Goal: Task Accomplishment & Management: Use online tool/utility

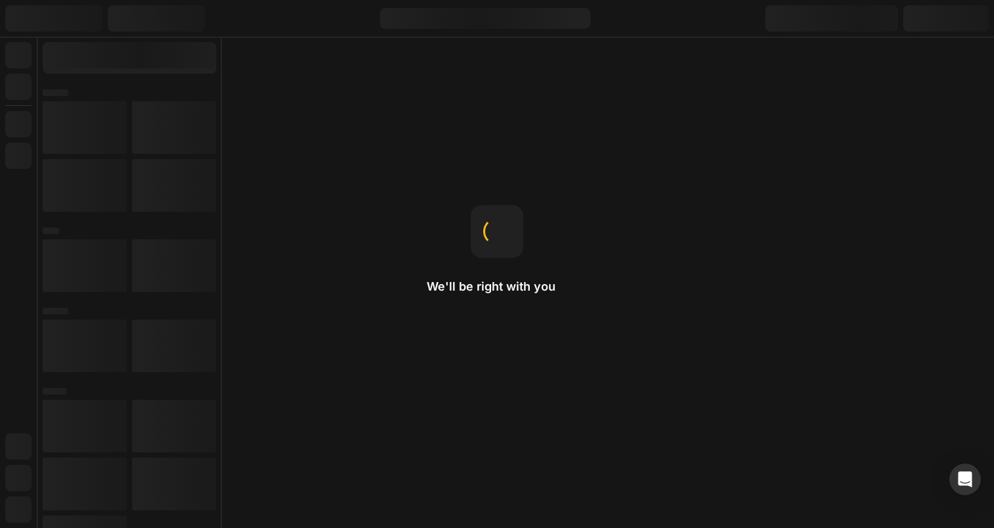
click at [42, 154] on button "仅此页面" at bounding box center [21, 147] width 42 height 16
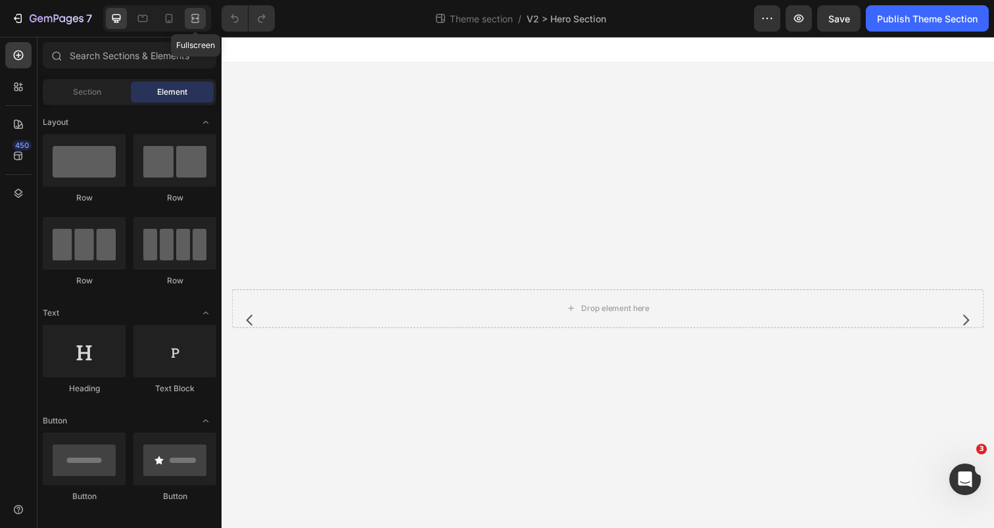
click at [192, 26] on div at bounding box center [195, 18] width 21 height 21
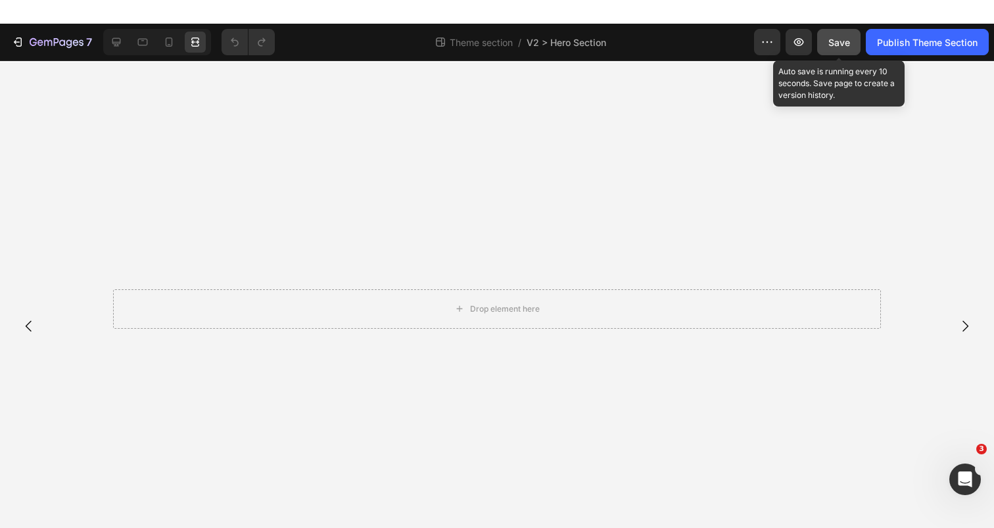
click at [842, 43] on span "Save" at bounding box center [839, 42] width 22 height 11
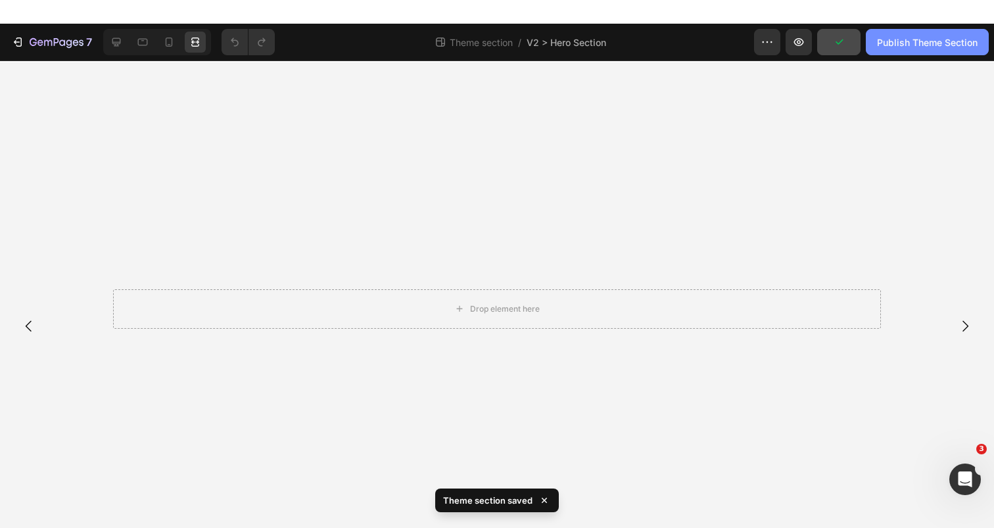
click at [893, 44] on div "Publish Theme Section" at bounding box center [927, 42] width 101 height 14
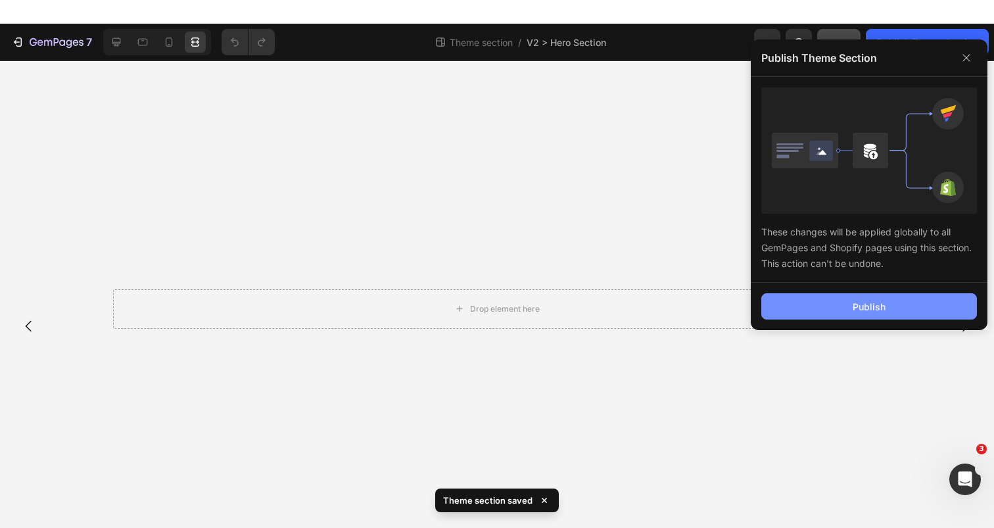
click at [818, 308] on button "Publish" at bounding box center [869, 306] width 216 height 26
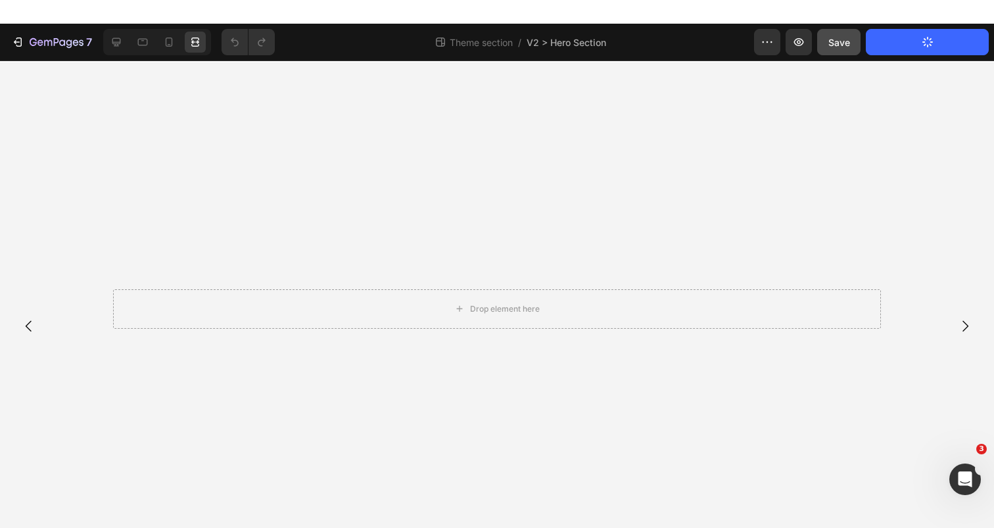
click at [975, 123] on div at bounding box center [497, 118] width 994 height 9
click at [84, 154] on button "整个域名" at bounding box center [63, 147] width 42 height 16
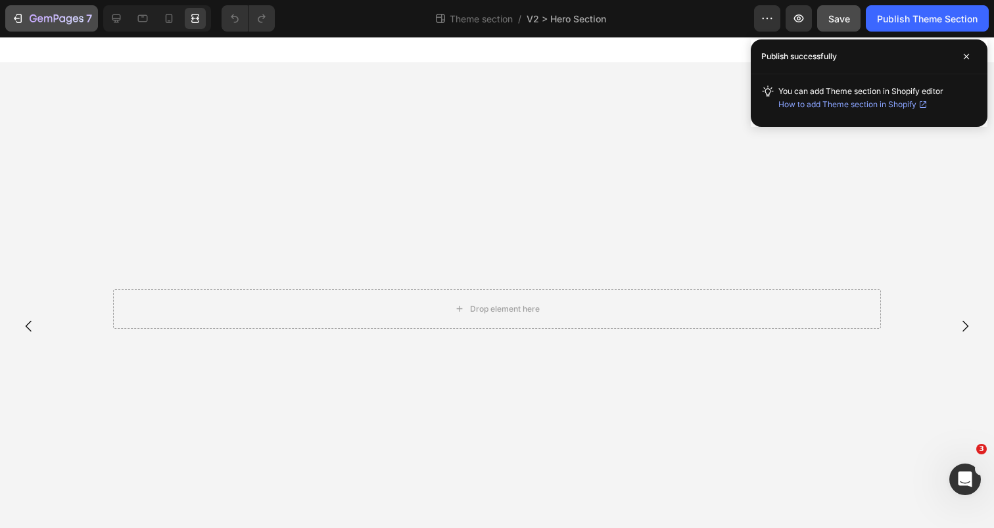
click at [24, 18] on div "7" at bounding box center [51, 19] width 81 height 16
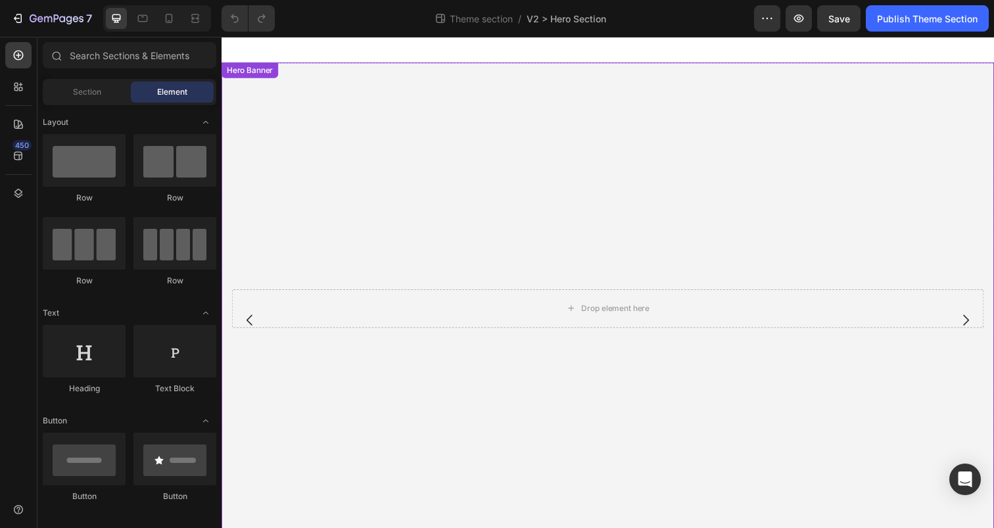
click at [441, 224] on video "Background Image" at bounding box center [615, 260] width 789 height 394
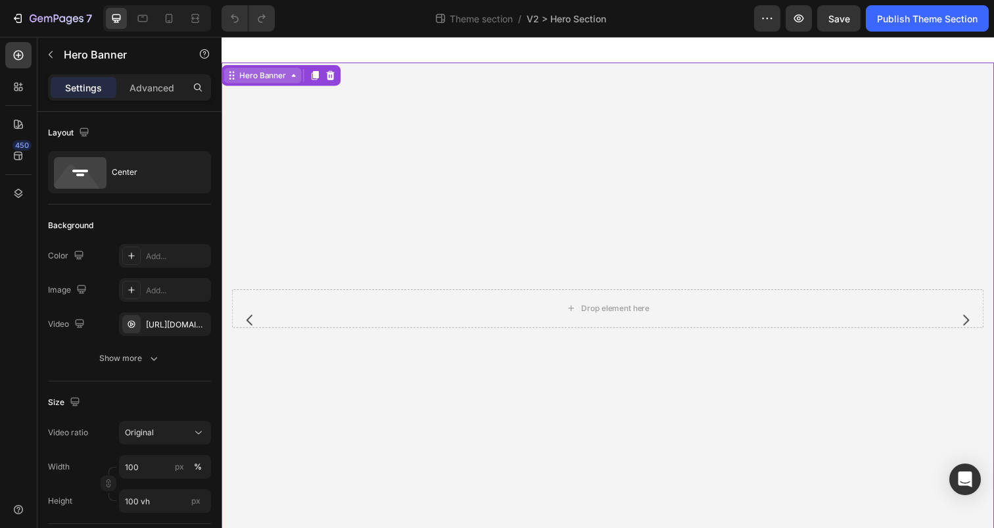
click at [277, 78] on div "Hero Banner" at bounding box center [263, 76] width 53 height 12
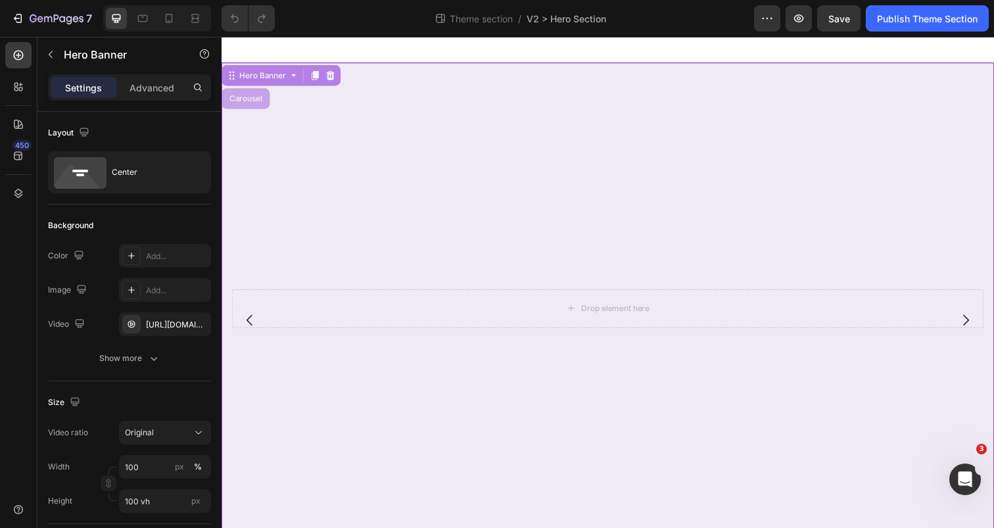
click at [241, 103] on div "Carousel" at bounding box center [246, 100] width 39 height 8
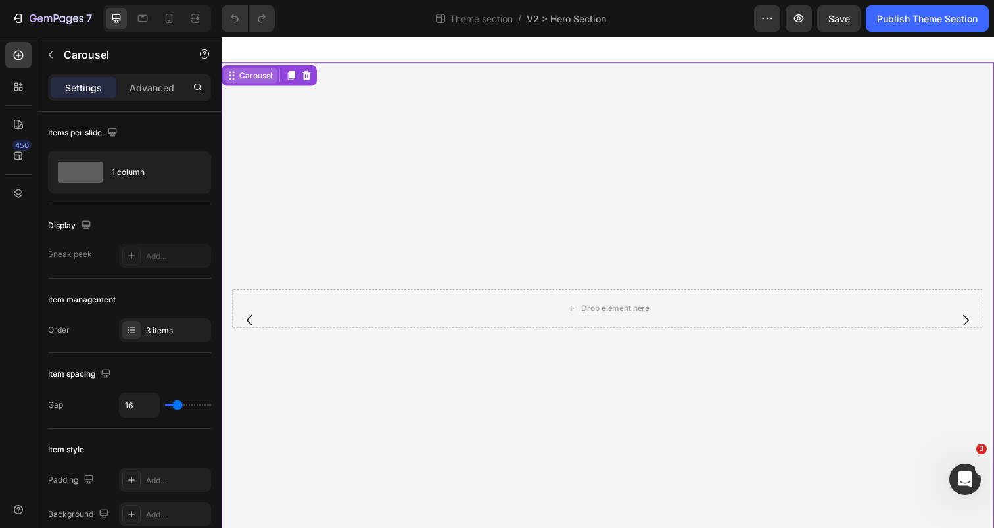
click at [265, 78] on div "Carousel" at bounding box center [256, 76] width 39 height 12
click at [395, 58] on div at bounding box center [615, 50] width 789 height 26
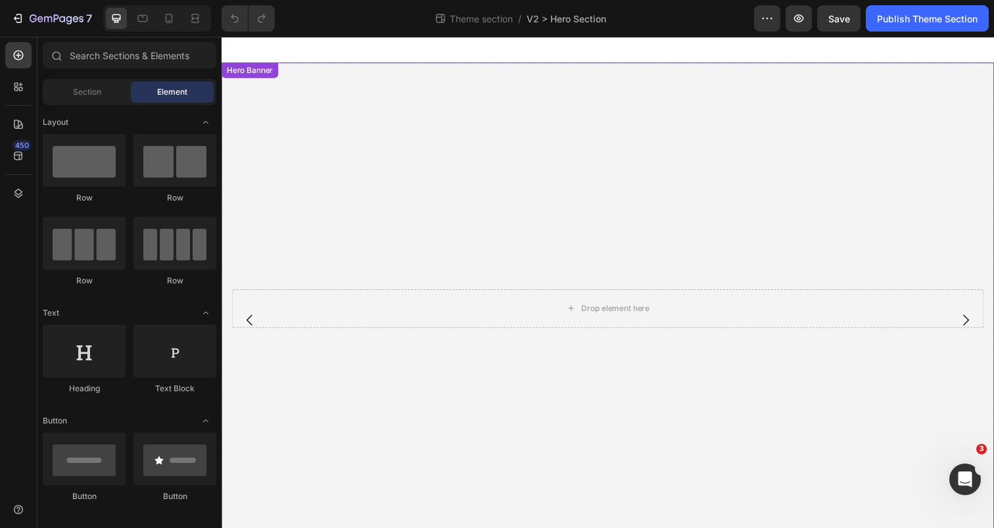
click at [386, 74] on video "Background Image" at bounding box center [615, 260] width 789 height 394
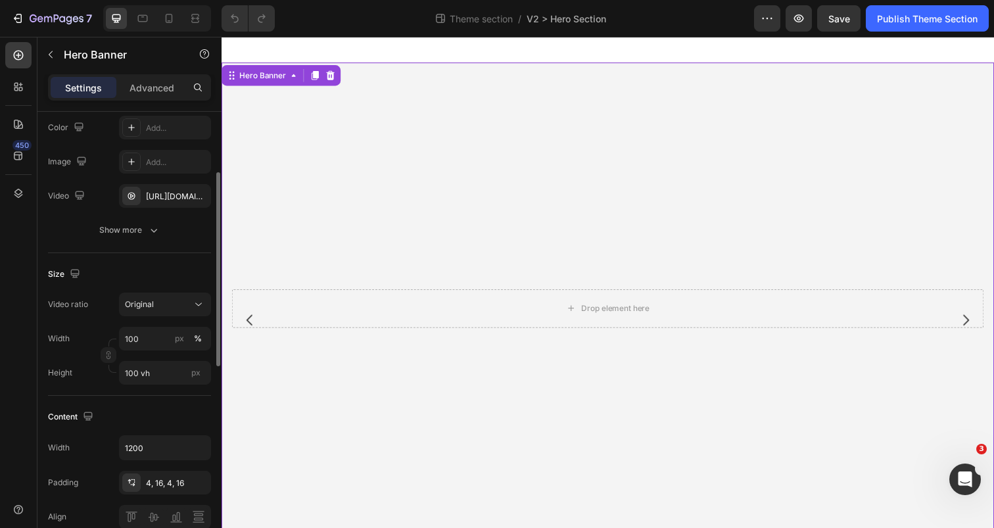
scroll to position [156, 0]
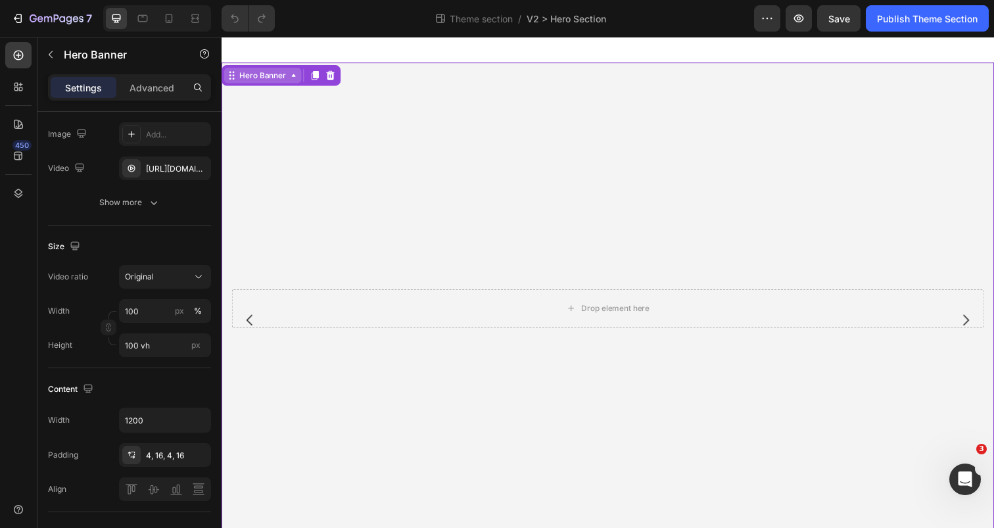
click at [289, 80] on div "Hero Banner" at bounding box center [263, 76] width 79 height 16
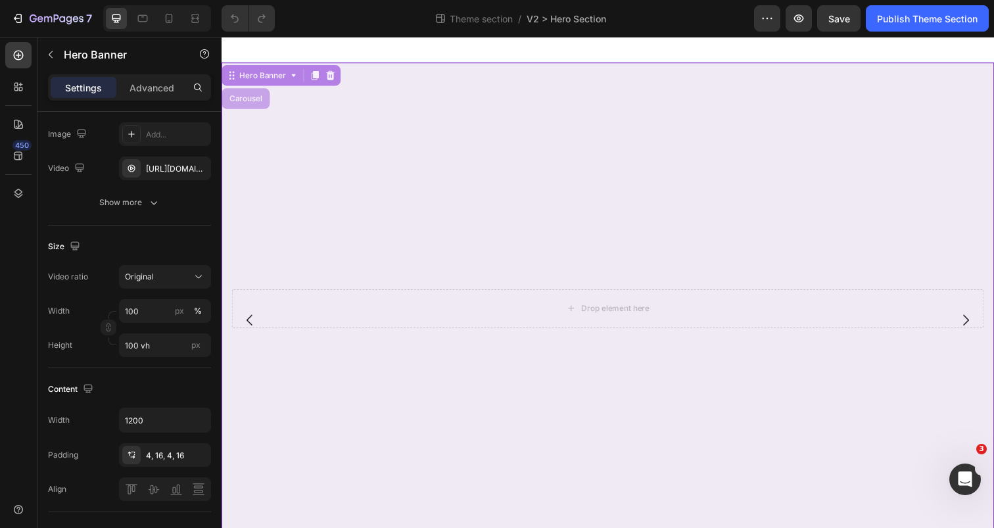
click at [254, 103] on div "Carousel" at bounding box center [246, 100] width 39 height 8
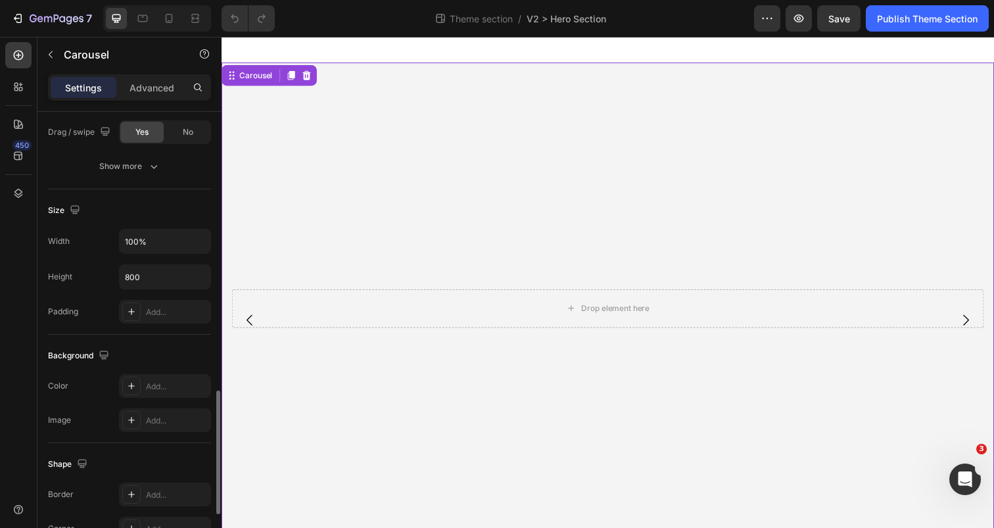
scroll to position [1059, 0]
click at [173, 281] on input "800" at bounding box center [165, 272] width 91 height 24
click at [194, 276] on icon "button" at bounding box center [198, 271] width 13 height 13
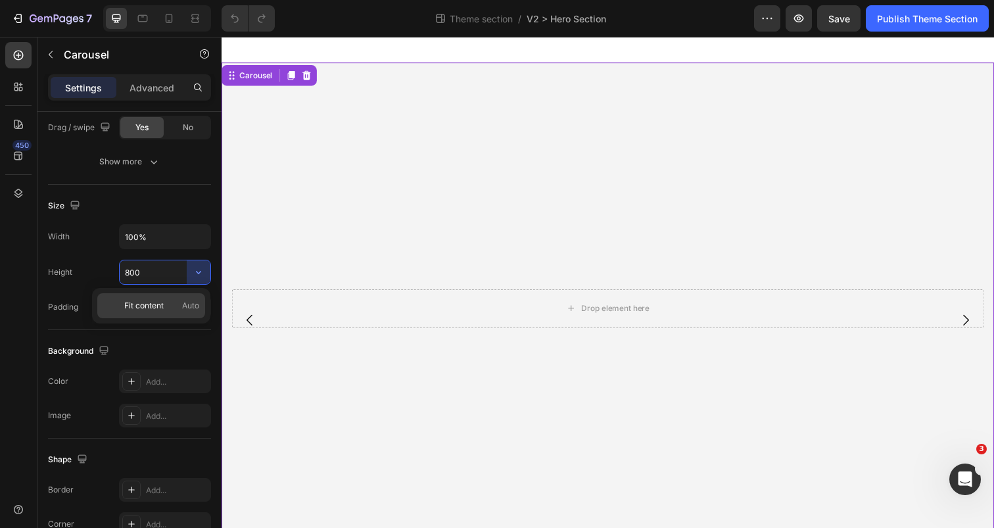
click at [181, 307] on p "Fit content Auto" at bounding box center [161, 306] width 75 height 12
type input "Auto"
click at [829, 32] on div "7 Theme section / V2 > Hero Section Preview Save Publish Theme Section" at bounding box center [497, 18] width 994 height 37
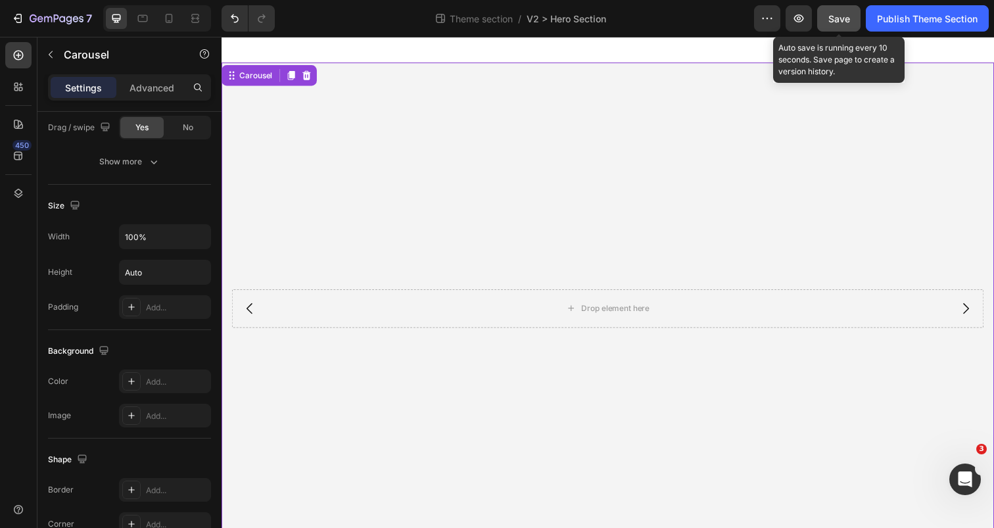
click at [847, 24] on div "Save" at bounding box center [839, 19] width 22 height 14
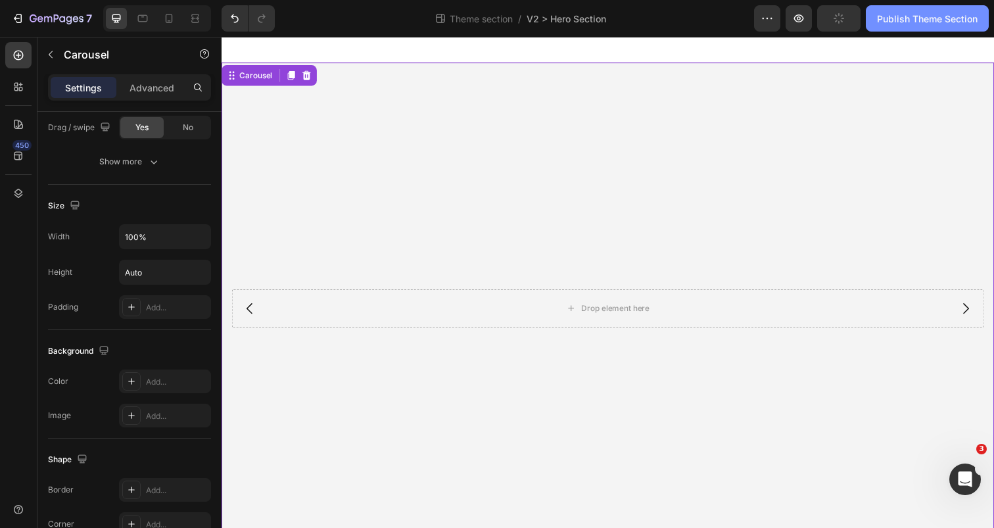
click at [918, 25] on button "Publish Theme Section" at bounding box center [926, 18] width 123 height 26
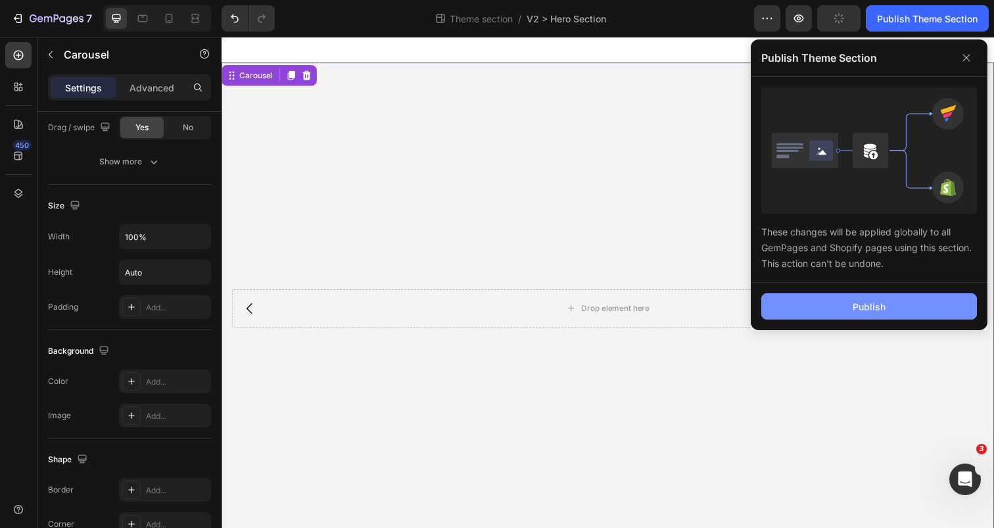
click at [855, 317] on button "Publish" at bounding box center [869, 306] width 216 height 26
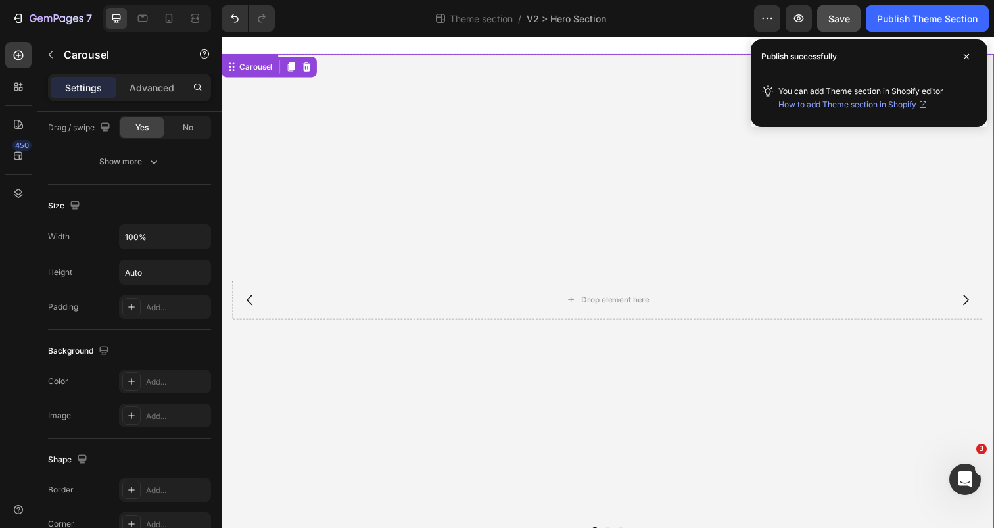
scroll to position [0, 0]
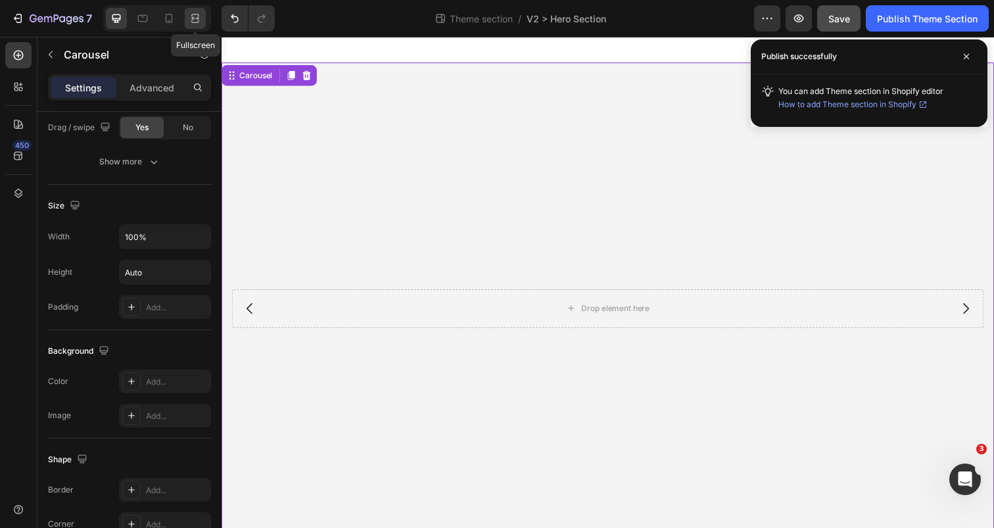
click at [195, 18] on icon at bounding box center [197, 17] width 4 height 3
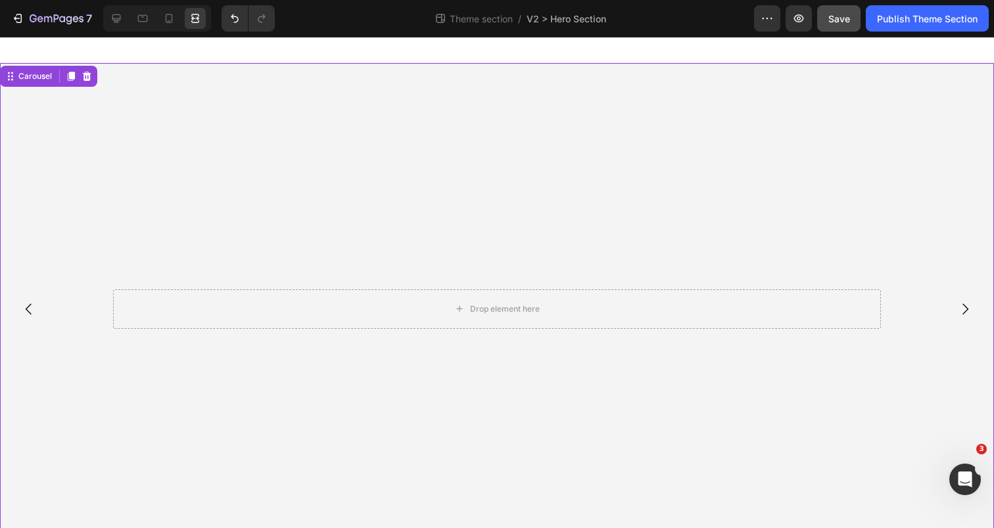
click at [129, 20] on div at bounding box center [157, 18] width 108 height 26
click at [124, 20] on div at bounding box center [116, 18] width 21 height 21
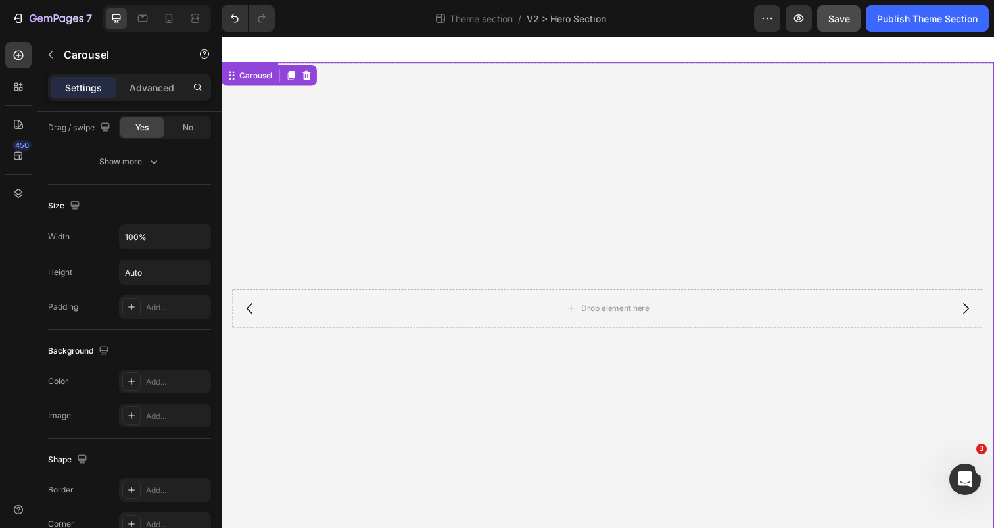
click at [345, 402] on div "Background Image" at bounding box center [615, 313] width 789 height 501
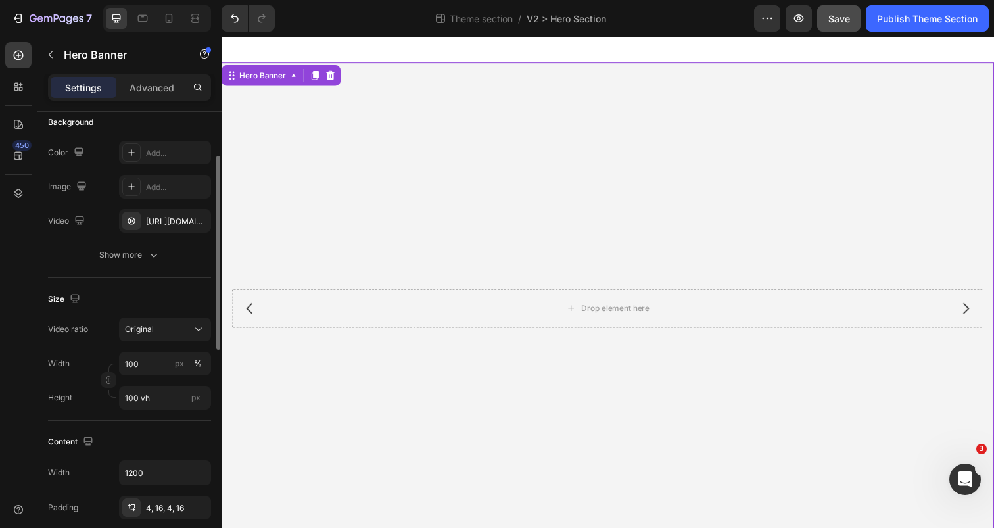
scroll to position [102, 0]
click at [158, 403] on input "100 vh" at bounding box center [165, 399] width 92 height 24
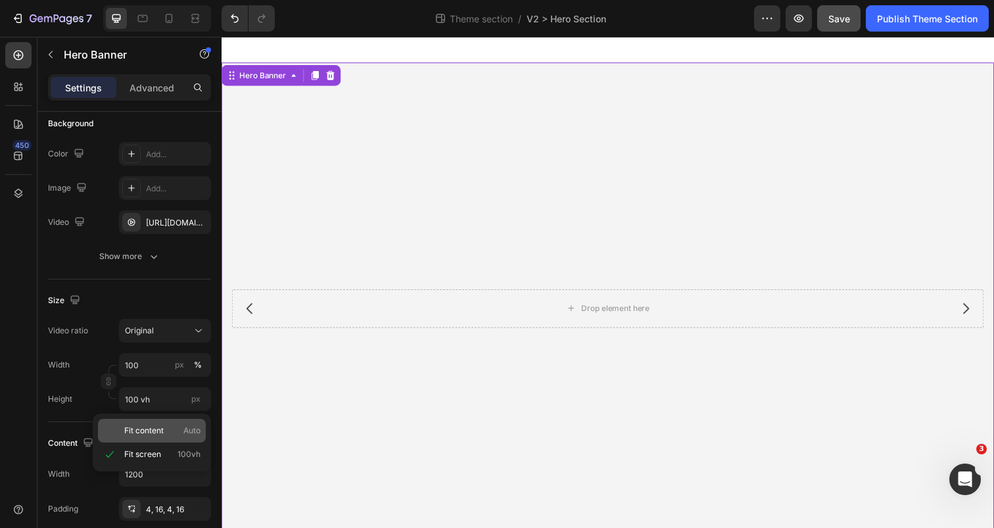
click at [164, 435] on p "Fit content Auto" at bounding box center [162, 430] width 76 height 12
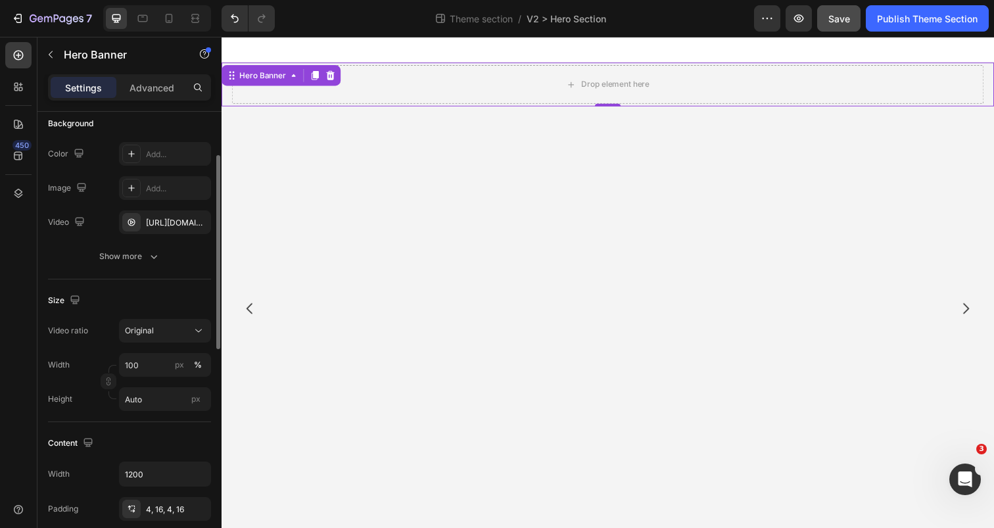
click at [173, 411] on div "Size Video ratio Original Width 100 px % Height Auto px" at bounding box center [129, 350] width 163 height 143
click at [181, 405] on input "Auto" at bounding box center [165, 399] width 92 height 24
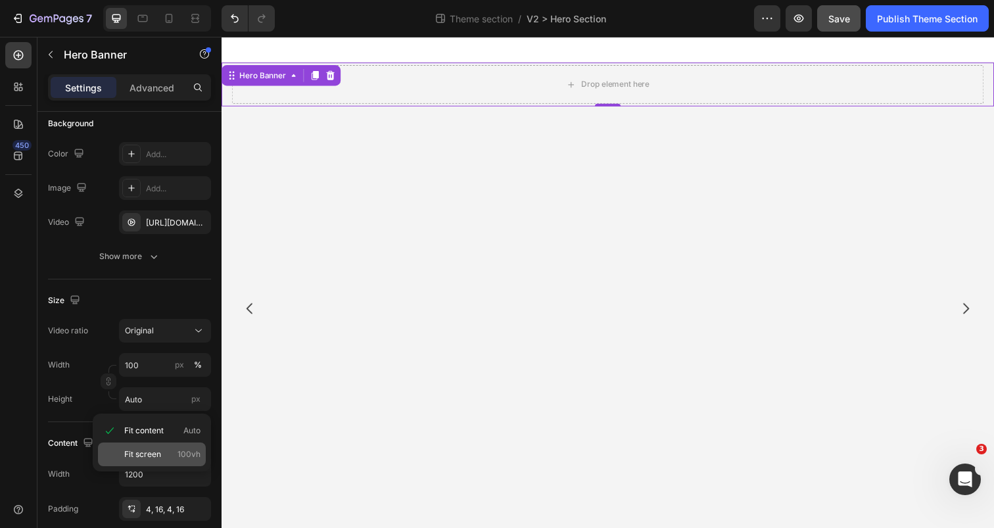
click at [170, 462] on div "Fit screen 100vh" at bounding box center [152, 454] width 108 height 24
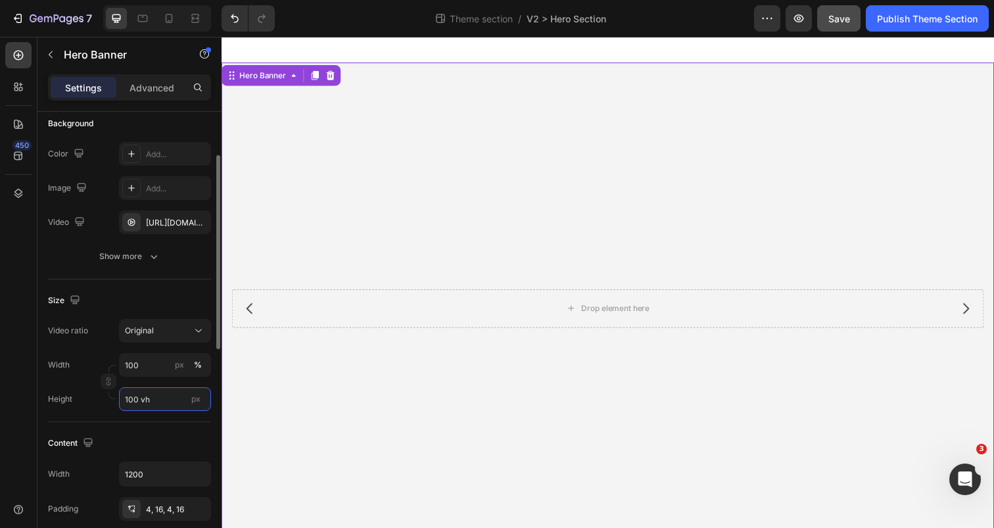
click at [127, 396] on input "100 vh" at bounding box center [165, 399] width 92 height 24
click at [136, 401] on input "100 vh" at bounding box center [165, 399] width 92 height 24
click at [132, 403] on input "100 vh" at bounding box center [165, 399] width 92 height 24
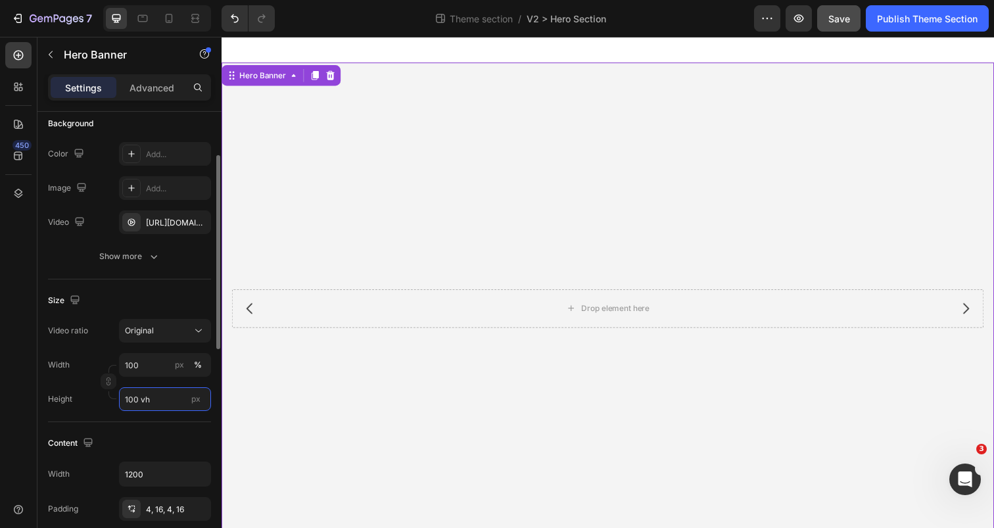
click at [132, 403] on input "100 vh" at bounding box center [165, 399] width 92 height 24
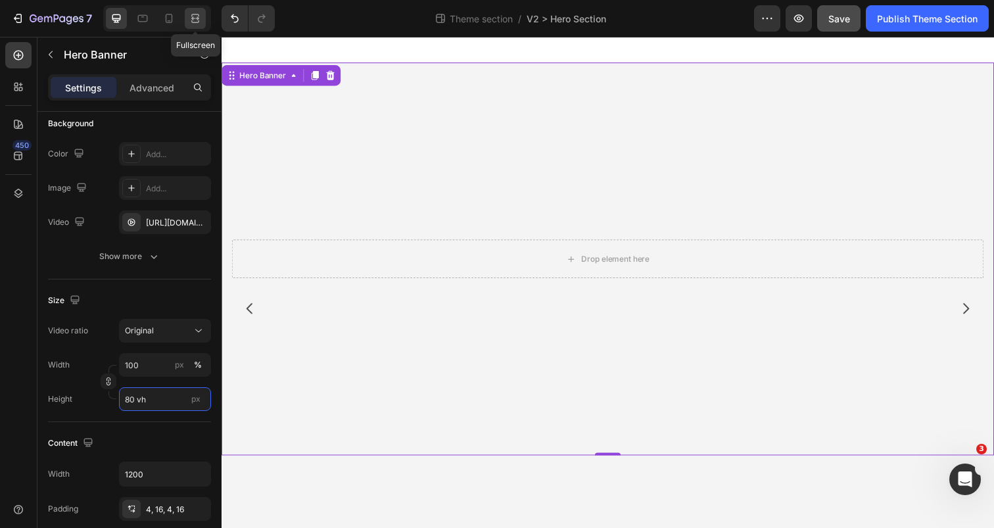
type input "80 vh"
click at [196, 21] on icon at bounding box center [195, 18] width 13 height 13
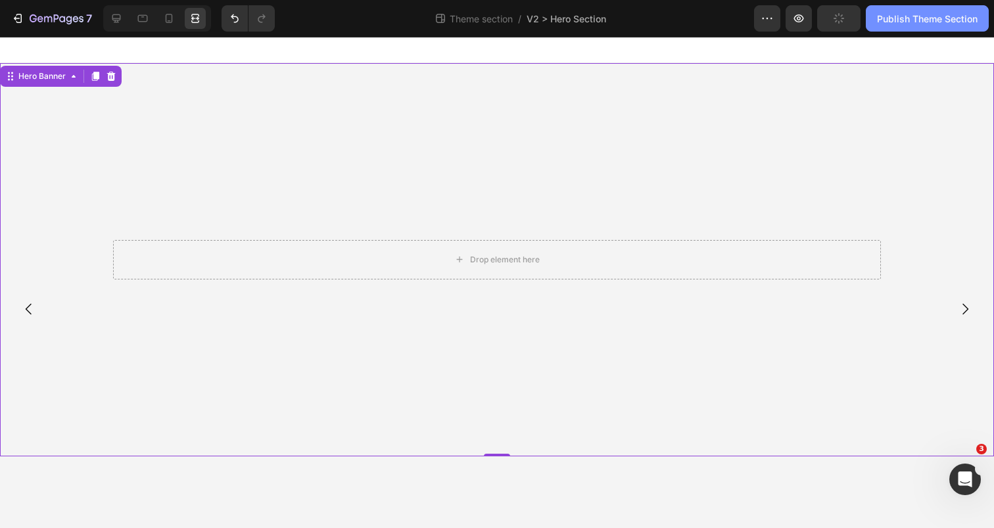
click at [898, 20] on div "Publish Theme Section" at bounding box center [927, 19] width 101 height 14
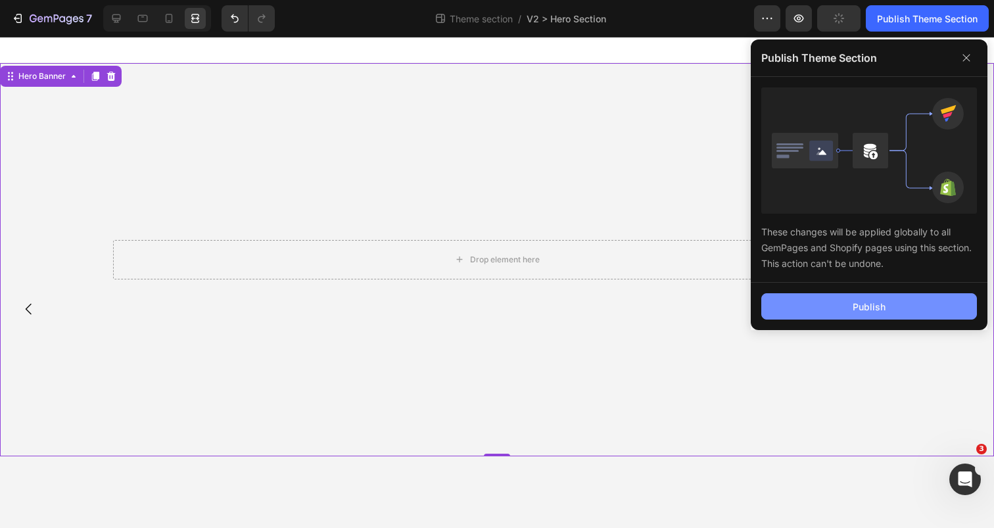
click at [846, 309] on button "Publish" at bounding box center [869, 306] width 216 height 26
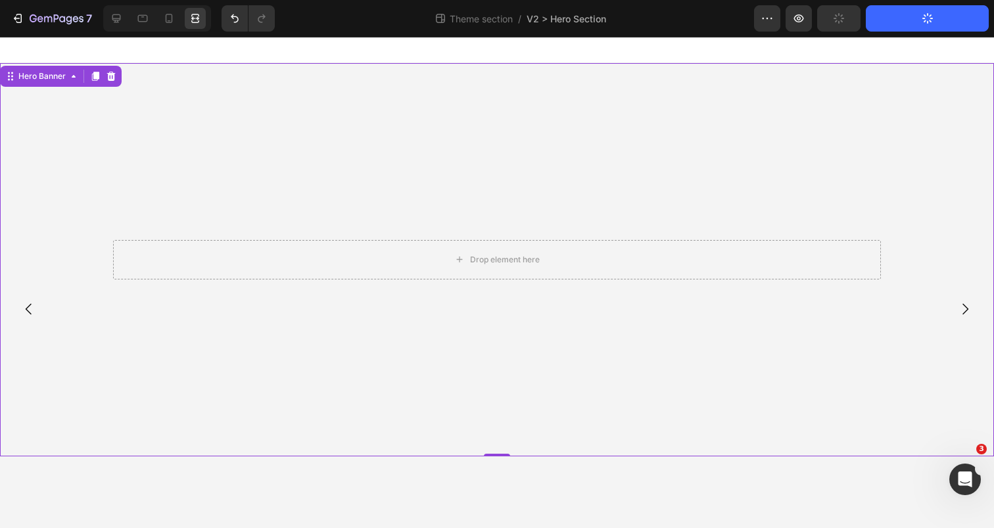
scroll to position [26, 0]
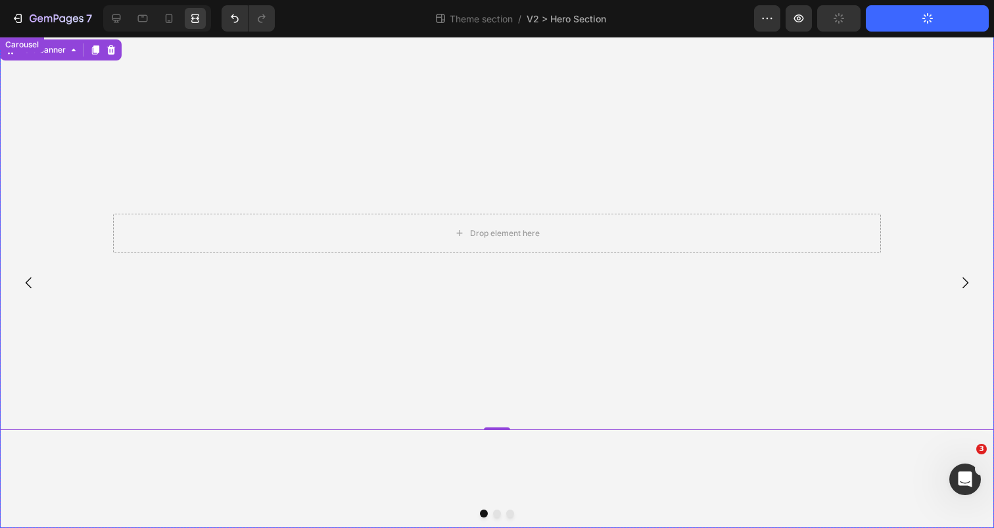
click at [610, 492] on div "Drop element here Hero Banner 0" at bounding box center [497, 282] width 994 height 491
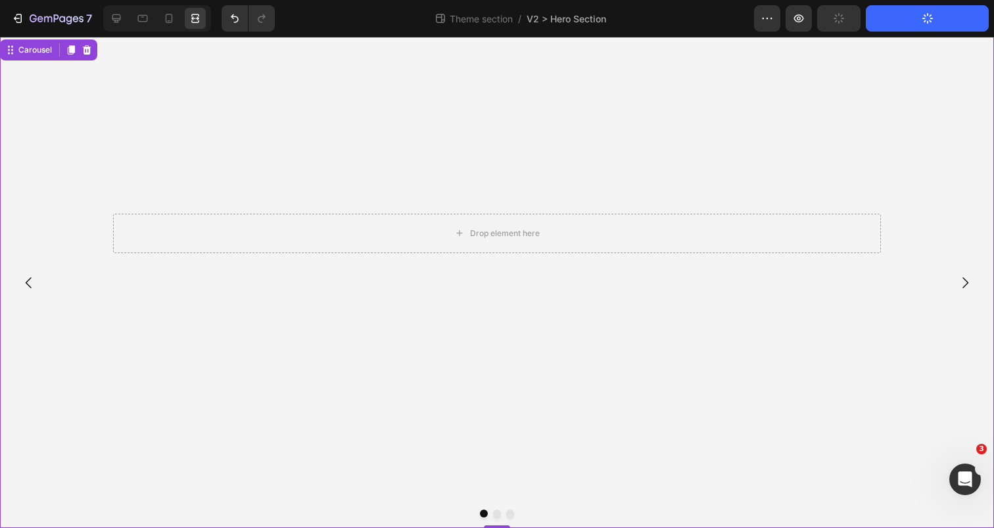
scroll to position [0, 0]
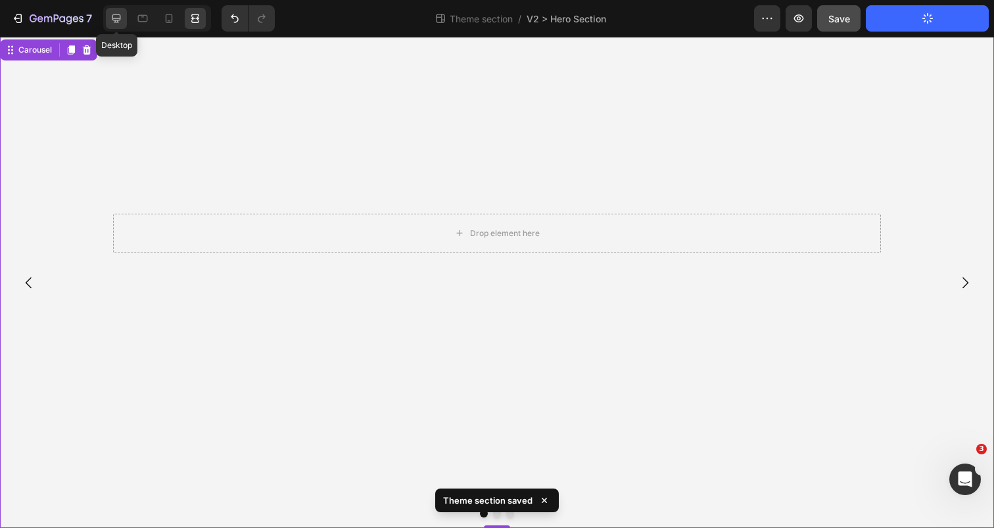
click at [124, 15] on div at bounding box center [116, 18] width 21 height 21
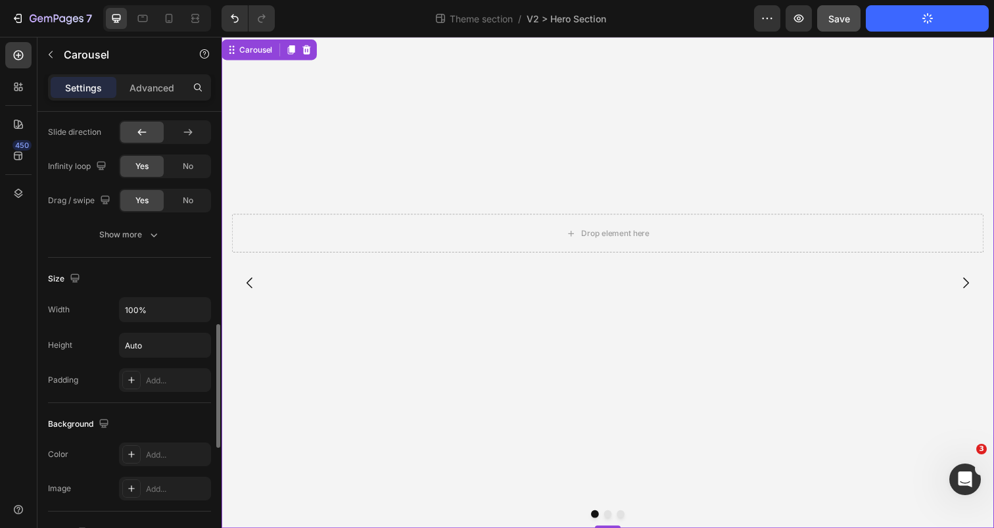
scroll to position [1047, 0]
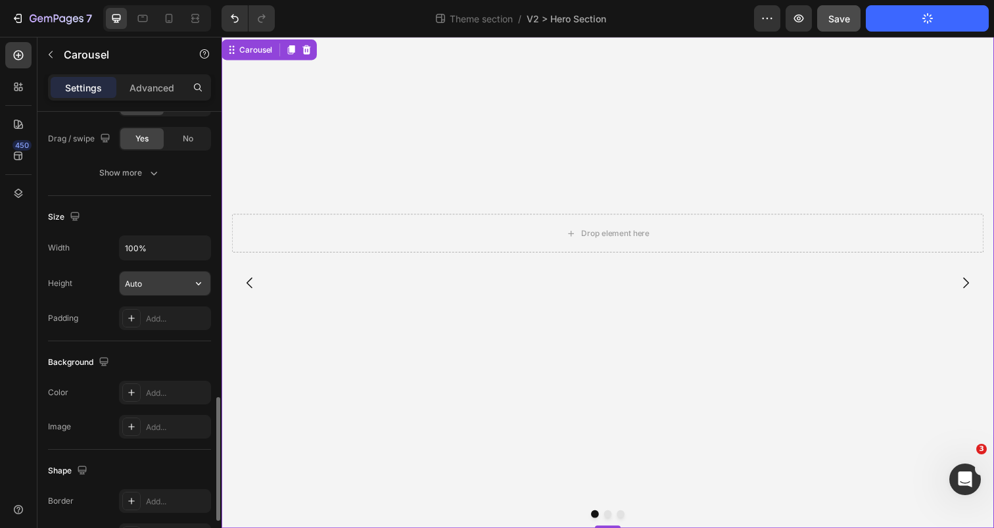
click at [144, 287] on input "Auto" at bounding box center [165, 283] width 91 height 24
click at [176, 290] on input "Auto" at bounding box center [165, 283] width 91 height 24
click at [189, 287] on button "button" at bounding box center [199, 283] width 24 height 24
click at [142, 277] on input "Auto" at bounding box center [165, 283] width 91 height 24
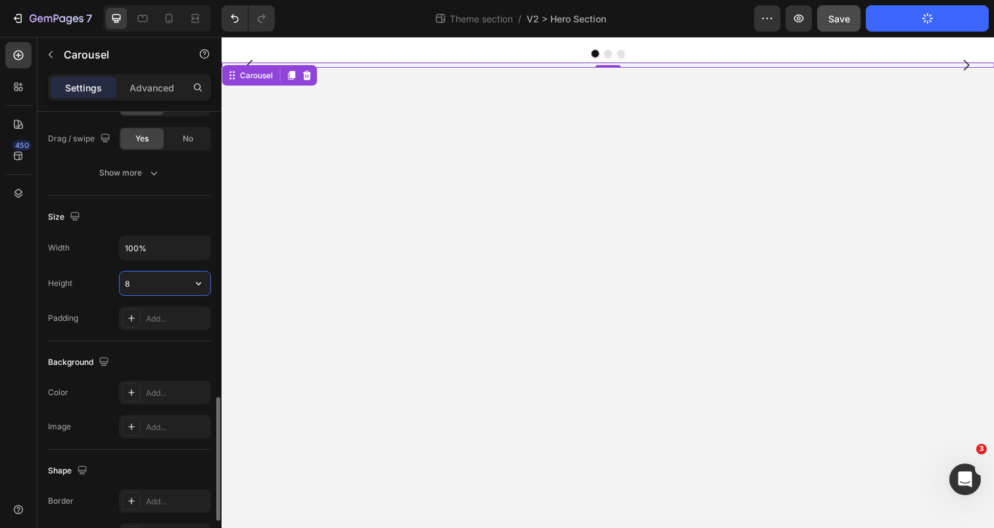
scroll to position [0, 0]
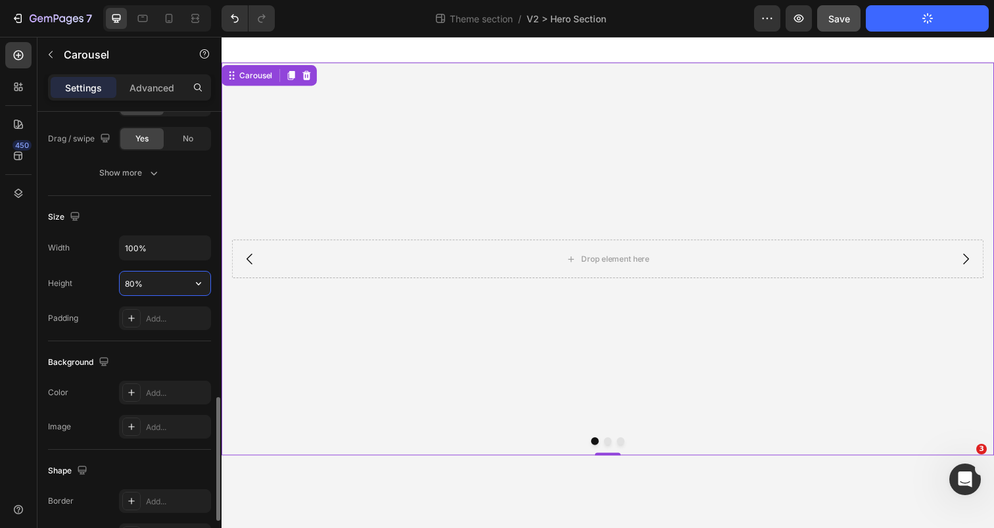
click at [131, 287] on input "80%" at bounding box center [165, 283] width 91 height 24
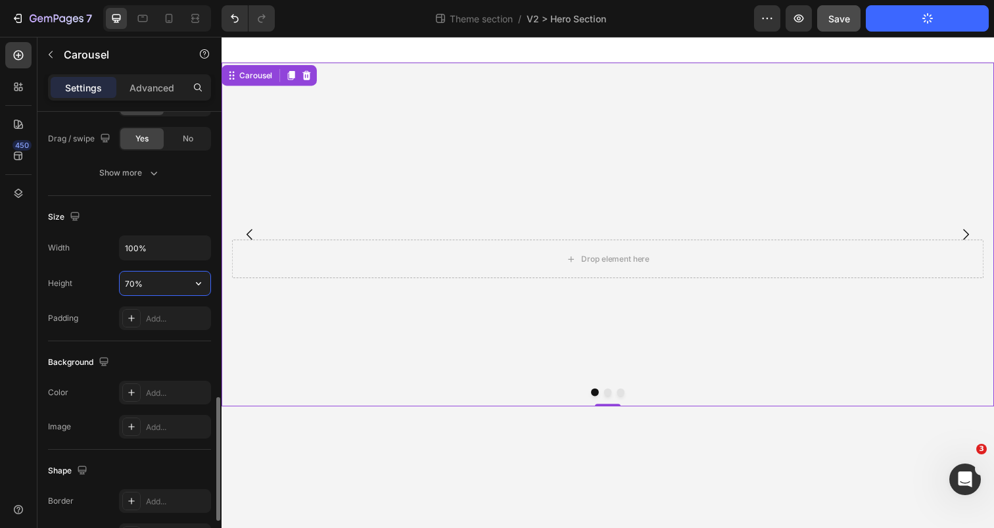
click at [128, 283] on input "70%" at bounding box center [165, 283] width 91 height 24
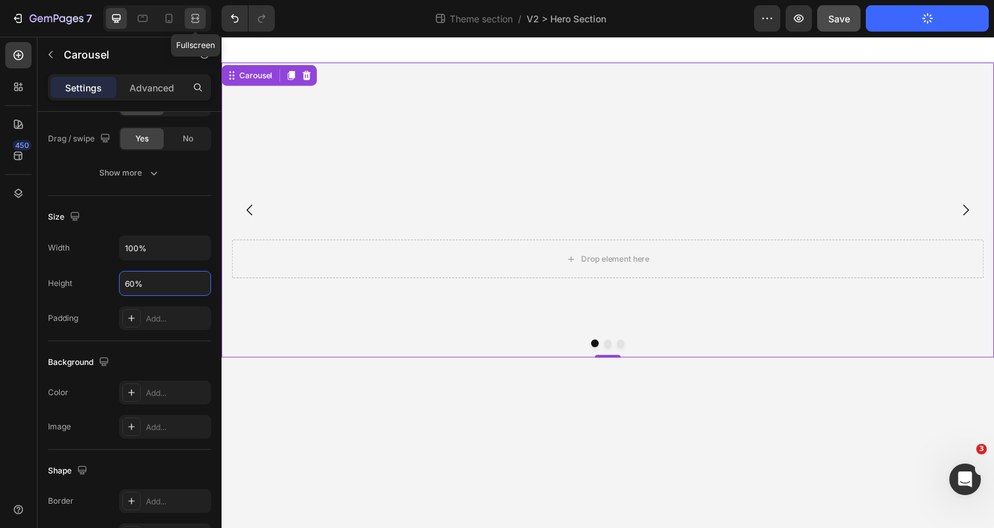
click at [187, 14] on div at bounding box center [195, 18] width 21 height 21
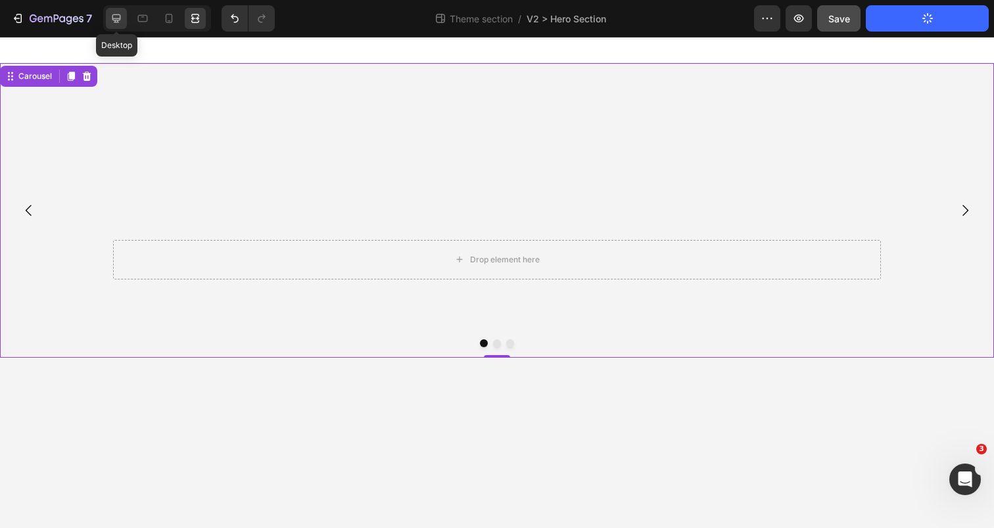
click at [122, 22] on icon at bounding box center [116, 18] width 13 height 13
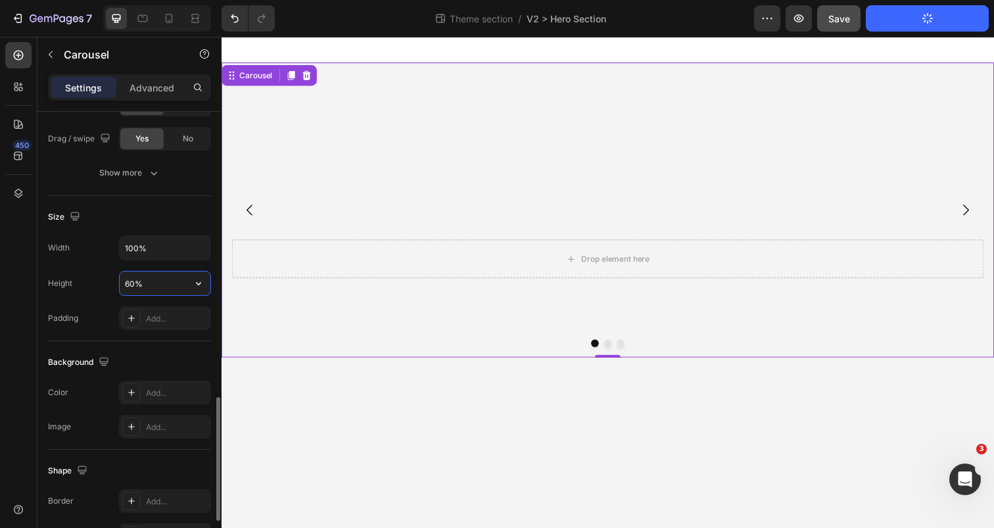
click at [127, 281] on input "60%" at bounding box center [165, 283] width 91 height 24
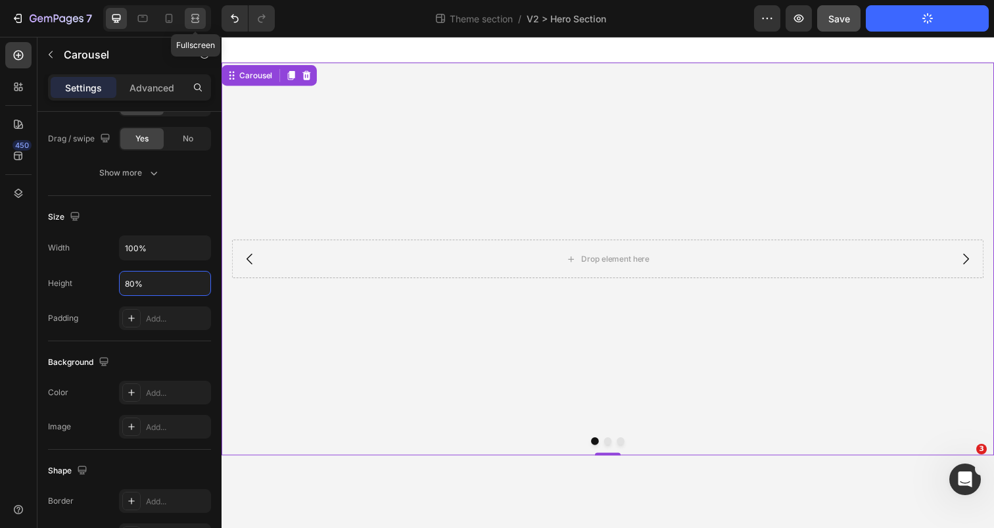
type input "80%"
click at [196, 16] on icon at bounding box center [195, 18] width 13 height 13
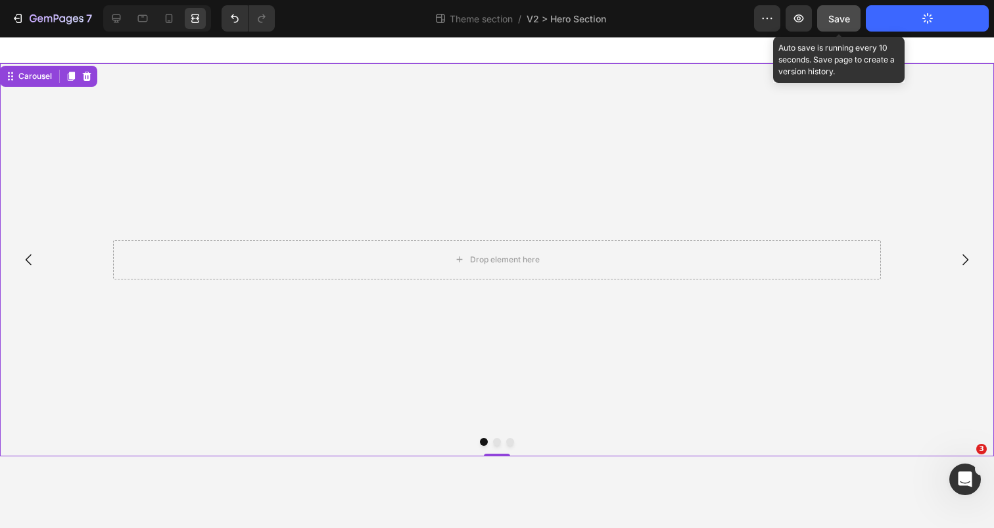
click at [843, 30] on button "Save" at bounding box center [838, 18] width 43 height 26
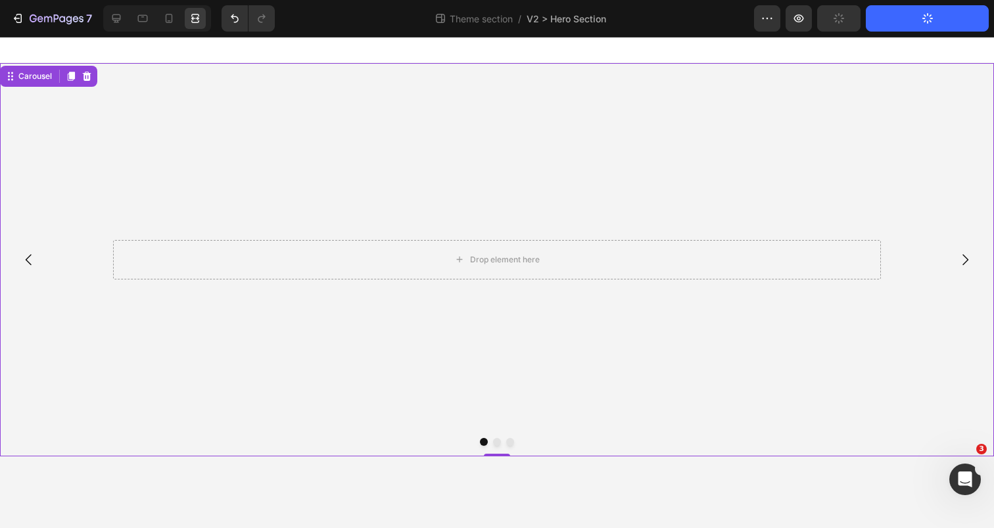
click at [495, 441] on button "Dot" at bounding box center [497, 442] width 8 height 8
click at [509, 442] on button "Dot" at bounding box center [510, 442] width 8 height 8
click at [484, 442] on button "Dot" at bounding box center [484, 442] width 8 height 8
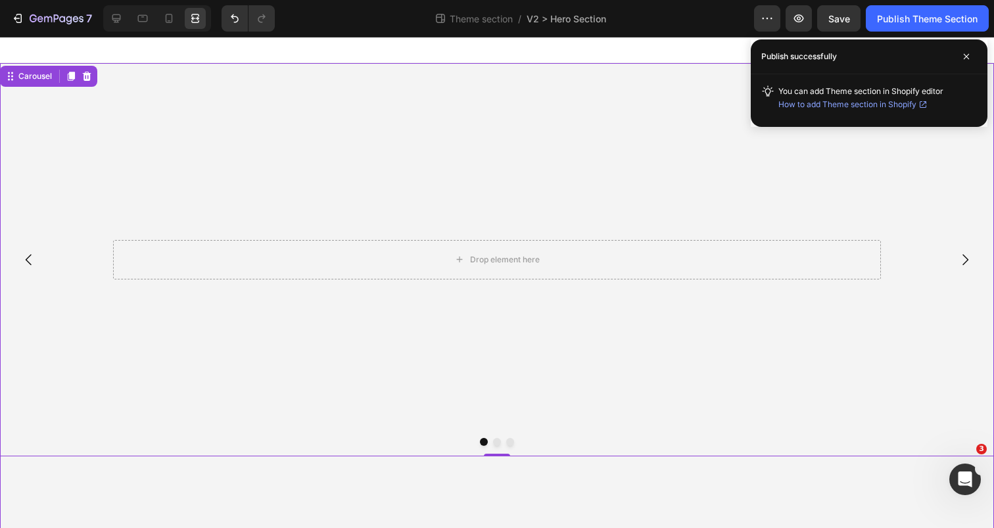
click at [597, 488] on div "Drop element here Hero Banner Drop element here Hero Banner Drop element here H…" at bounding box center [497, 308] width 994 height 491
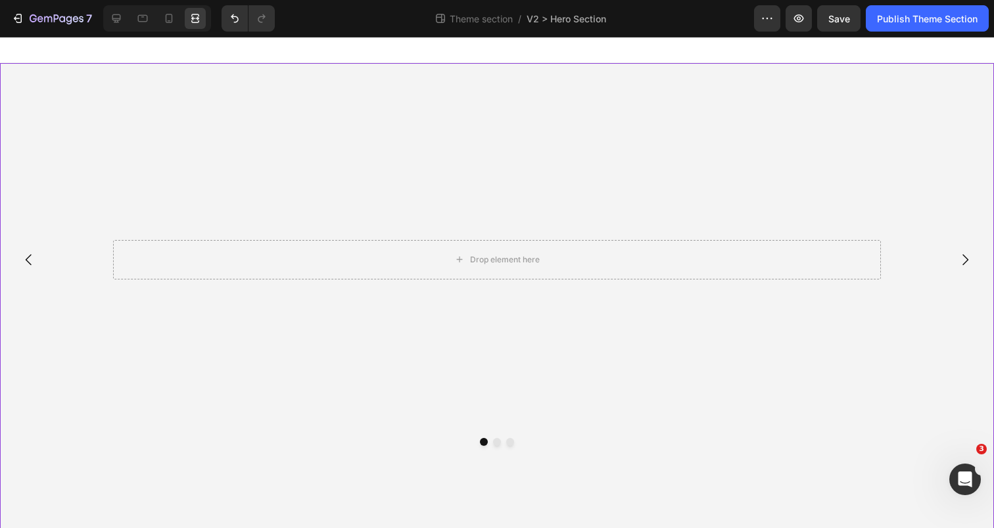
click at [597, 488] on div "Drop element here Hero Banner Drop element here Hero Banner Drop element here H…" at bounding box center [497, 308] width 994 height 491
click at [586, 442] on div at bounding box center [497, 442] width 994 height 8
click at [115, 21] on icon at bounding box center [116, 18] width 9 height 9
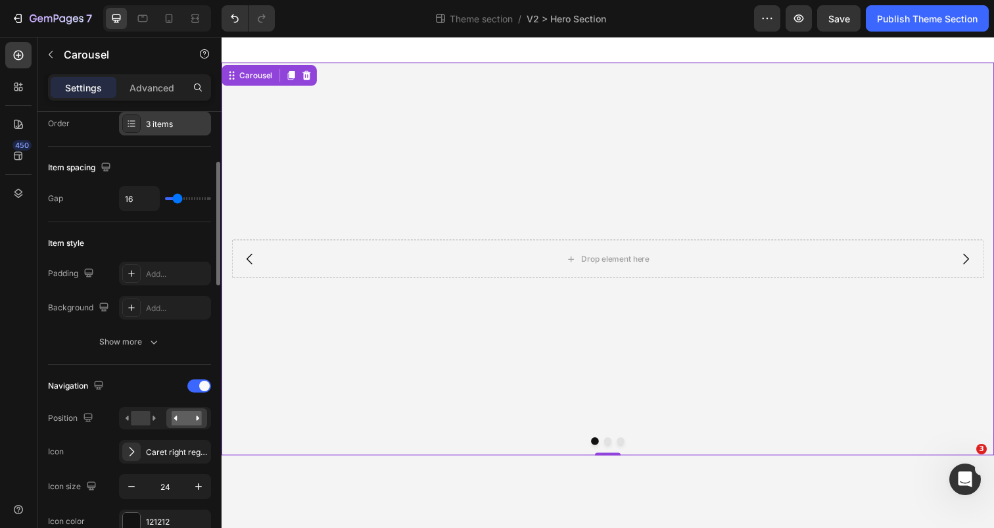
scroll to position [305, 0]
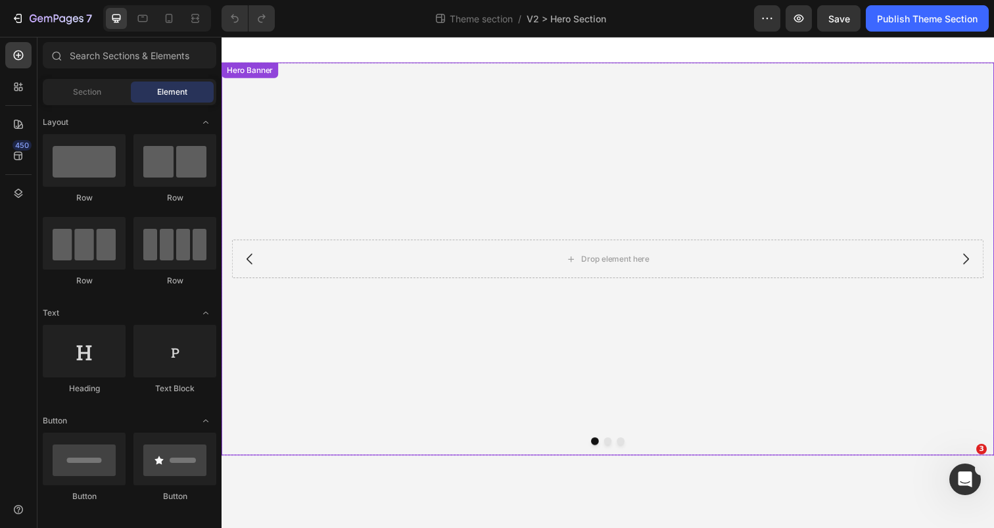
click at [398, 379] on div "Background Image" at bounding box center [615, 263] width 789 height 401
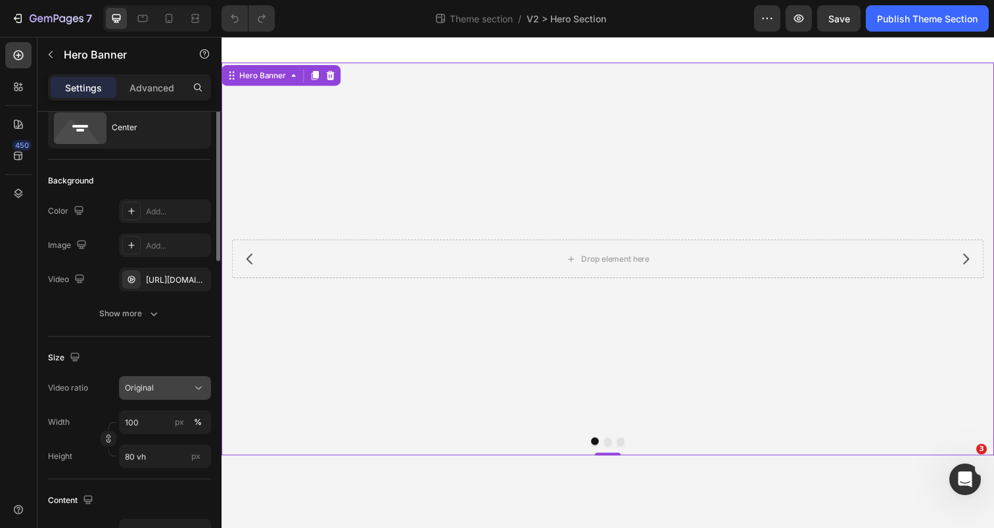
scroll to position [61, 0]
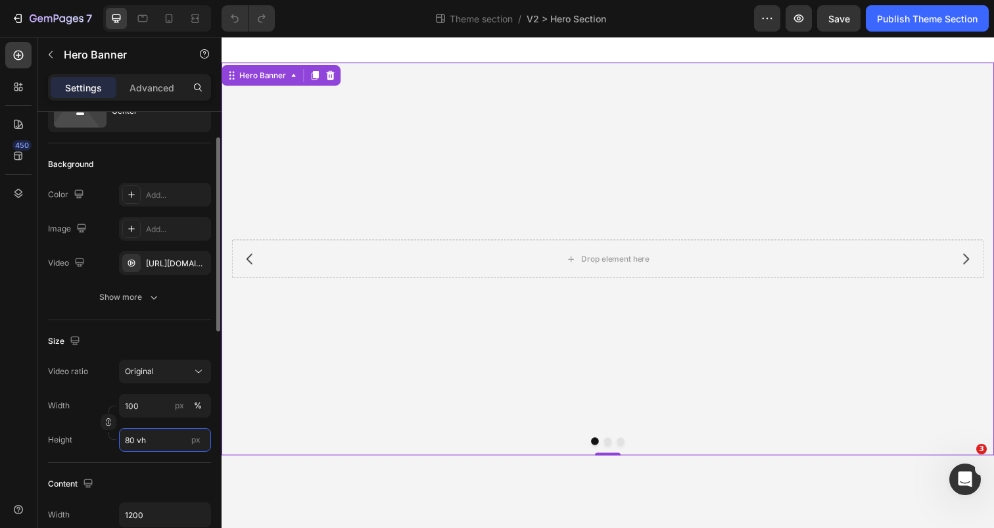
click at [129, 439] on input "80 vh" at bounding box center [165, 440] width 92 height 24
click at [128, 439] on input "80 vh" at bounding box center [165, 440] width 92 height 24
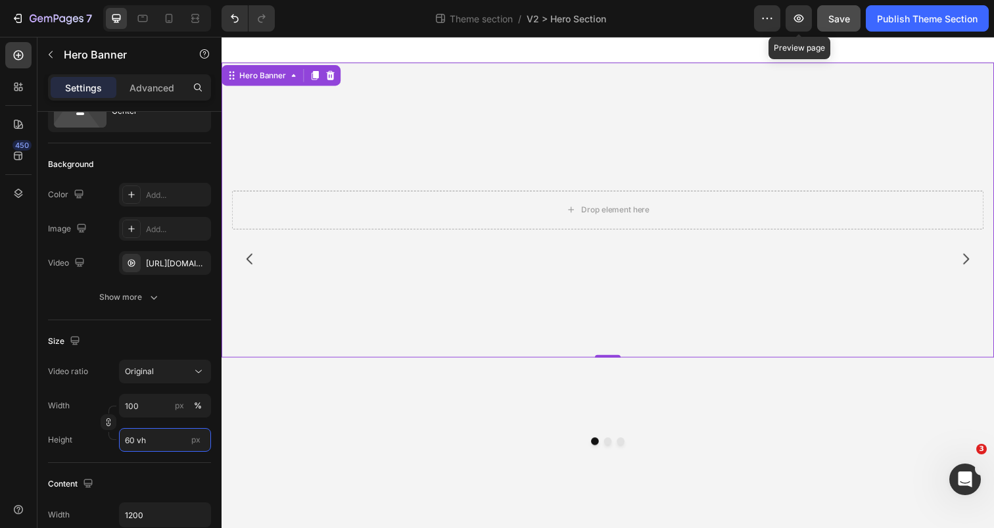
type input "60 vh"
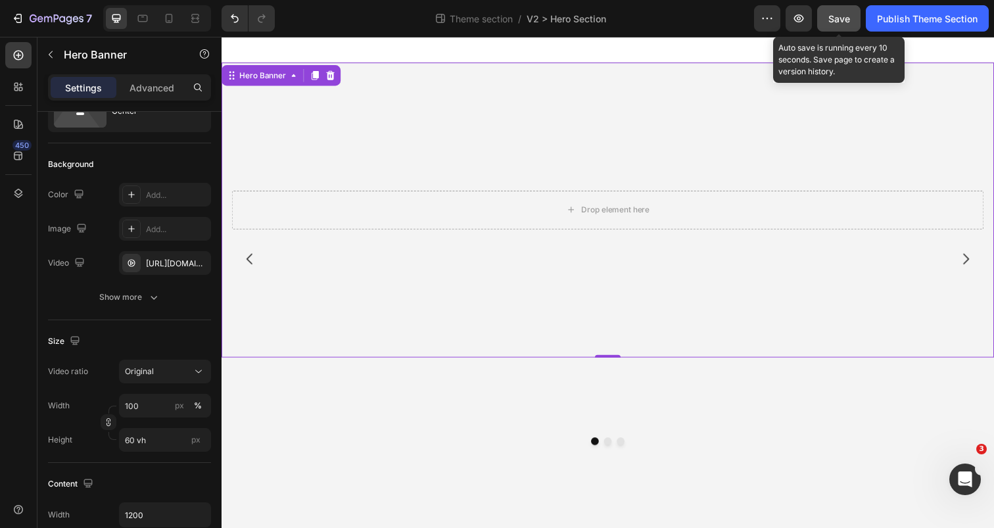
click at [828, 19] on span "Save" at bounding box center [839, 18] width 22 height 11
click at [895, 19] on div "Publish Theme Section" at bounding box center [927, 19] width 101 height 14
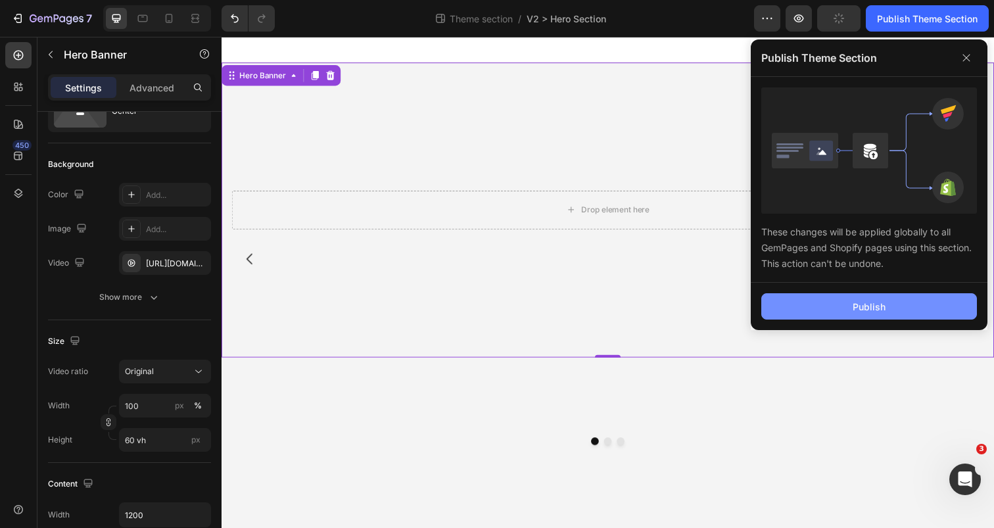
click at [839, 308] on button "Publish" at bounding box center [869, 306] width 216 height 26
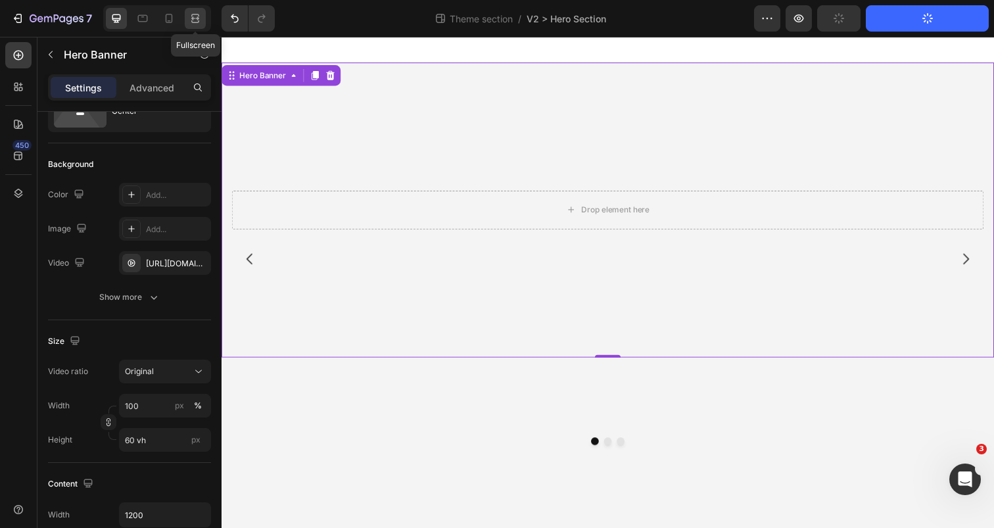
click at [185, 21] on div at bounding box center [195, 18] width 21 height 21
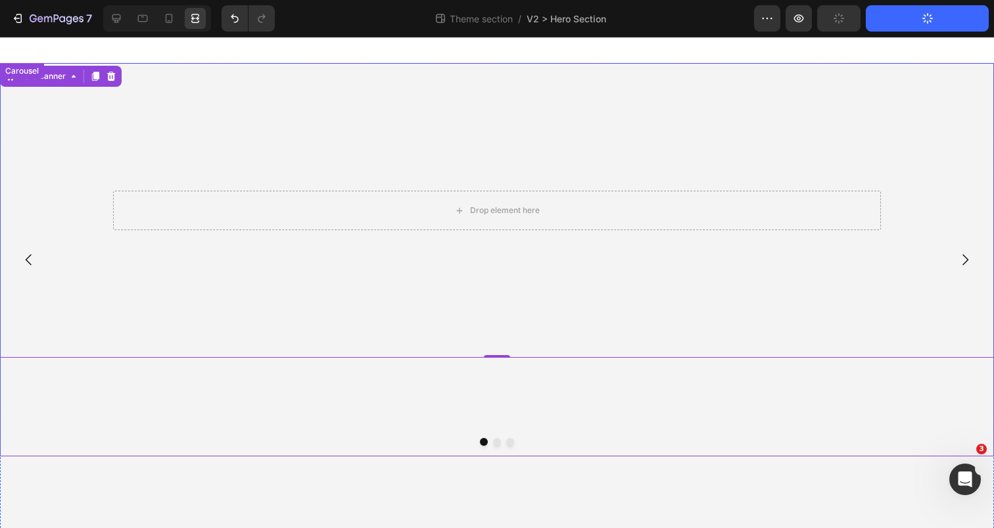
click at [482, 405] on div "Drop element here Hero Banner 0" at bounding box center [497, 259] width 994 height 393
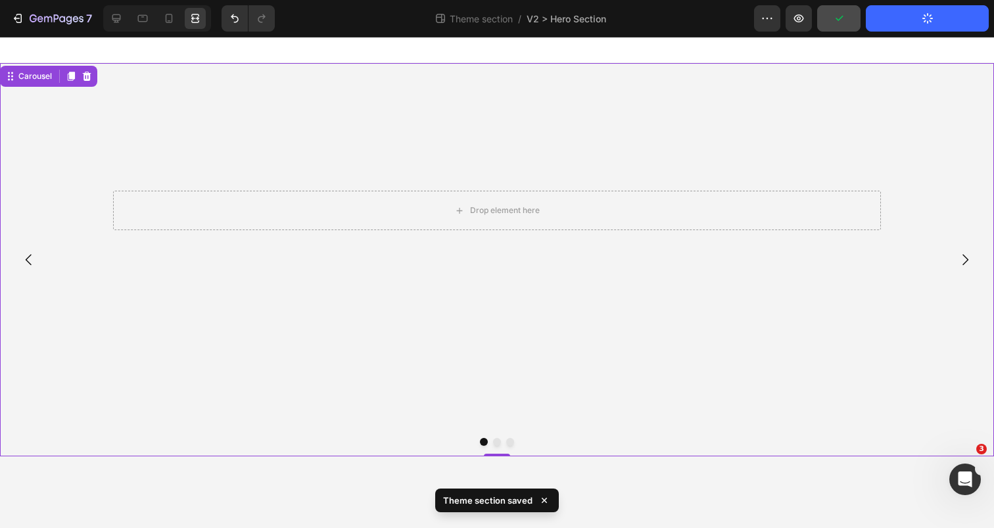
click at [128, 19] on div at bounding box center [157, 18] width 108 height 26
click at [124, 19] on div at bounding box center [116, 18] width 21 height 21
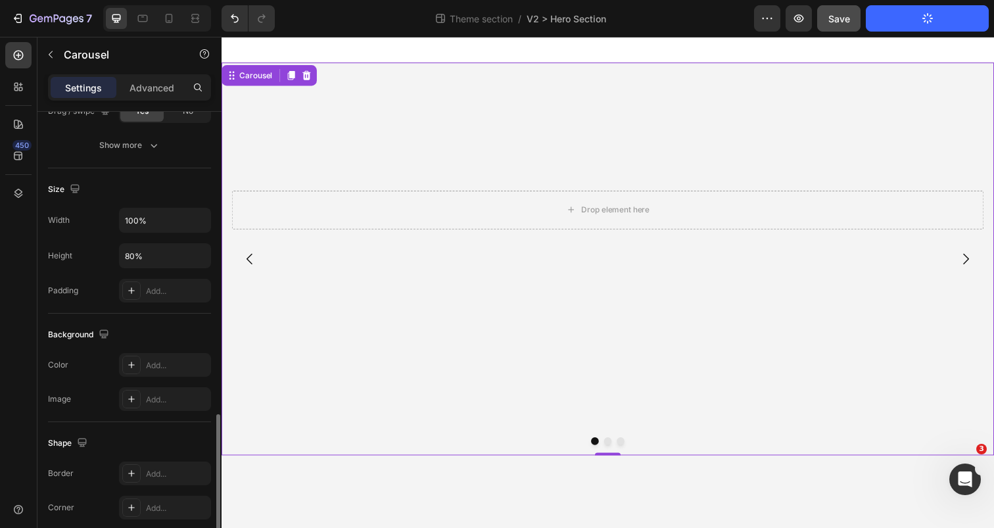
scroll to position [1088, 0]
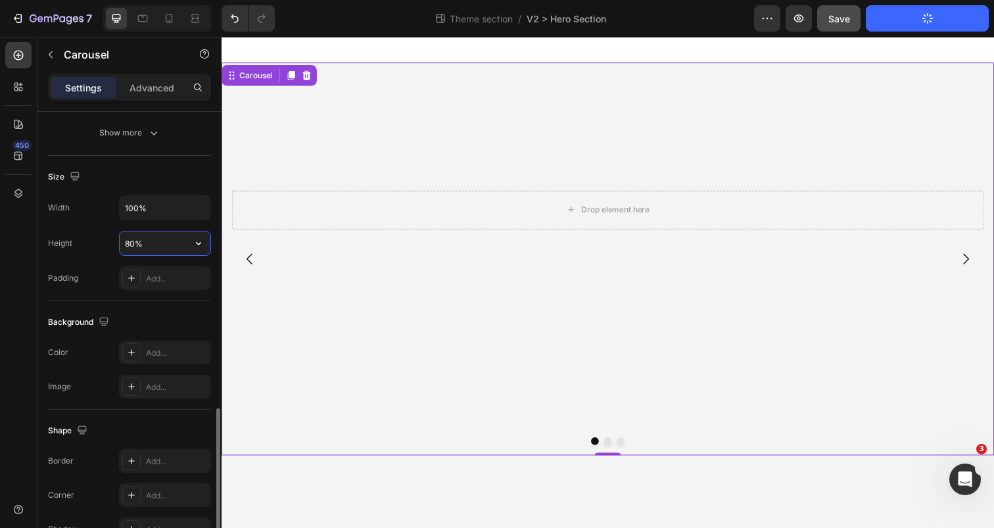
click at [131, 248] on input "80%" at bounding box center [165, 243] width 91 height 24
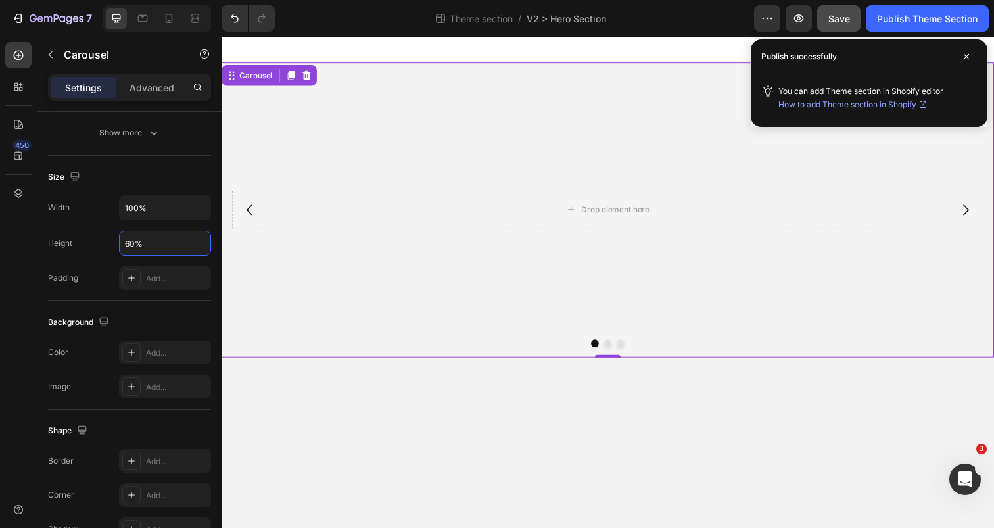
type input "60%"
click at [844, 4] on div "7 Theme section / V2 > Hero Section Preview Save Publish Theme Section" at bounding box center [497, 18] width 994 height 37
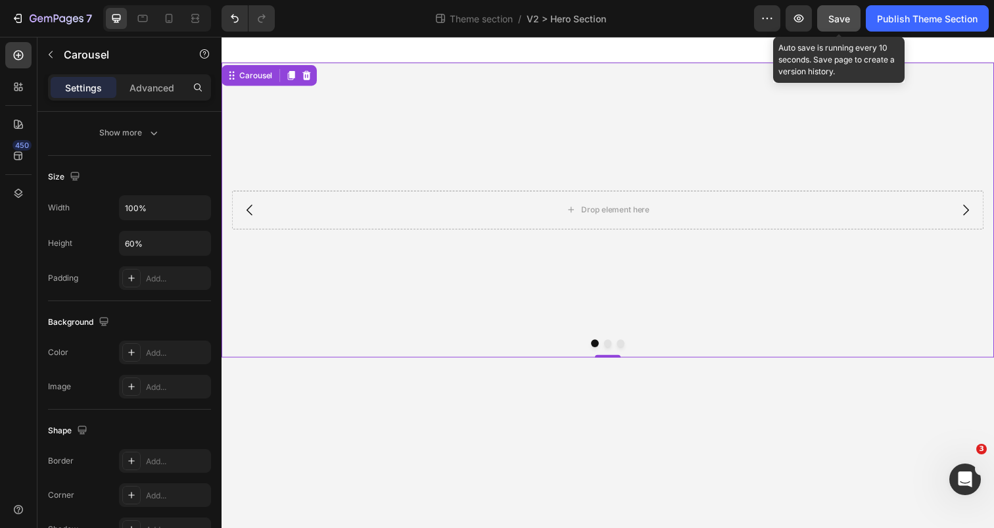
click at [846, 18] on span "Save" at bounding box center [839, 18] width 22 height 11
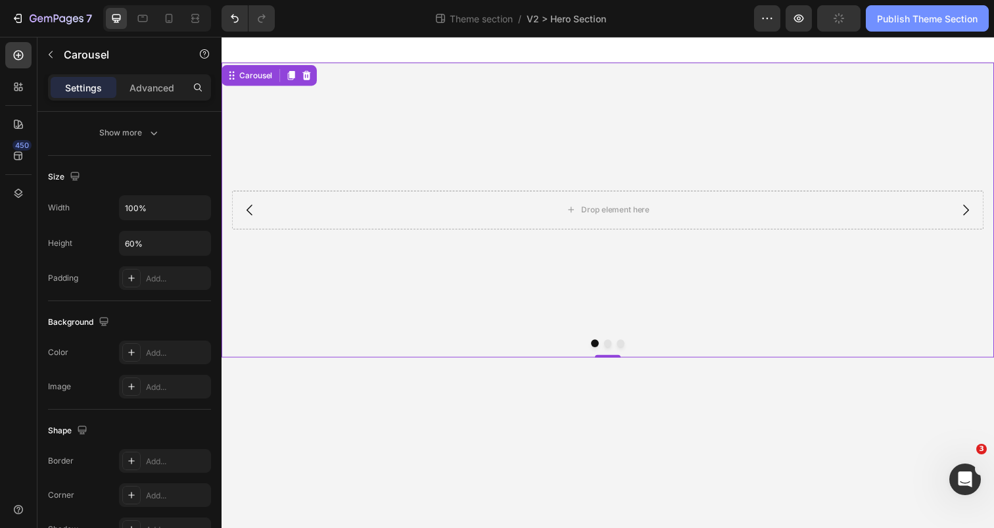
click at [915, 19] on div "Publish Theme Section" at bounding box center [927, 19] width 101 height 14
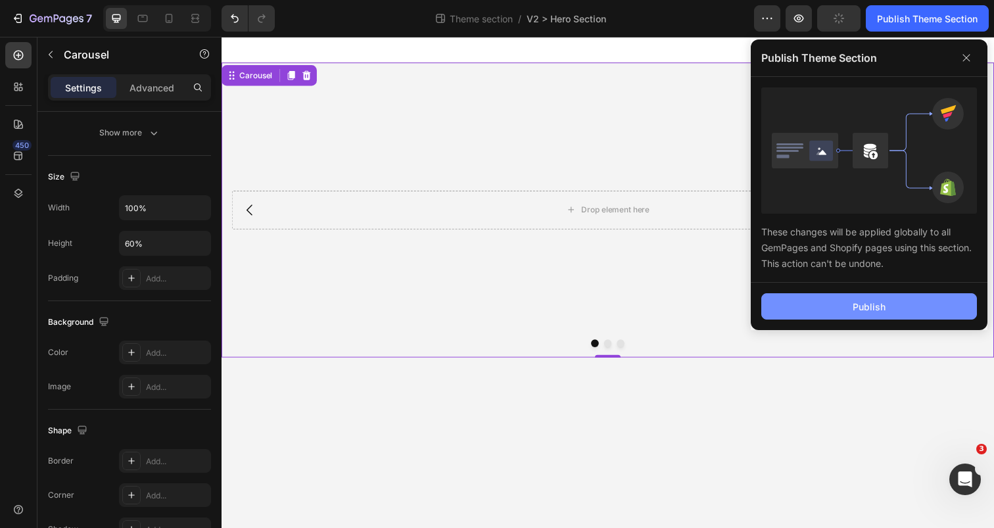
click at [875, 293] on button "Publish" at bounding box center [869, 306] width 216 height 26
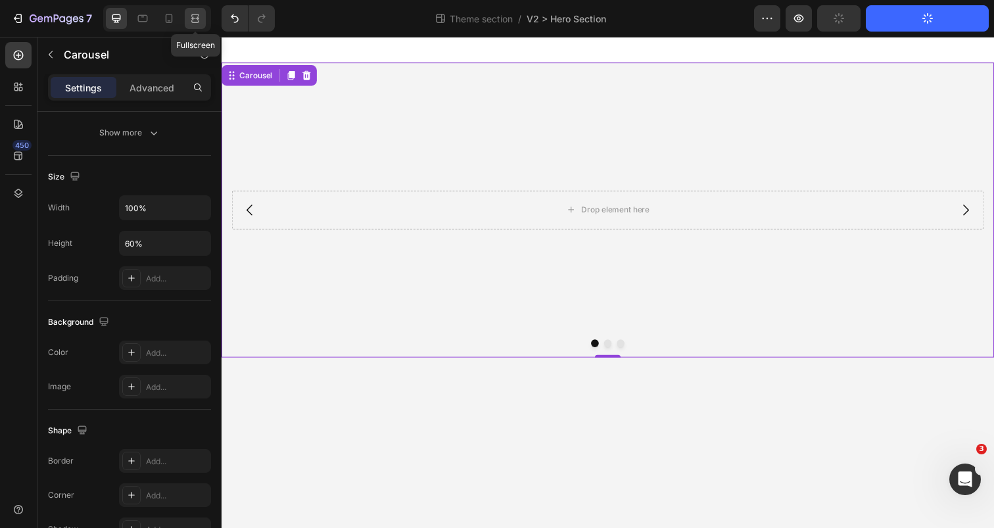
click at [202, 16] on div at bounding box center [195, 18] width 21 height 21
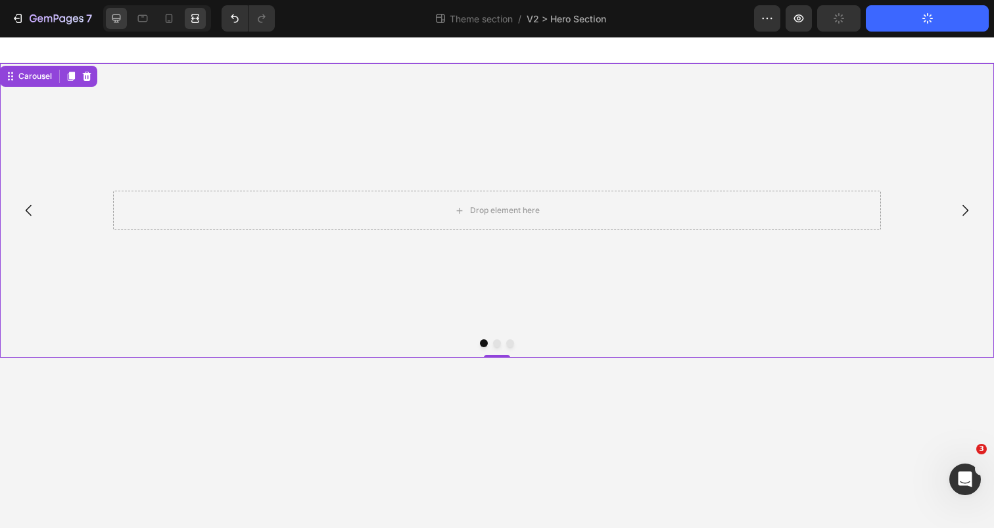
click at [126, 18] on div at bounding box center [116, 18] width 21 height 21
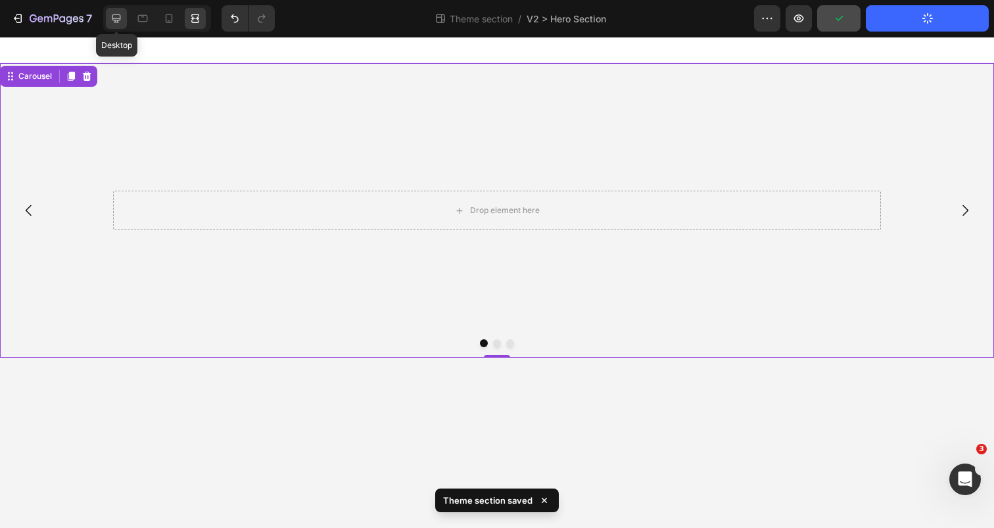
click at [126, 18] on div at bounding box center [116, 18] width 21 height 21
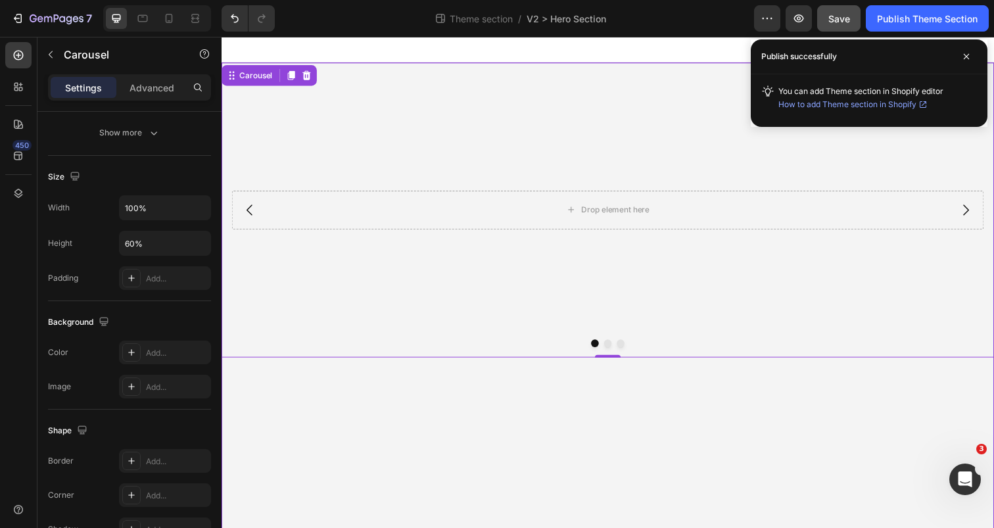
scroll to position [26, 0]
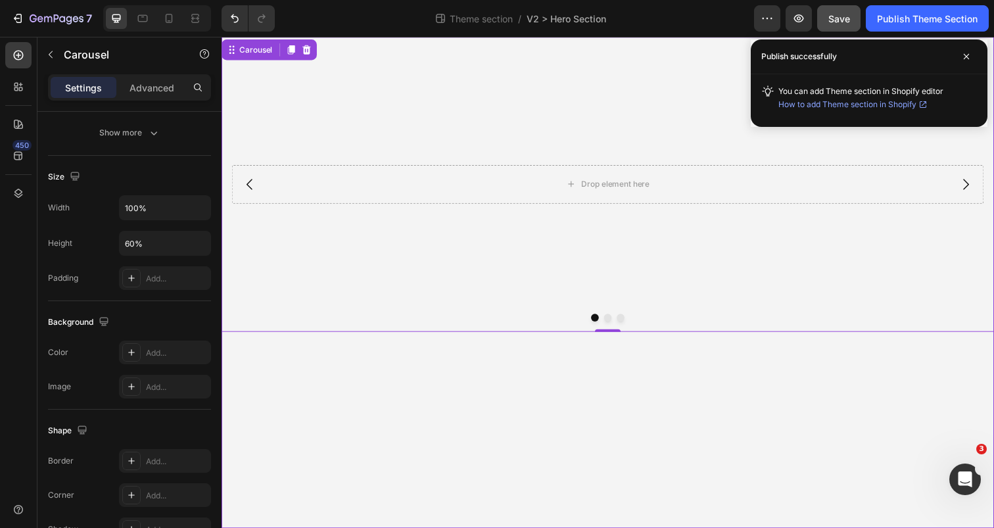
click at [658, 403] on div "Drop element here Hero Banner Drop element here Hero Banner Drop element here H…" at bounding box center [615, 287] width 789 height 501
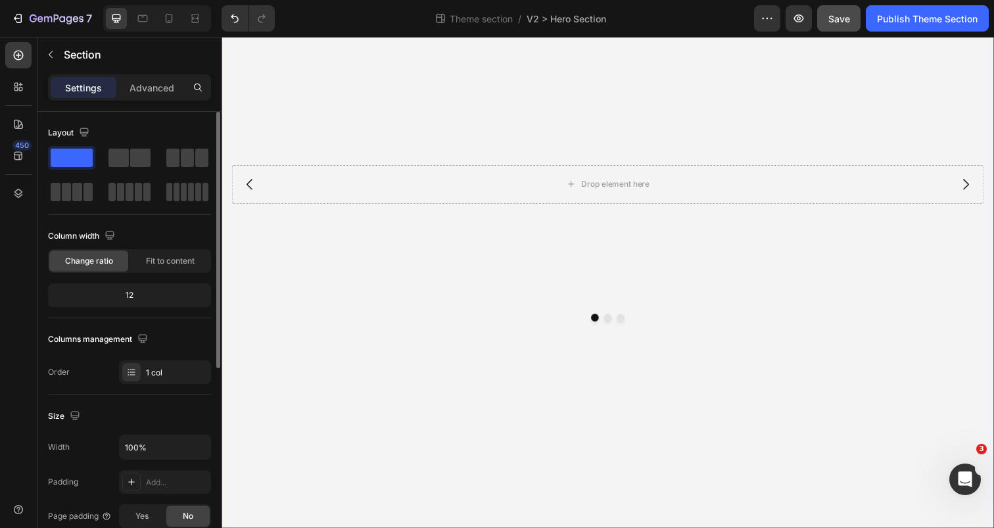
click at [669, 378] on div "Drop element here Hero Banner Drop element here Hero Banner Drop element here H…" at bounding box center [615, 287] width 789 height 501
click at [653, 268] on video "Background Image" at bounding box center [615, 234] width 789 height 394
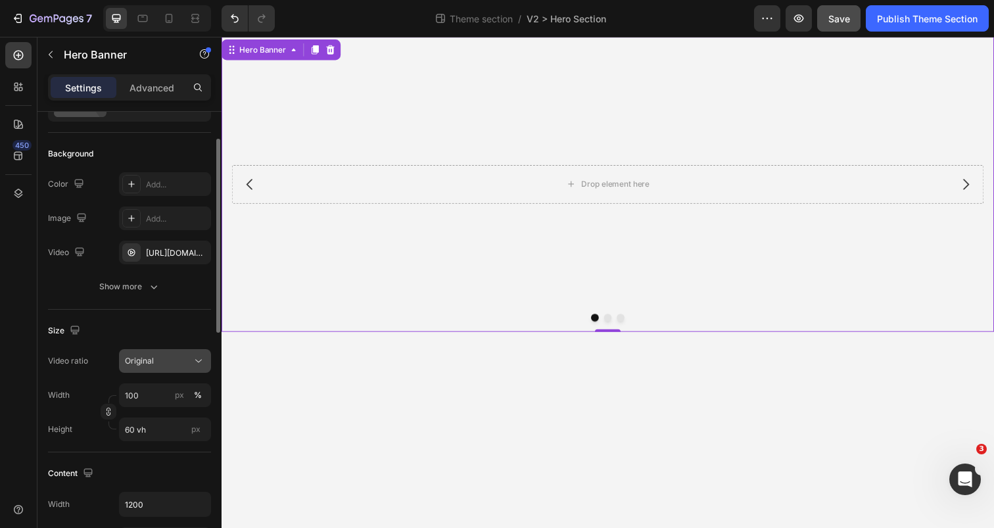
scroll to position [78, 0]
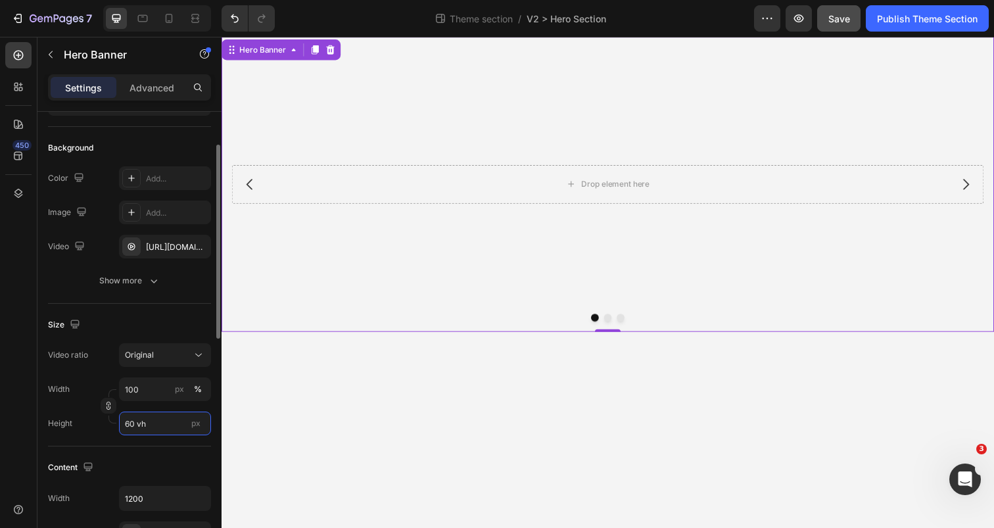
click at [131, 427] on input "60 vh" at bounding box center [165, 423] width 92 height 24
click at [129, 422] on input "60 vh" at bounding box center [165, 423] width 92 height 24
type input "70 vh"
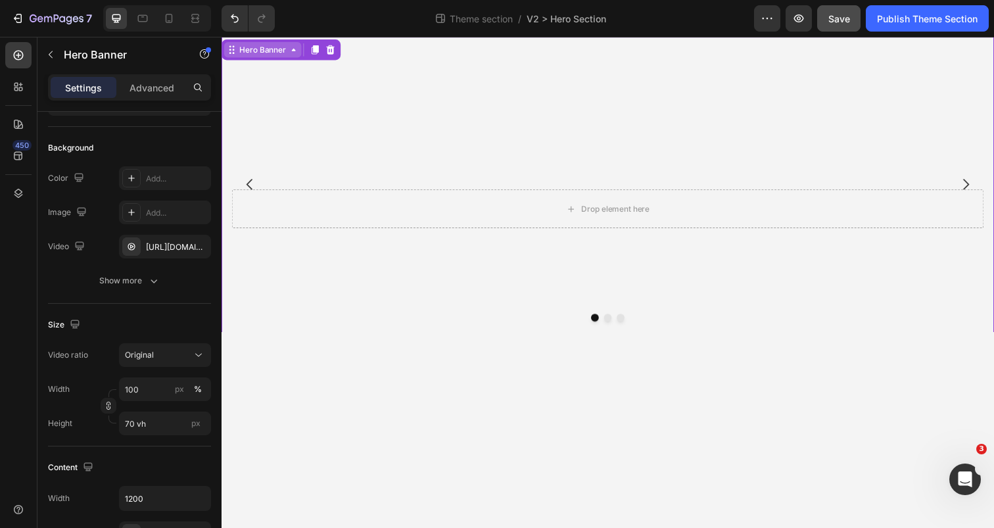
click at [298, 50] on icon at bounding box center [295, 50] width 11 height 11
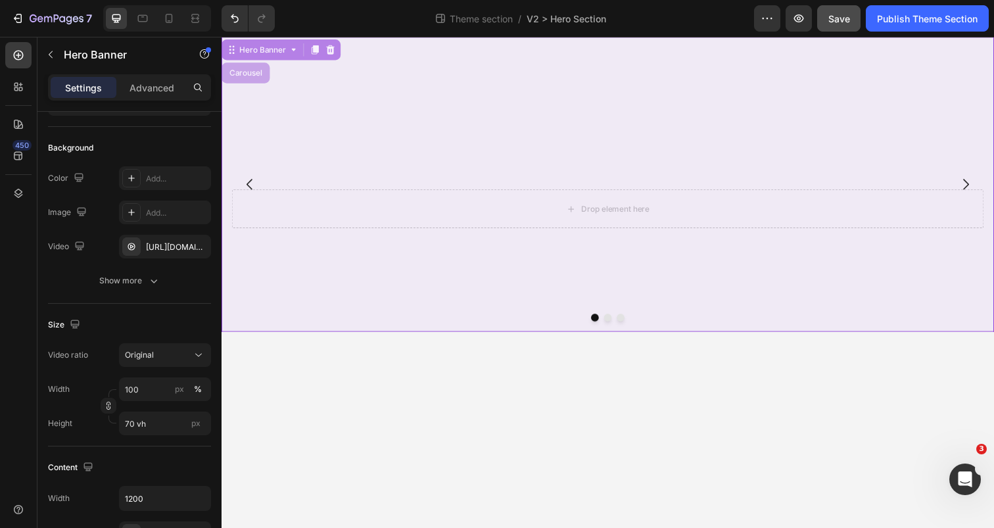
click at [247, 77] on div "Carousel" at bounding box center [246, 74] width 39 height 8
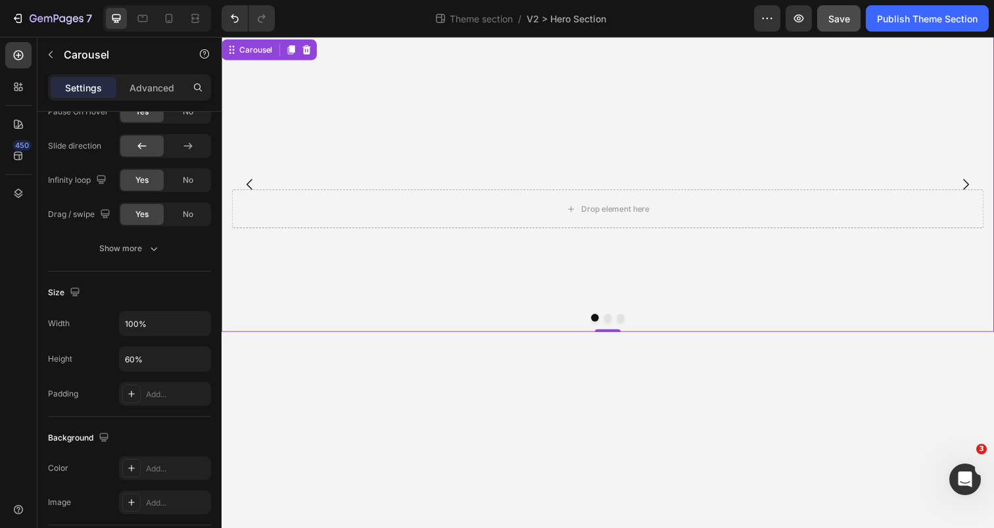
scroll to position [890, 0]
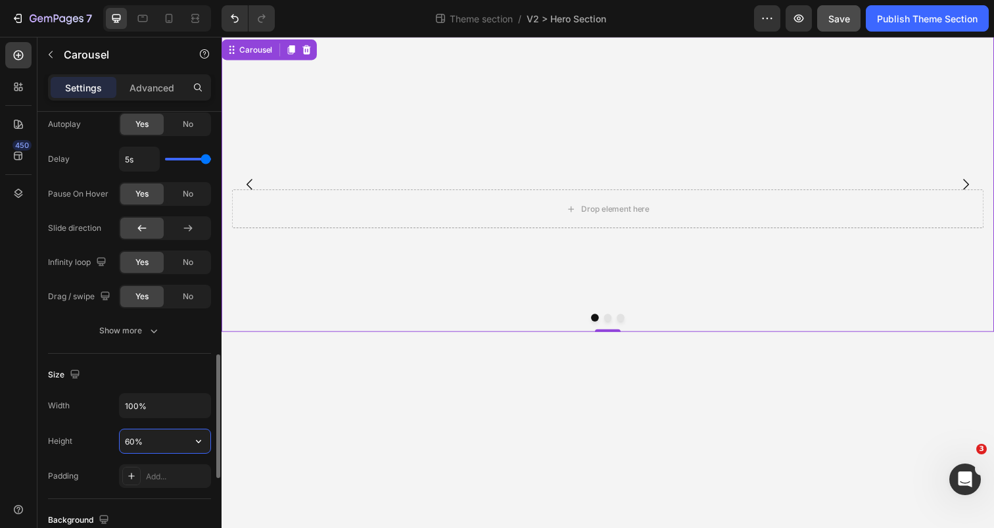
click at [127, 434] on input "60%" at bounding box center [165, 441] width 91 height 24
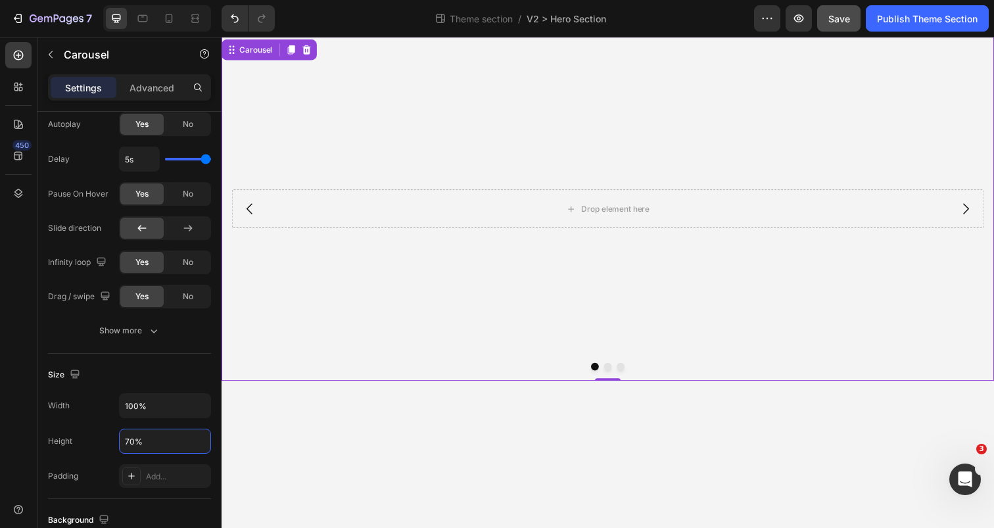
type input "70%"
click at [617, 373] on button "Dot" at bounding box center [616, 373] width 8 height 8
click at [597, 200] on video "Background Image" at bounding box center [615, 234] width 789 height 394
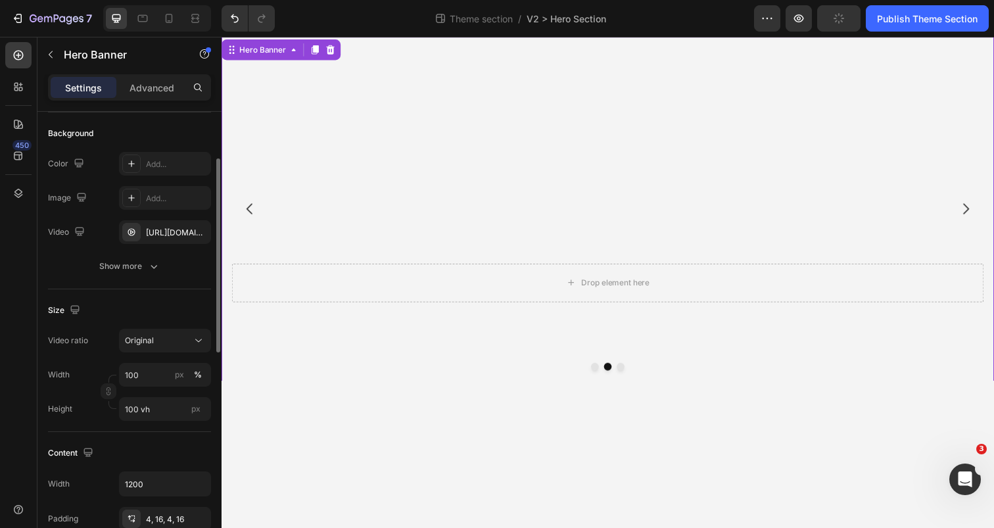
scroll to position [118, 0]
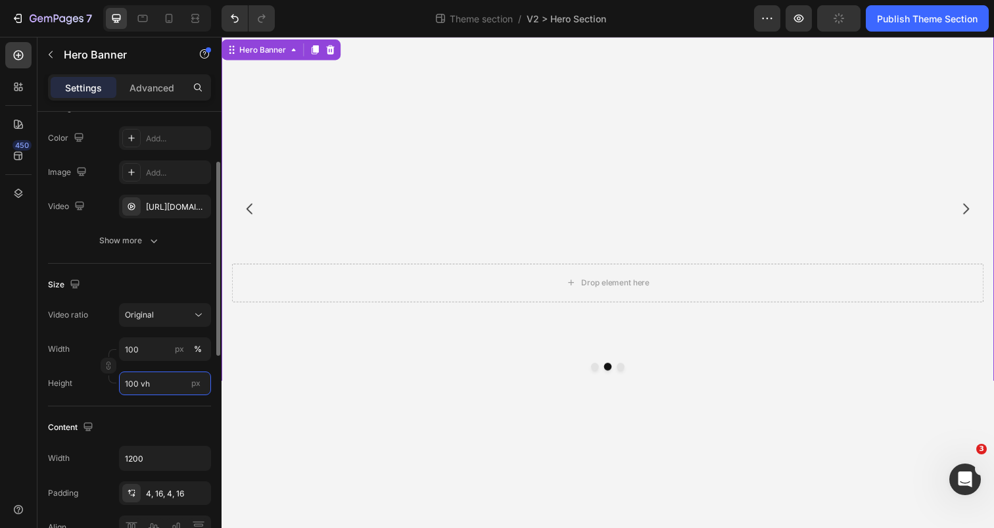
click at [131, 389] on input "100 vh" at bounding box center [165, 383] width 92 height 24
click at [129, 381] on input "100 vh" at bounding box center [165, 383] width 92 height 24
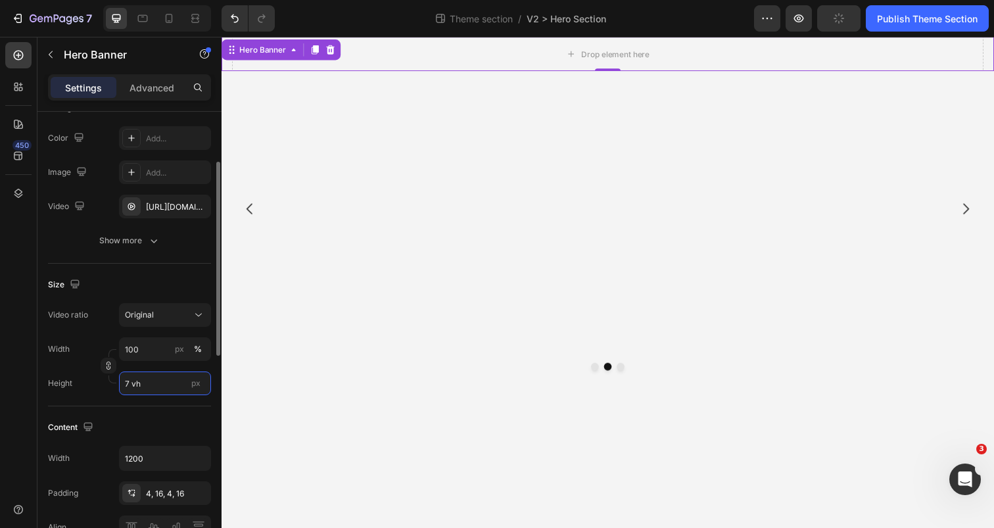
type input "70 vh"
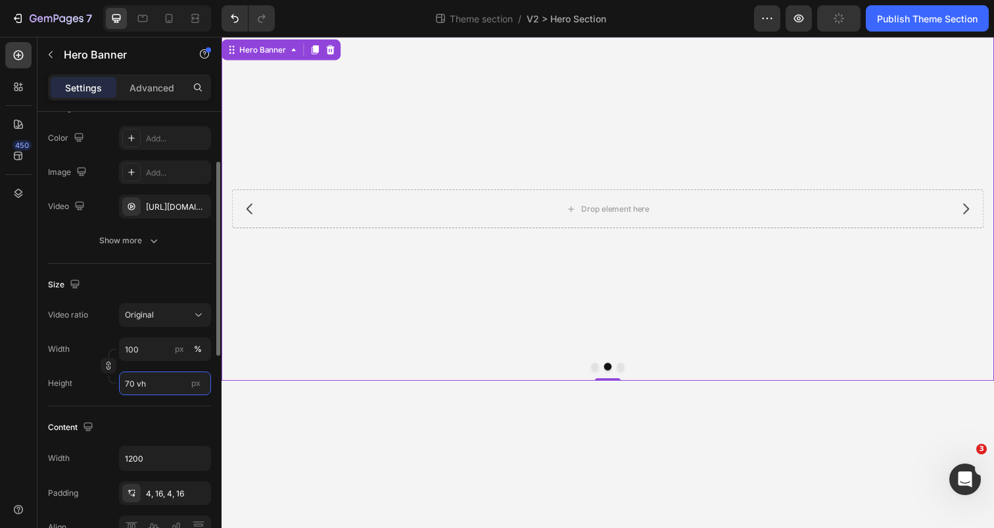
click at [128, 384] on input "70 vh" at bounding box center [165, 383] width 92 height 24
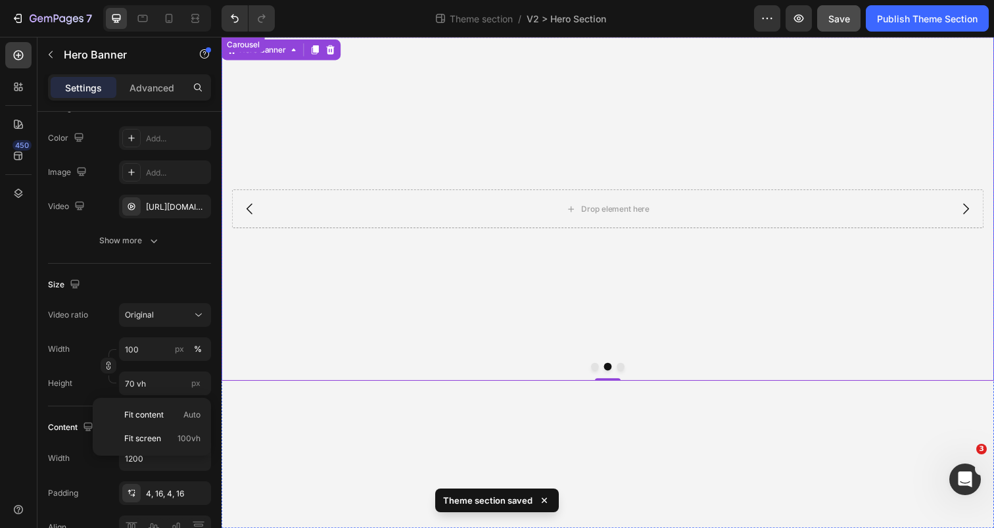
click at [630, 375] on button "Dot" at bounding box center [629, 373] width 8 height 8
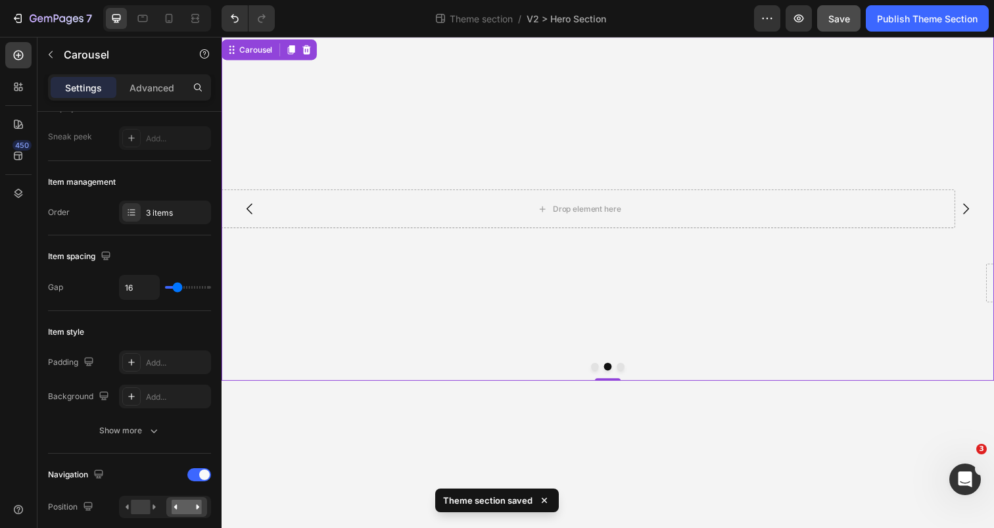
scroll to position [0, 0]
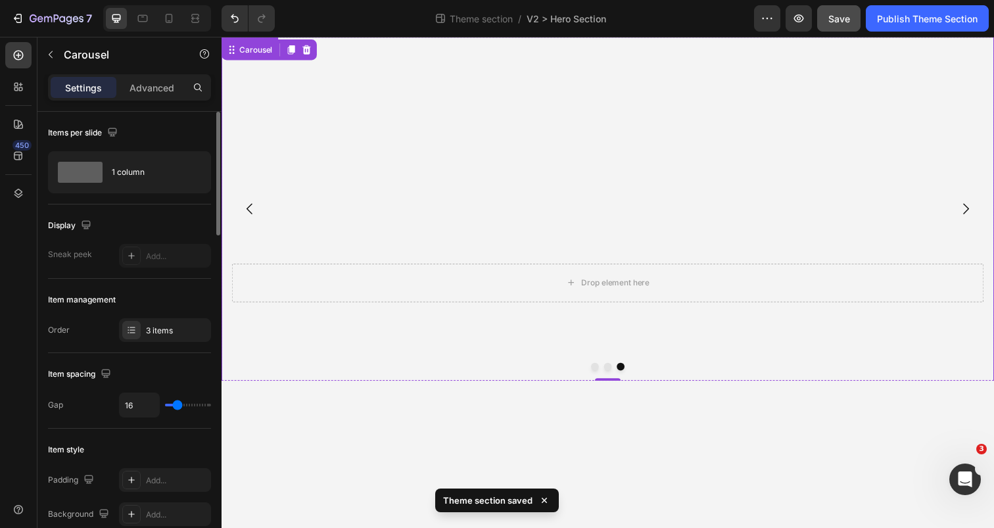
click at [564, 242] on video "Background Image" at bounding box center [615, 234] width 789 height 394
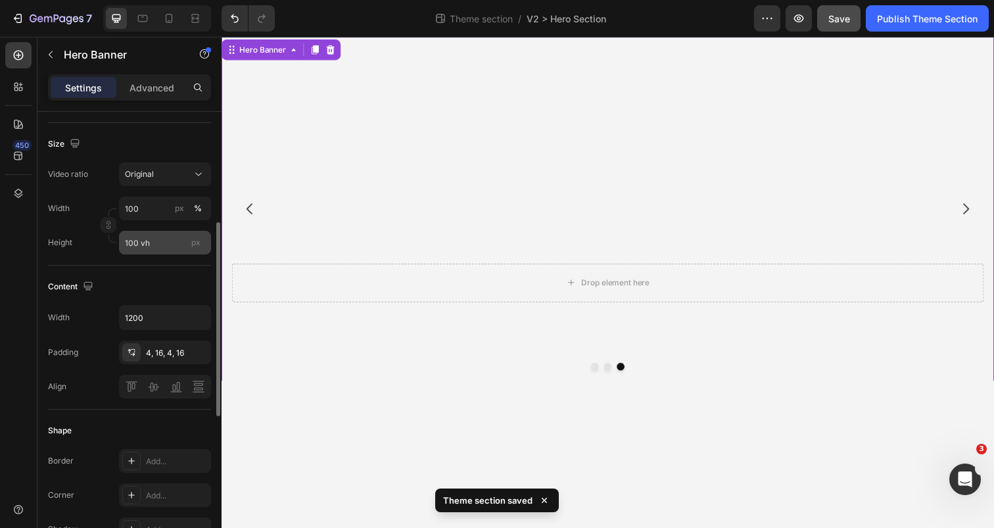
scroll to position [260, 0]
click at [129, 250] on input "100 vh" at bounding box center [165, 241] width 92 height 24
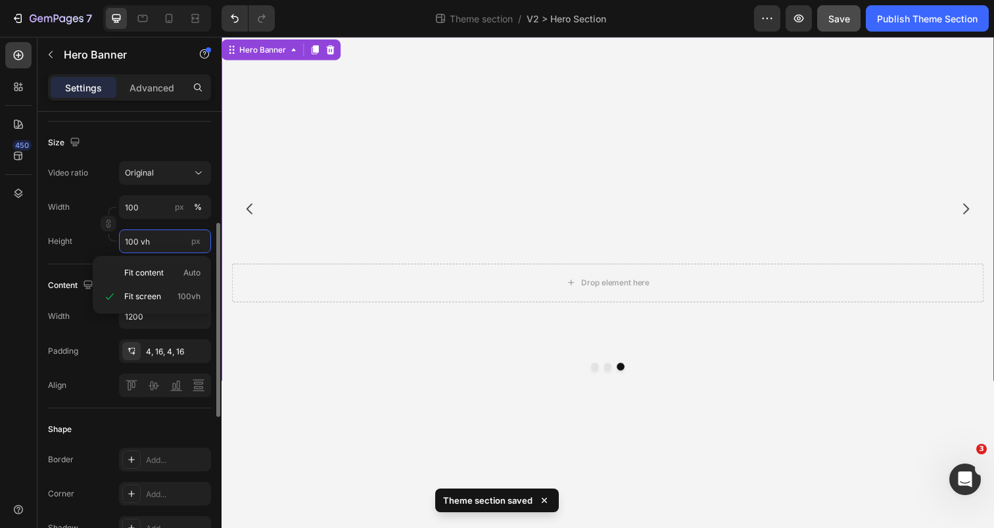
click at [129, 250] on input "100 vh" at bounding box center [165, 241] width 92 height 24
click at [131, 241] on input "100 vh" at bounding box center [165, 241] width 92 height 24
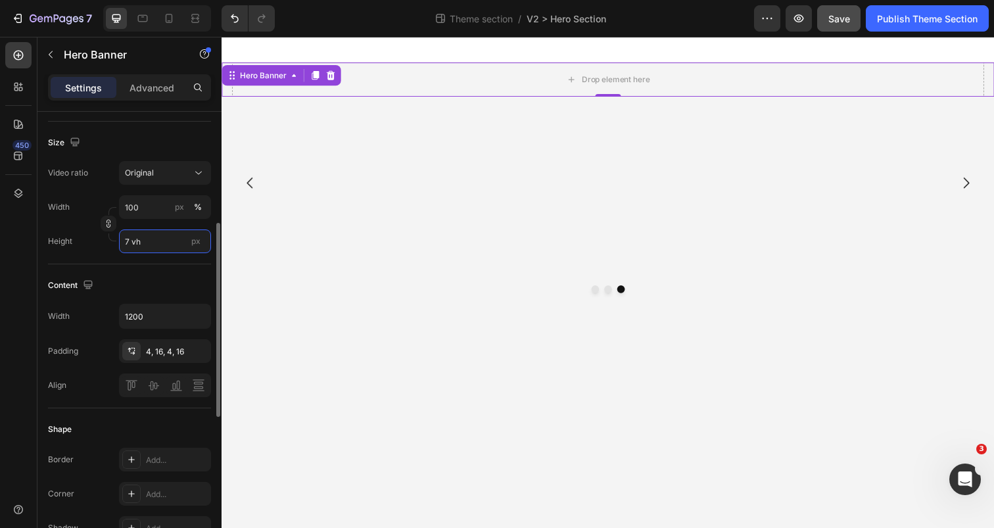
type input "70 vh"
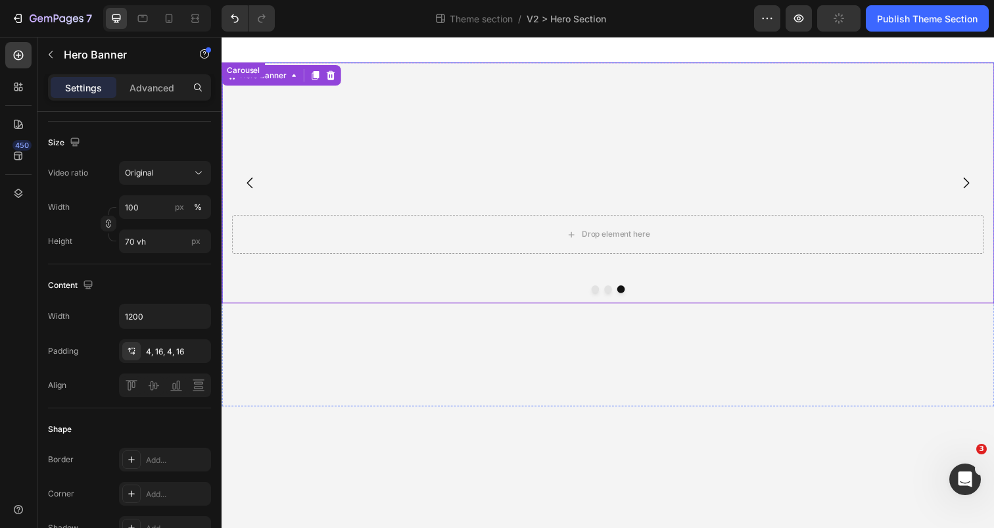
click at [615, 294] on button "Dot" at bounding box center [616, 294] width 8 height 8
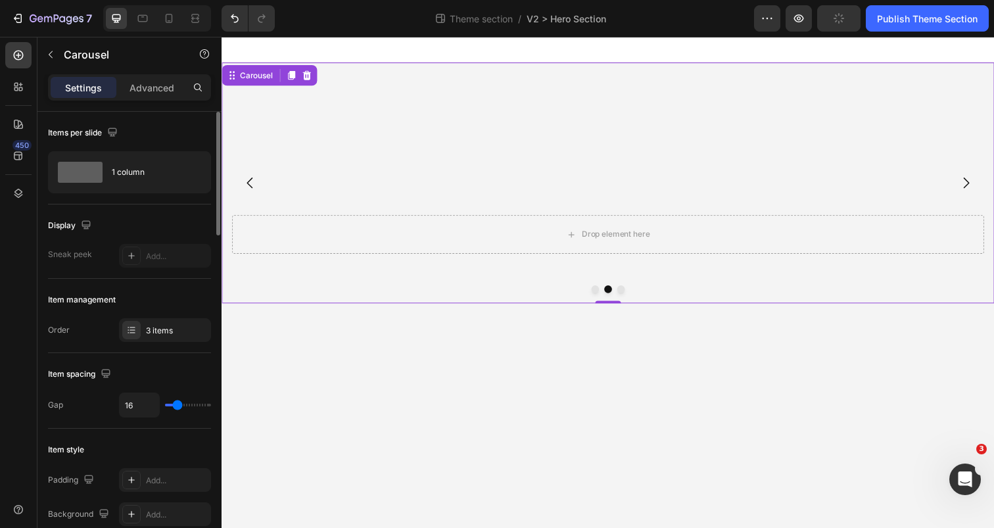
click at [600, 293] on button "Dot" at bounding box center [603, 294] width 8 height 8
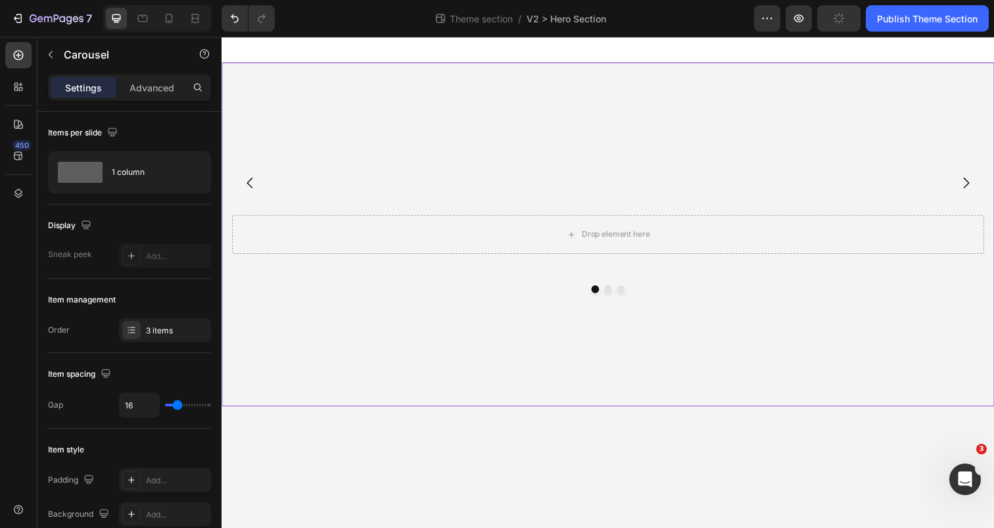
click at [615, 379] on div "Drop element here Hero Banner Drop element here Hero Banner Drop element here H…" at bounding box center [615, 238] width 789 height 351
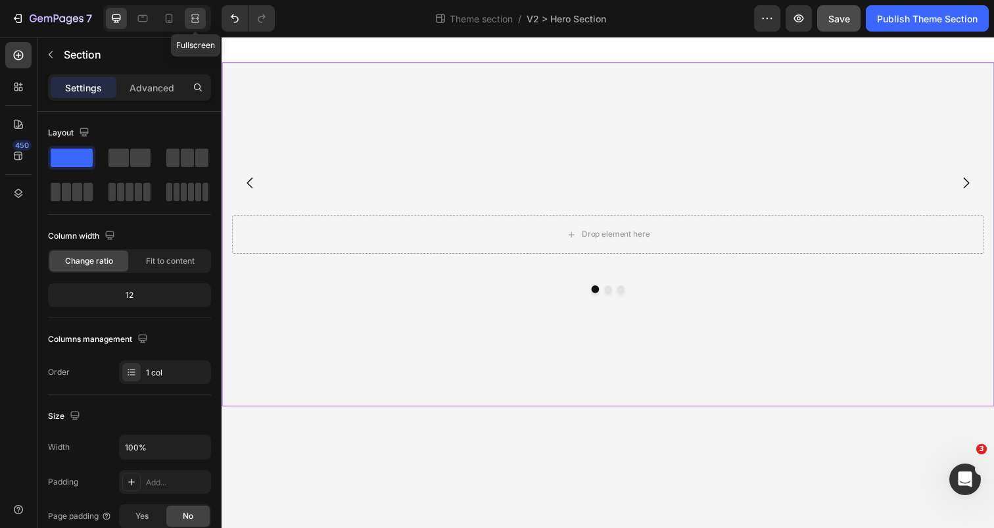
click at [197, 16] on icon at bounding box center [195, 18] width 13 height 13
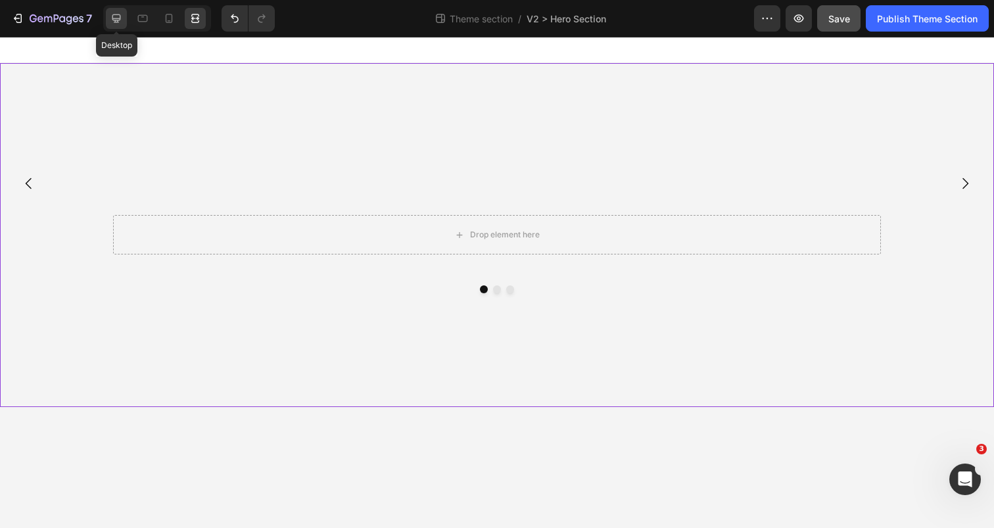
click at [117, 22] on icon at bounding box center [116, 18] width 13 height 13
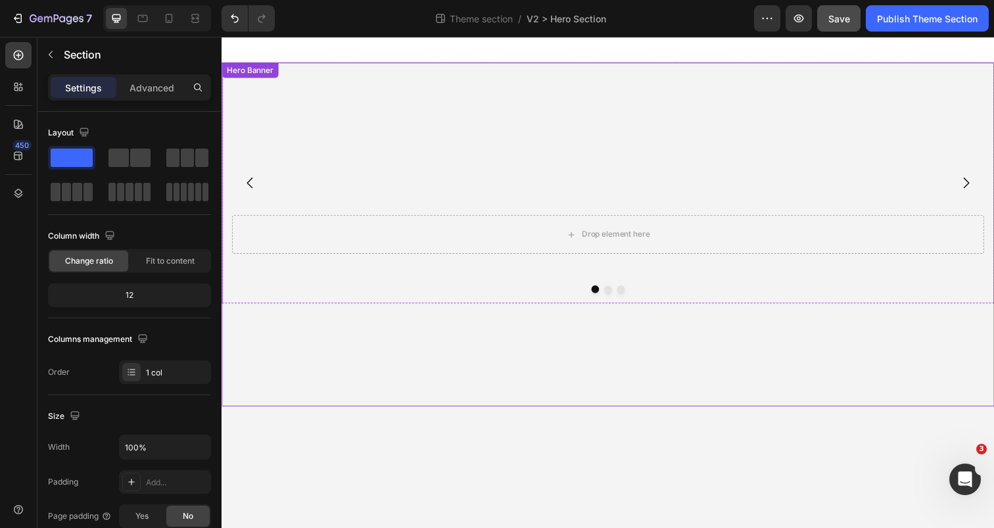
click at [254, 83] on div "Drop element here Hero Banner" at bounding box center [615, 238] width 789 height 351
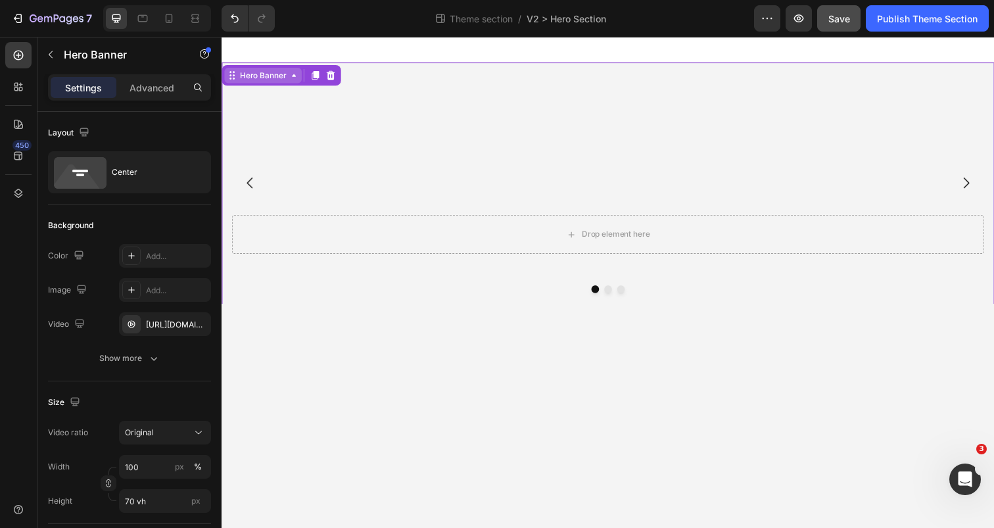
click at [254, 74] on div "Hero Banner" at bounding box center [263, 76] width 53 height 12
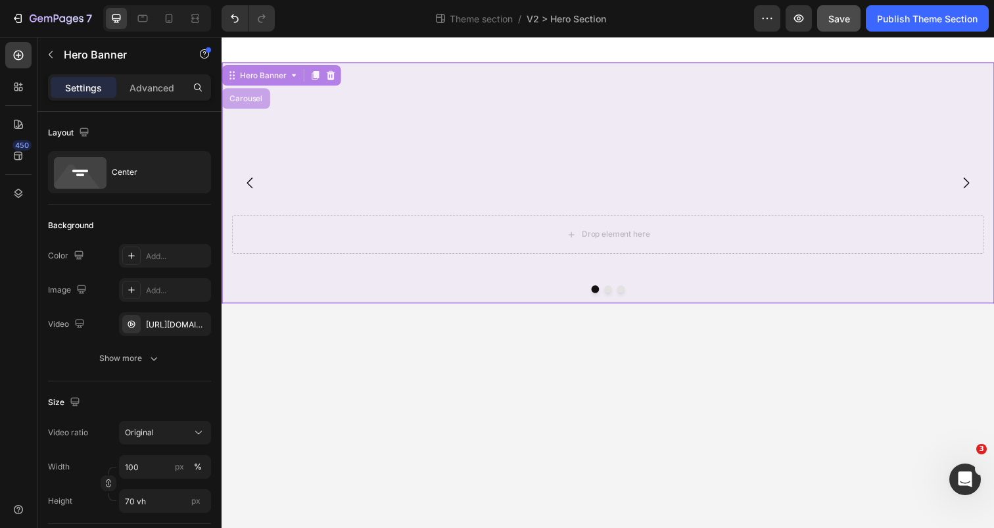
click at [248, 104] on div "Carousel" at bounding box center [245, 99] width 49 height 21
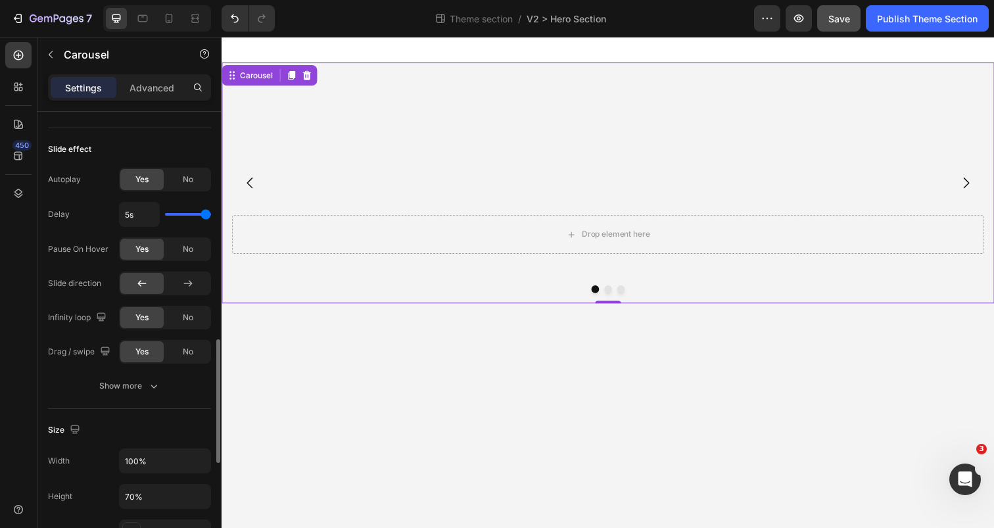
scroll to position [860, 0]
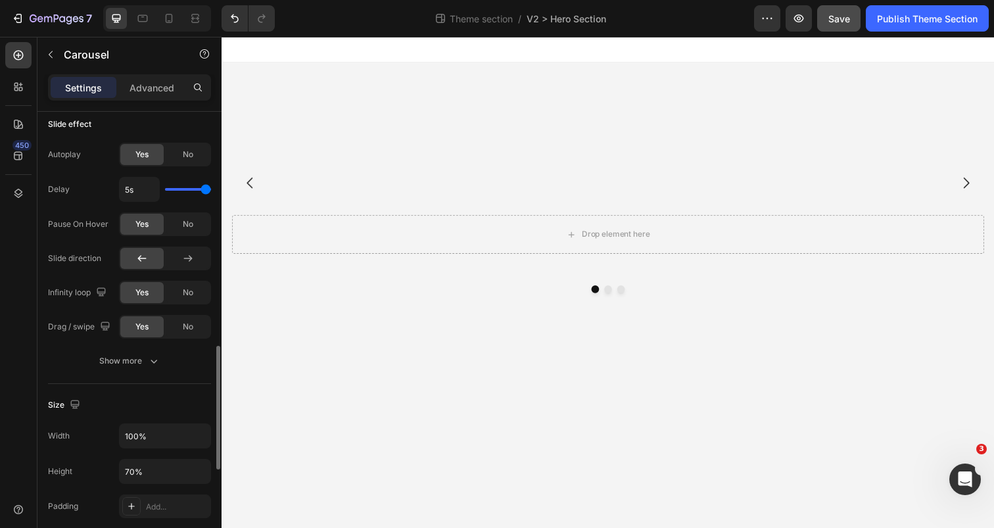
click at [320, 419] on body "Drop element here Hero Banner Drop element here Hero Banner Drop element here H…" at bounding box center [615, 287] width 789 height 501
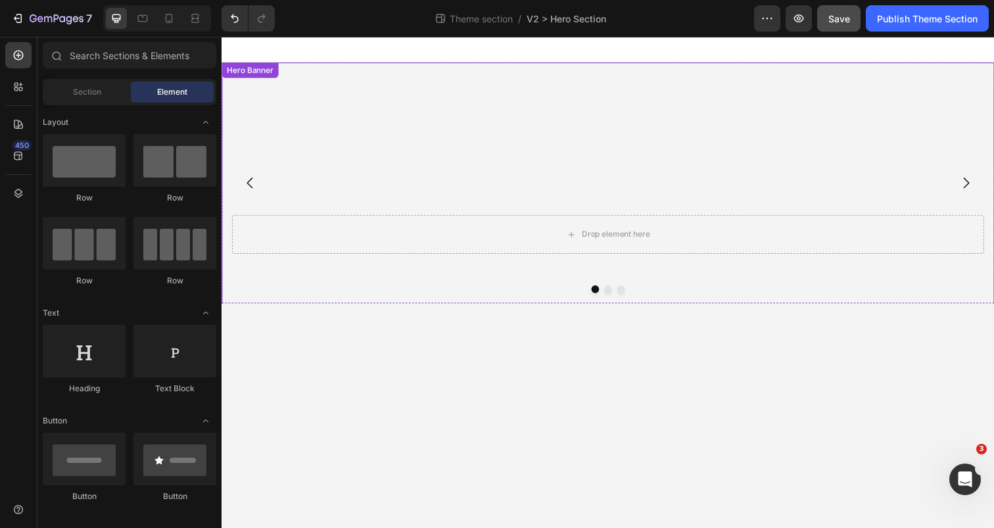
click at [373, 221] on div "Drop element here" at bounding box center [616, 238] width 768 height 39
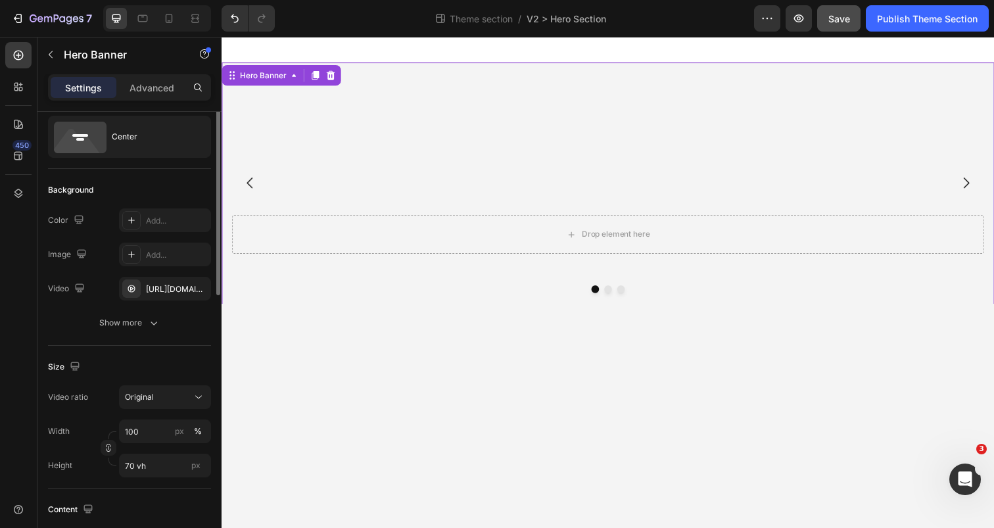
scroll to position [43, 0]
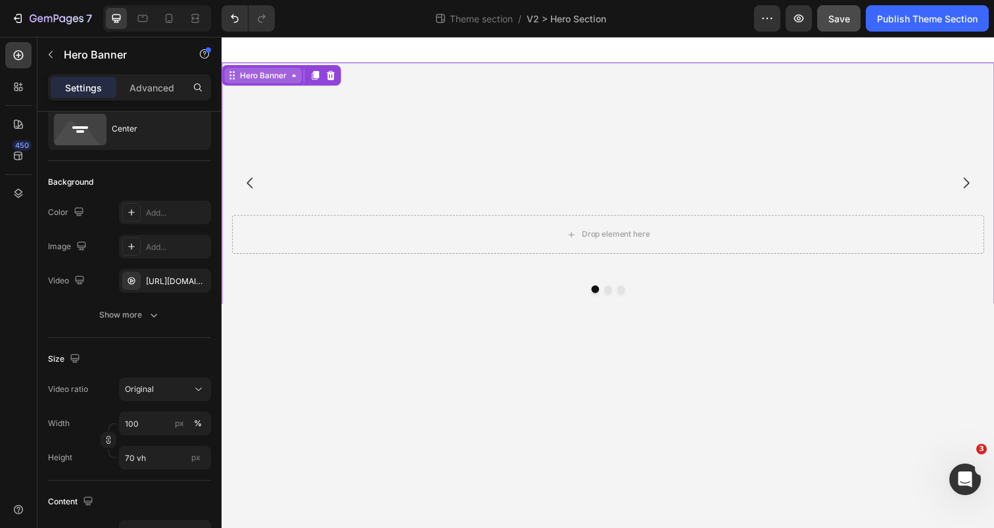
click at [279, 70] on div "Hero Banner" at bounding box center [263, 76] width 79 height 16
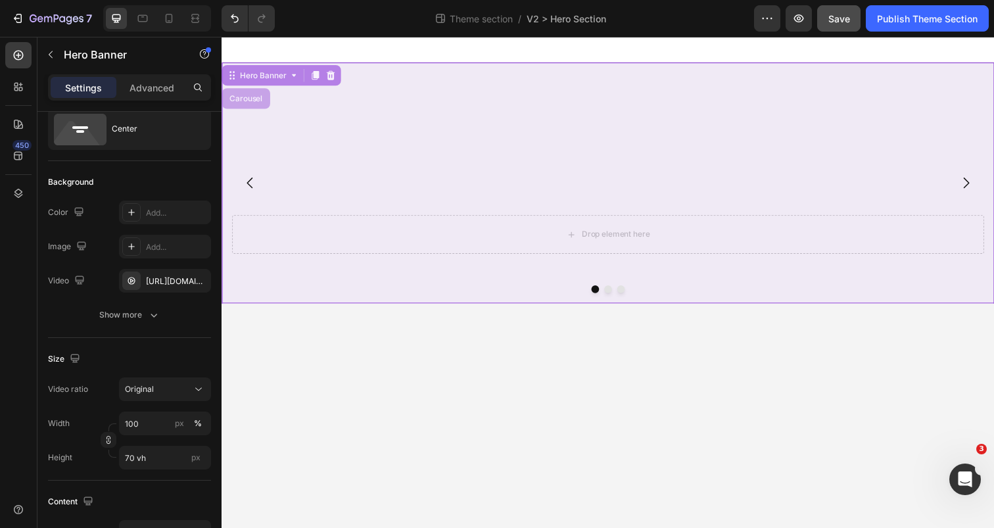
click at [259, 101] on div "Carousel" at bounding box center [246, 100] width 39 height 8
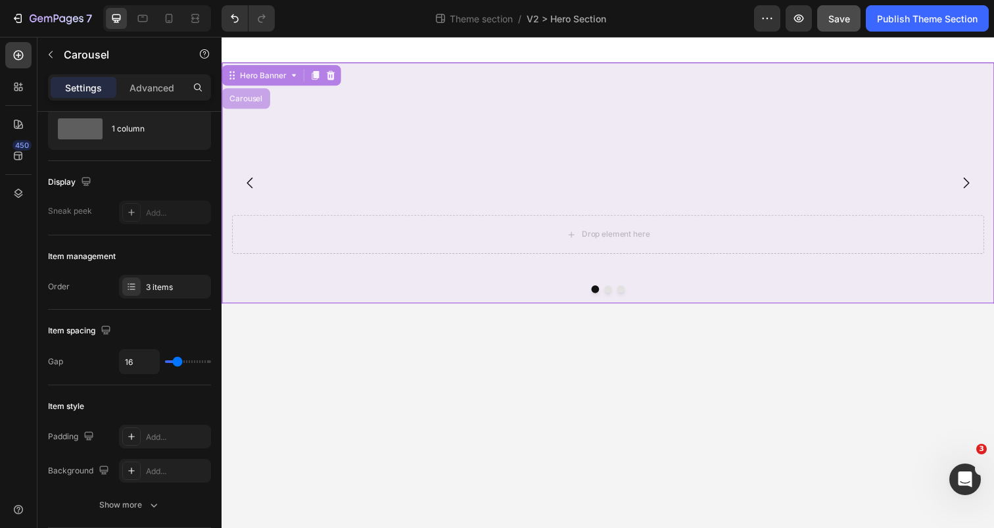
scroll to position [0, 0]
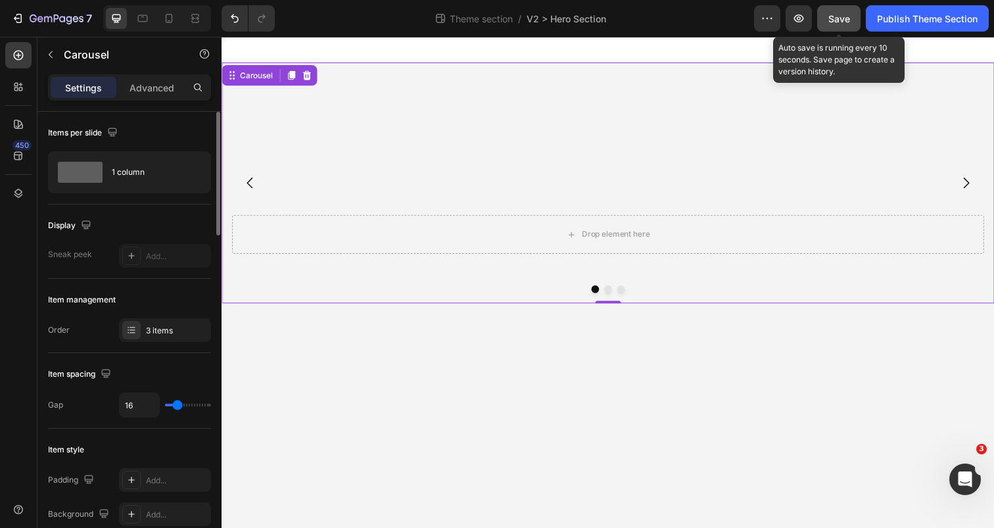
click at [852, 20] on button "Save" at bounding box center [838, 18] width 43 height 26
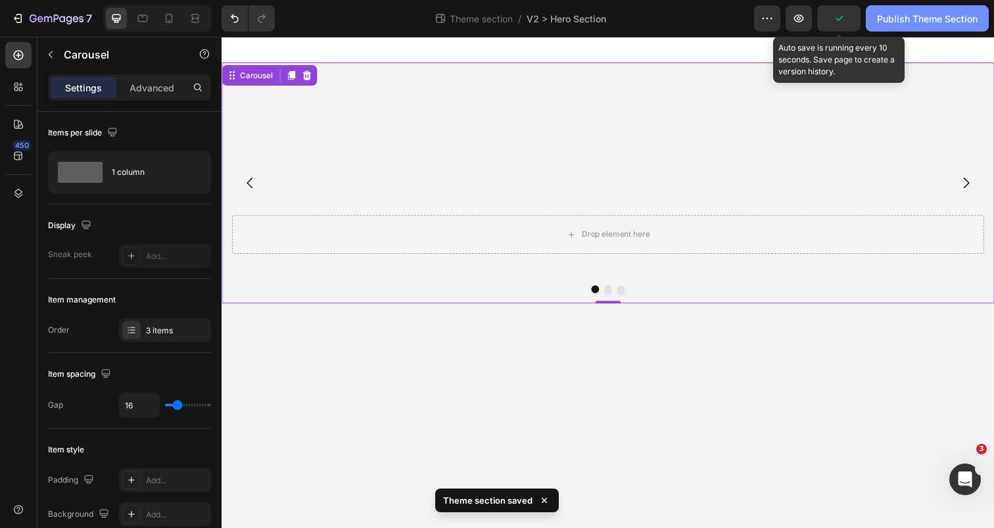
click at [895, 21] on div "Publish Theme Section" at bounding box center [927, 19] width 101 height 14
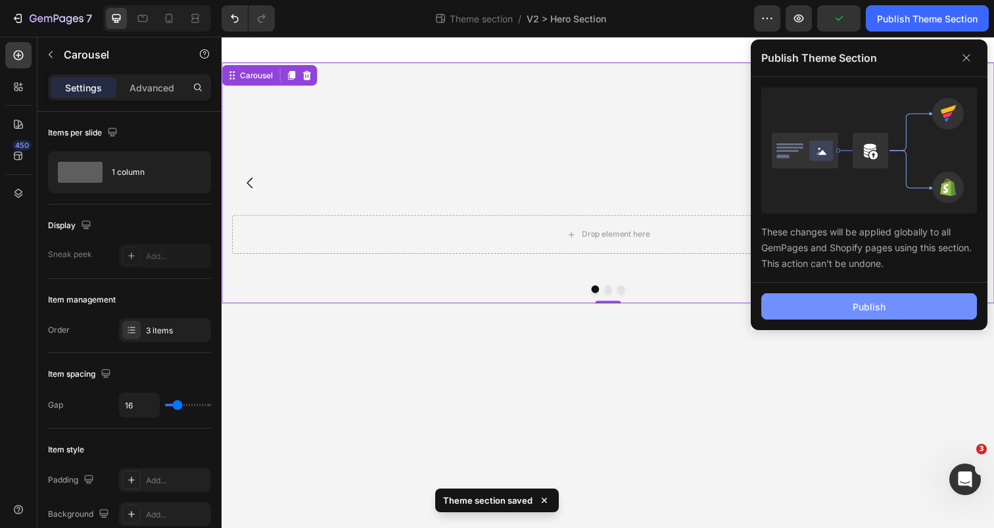
click at [810, 296] on button "Publish" at bounding box center [869, 306] width 216 height 26
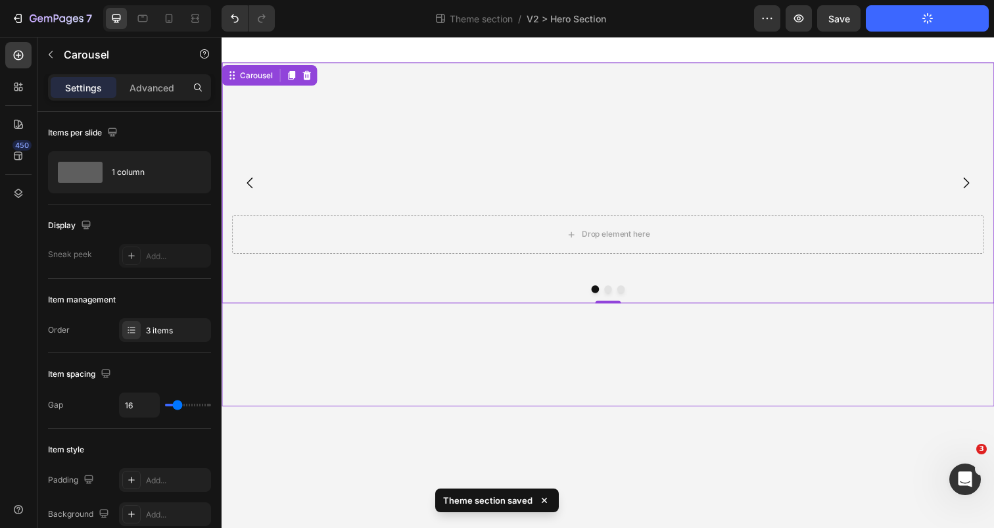
click at [779, 354] on div "Drop element here Hero Banner Drop element here Hero Banner Drop element here H…" at bounding box center [615, 238] width 789 height 351
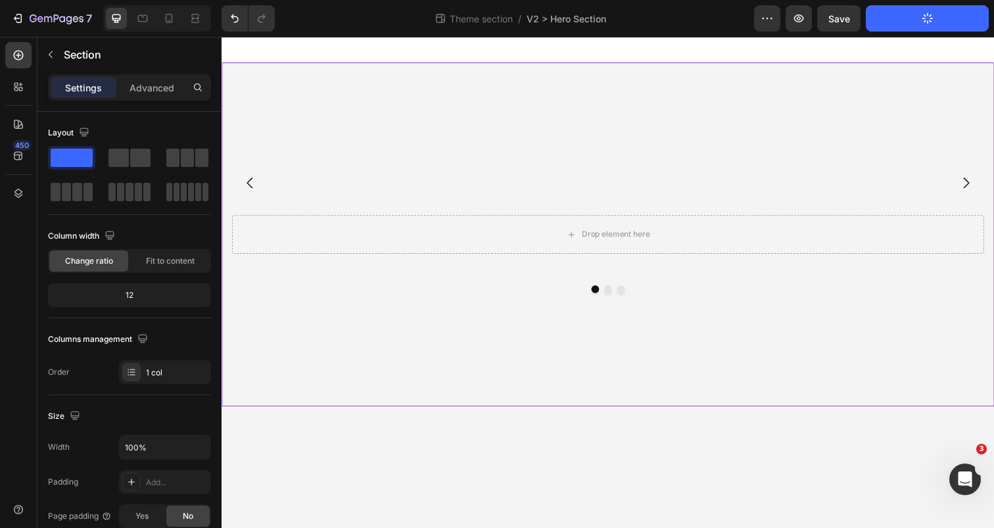
click at [384, 360] on div "Drop element here Hero Banner Drop element here Hero Banner Drop element here H…" at bounding box center [615, 238] width 789 height 351
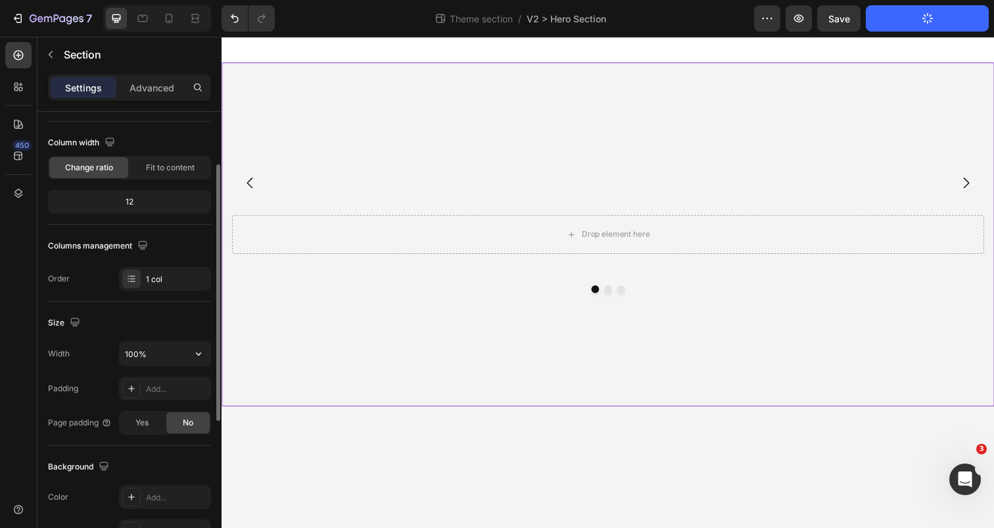
scroll to position [91, 0]
click at [200, 361] on icon "button" at bounding box center [198, 356] width 13 height 13
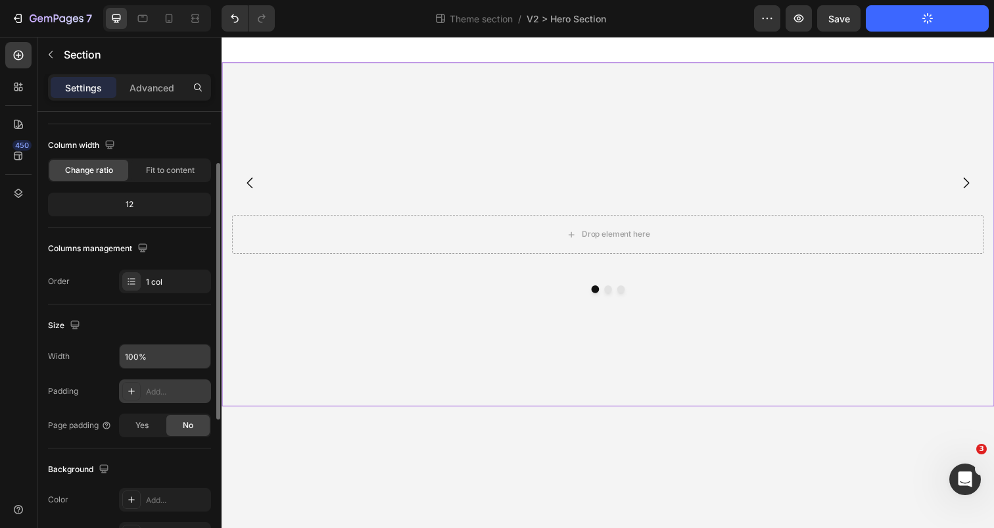
click at [167, 396] on div "Add..." at bounding box center [177, 392] width 62 height 12
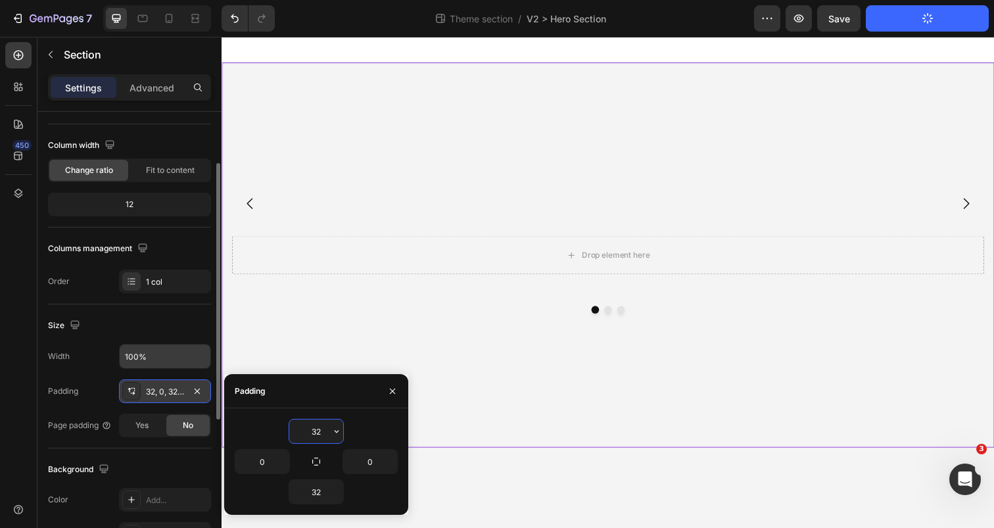
type input "0"
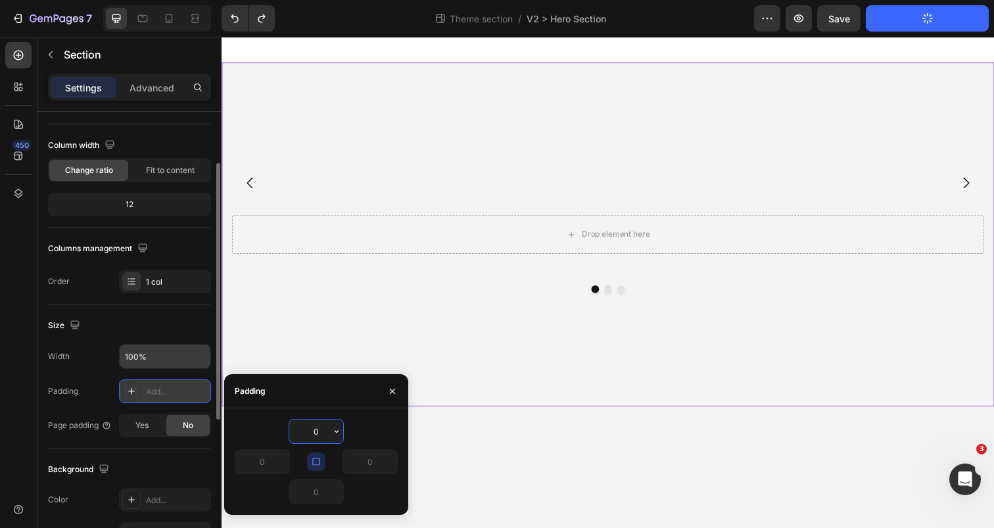
click at [152, 451] on div "Background The changes might be hidden by the video. Color Add... Image Add... …" at bounding box center [129, 519] width 163 height 143
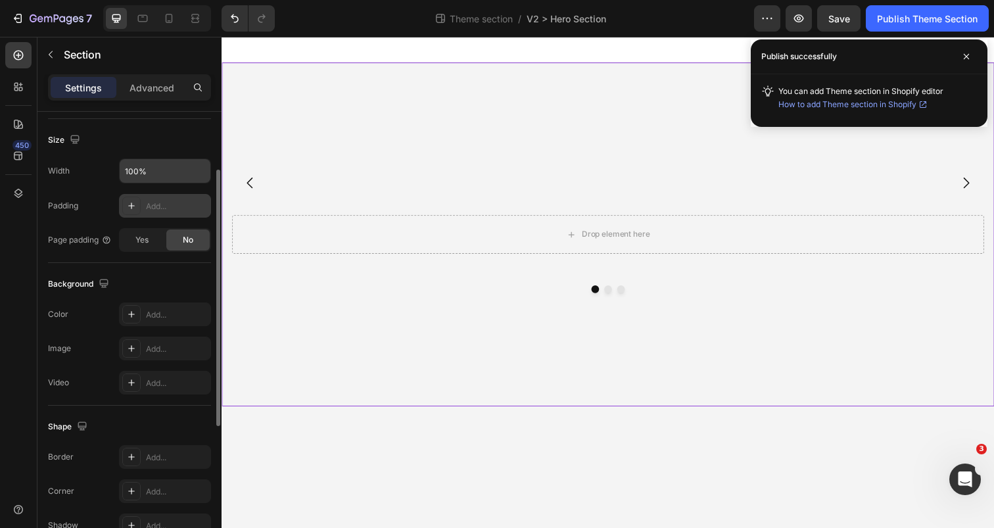
scroll to position [0, 0]
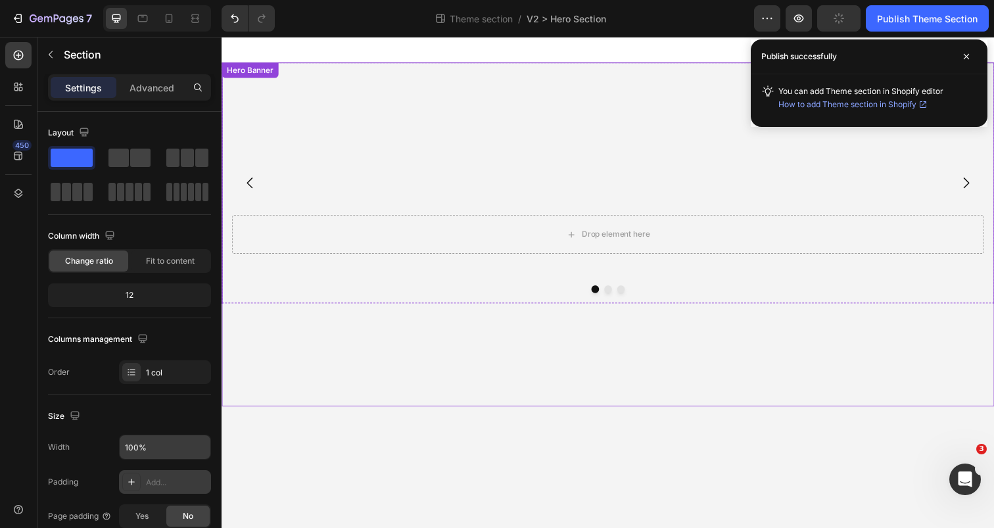
click at [340, 123] on video "Background Image" at bounding box center [615, 260] width 789 height 394
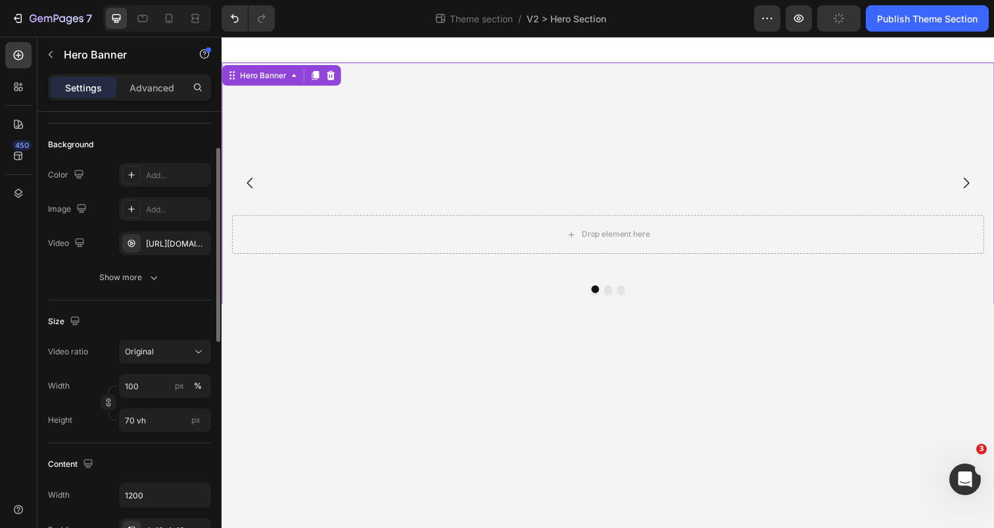
scroll to position [80, 0]
click at [127, 421] on input "70 vh" at bounding box center [165, 421] width 92 height 24
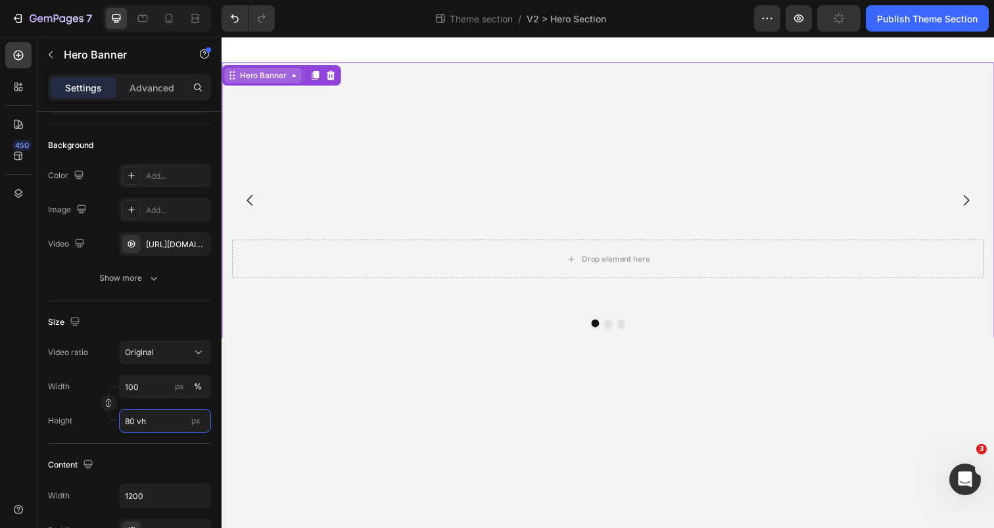
type input "80 vh"
click at [281, 76] on div "Hero Banner" at bounding box center [263, 76] width 53 height 12
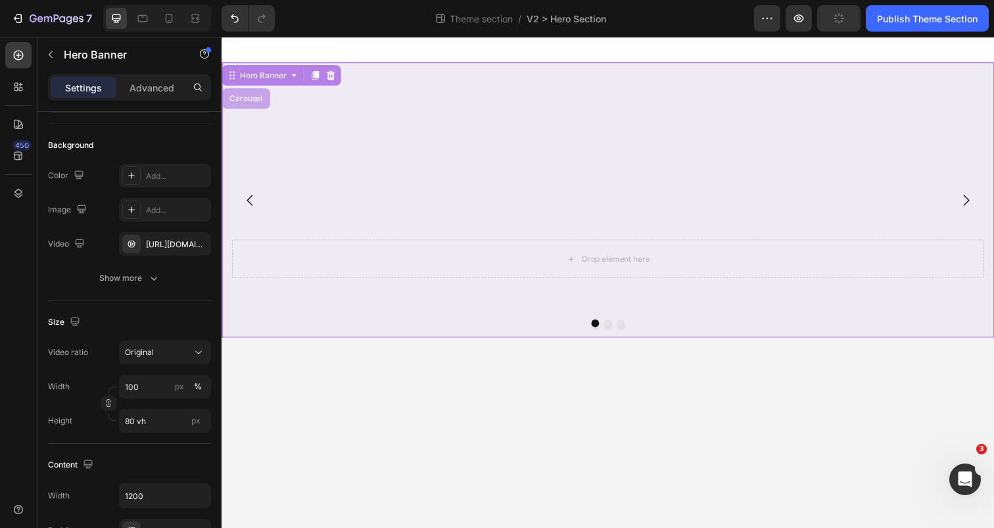
click at [258, 100] on div "Carousel" at bounding box center [246, 100] width 39 height 8
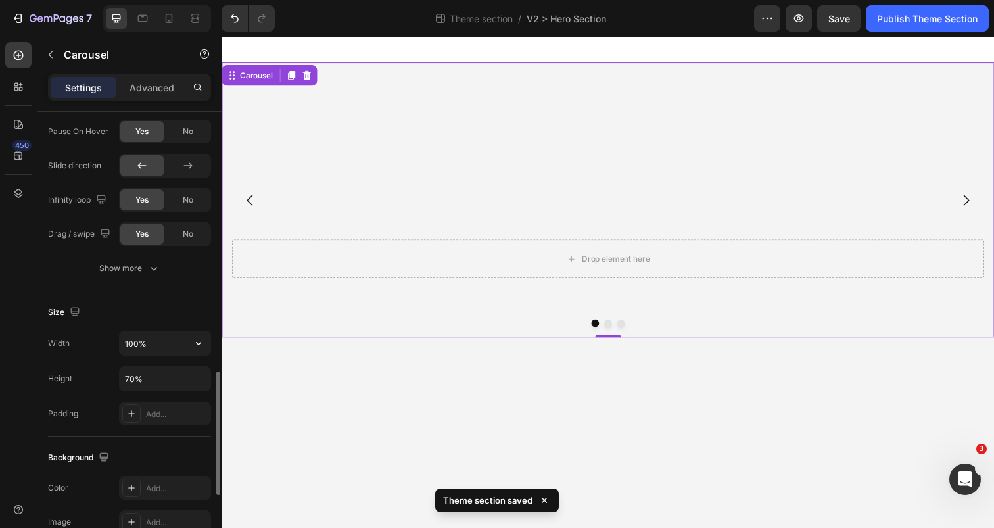
scroll to position [991, 0]
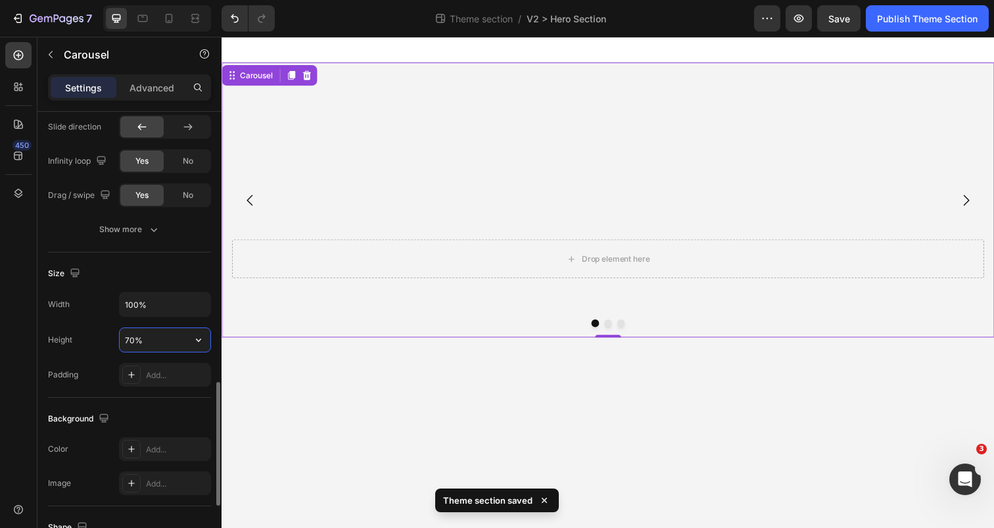
click at [129, 340] on input "70%" at bounding box center [165, 340] width 91 height 24
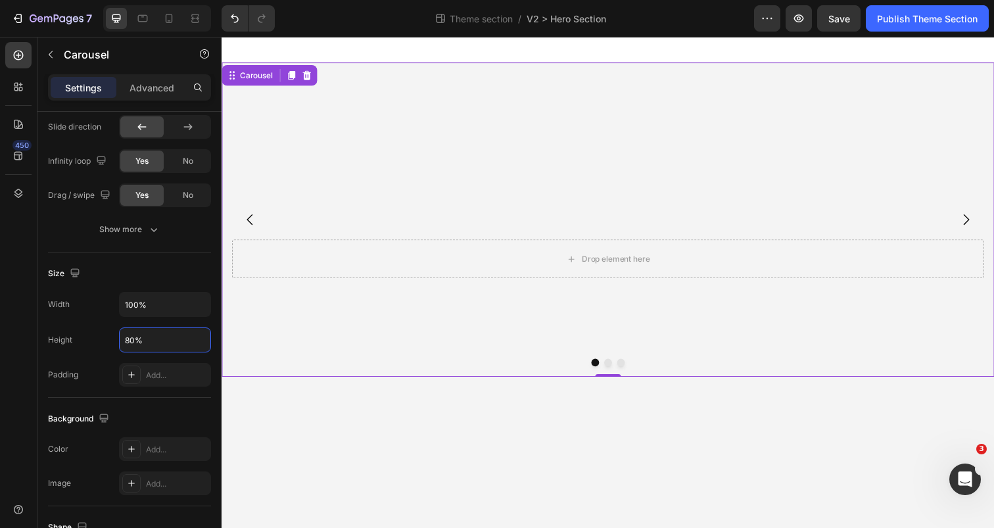
type input "80%"
click at [614, 371] on button "Dot" at bounding box center [616, 369] width 8 height 8
click at [373, 191] on video "Background Image" at bounding box center [615, 260] width 789 height 394
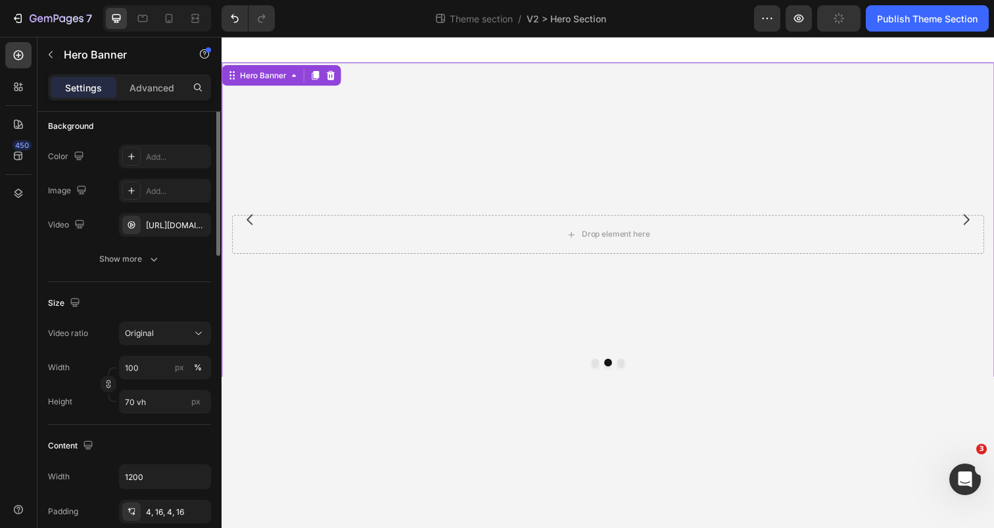
scroll to position [103, 0]
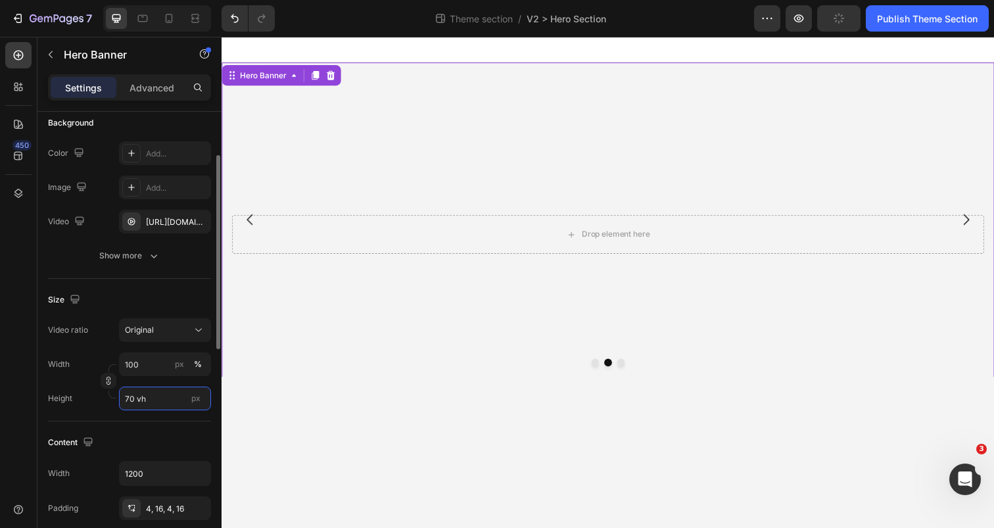
click at [129, 400] on input "70 vh" at bounding box center [165, 398] width 92 height 24
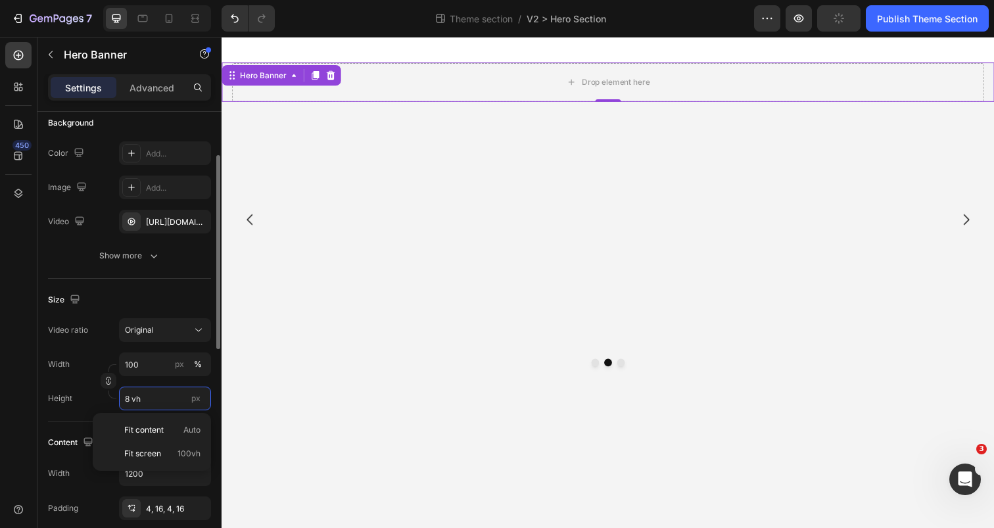
type input "80 vh"
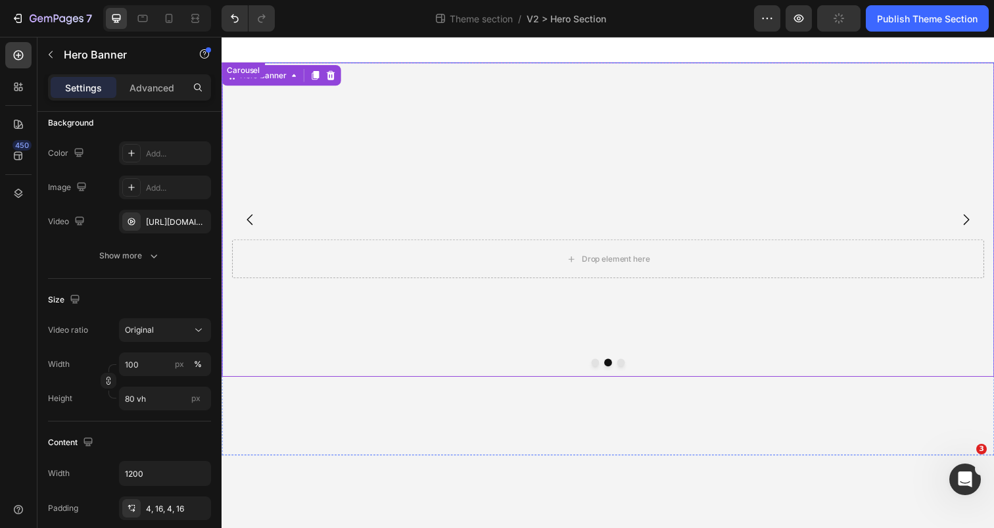
click at [628, 369] on button "Dot" at bounding box center [629, 369] width 8 height 8
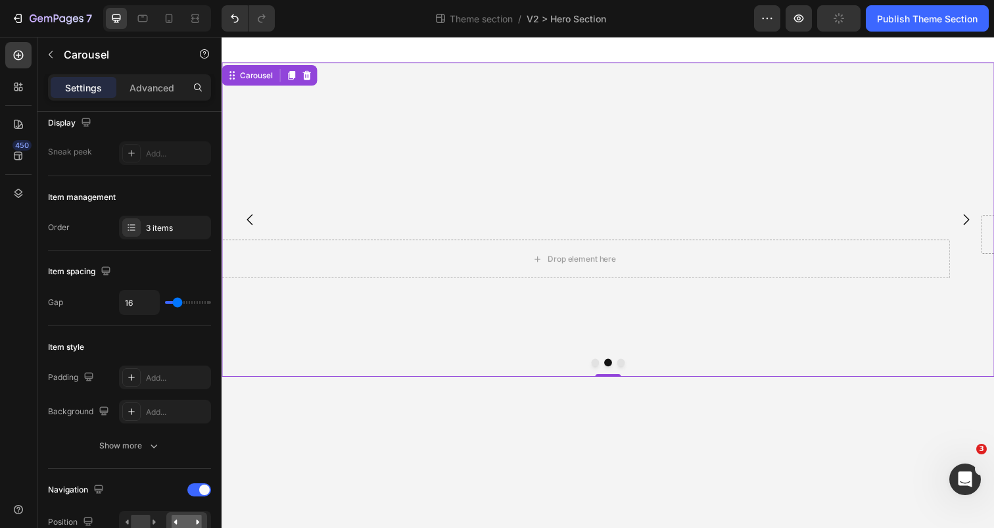
scroll to position [0, 0]
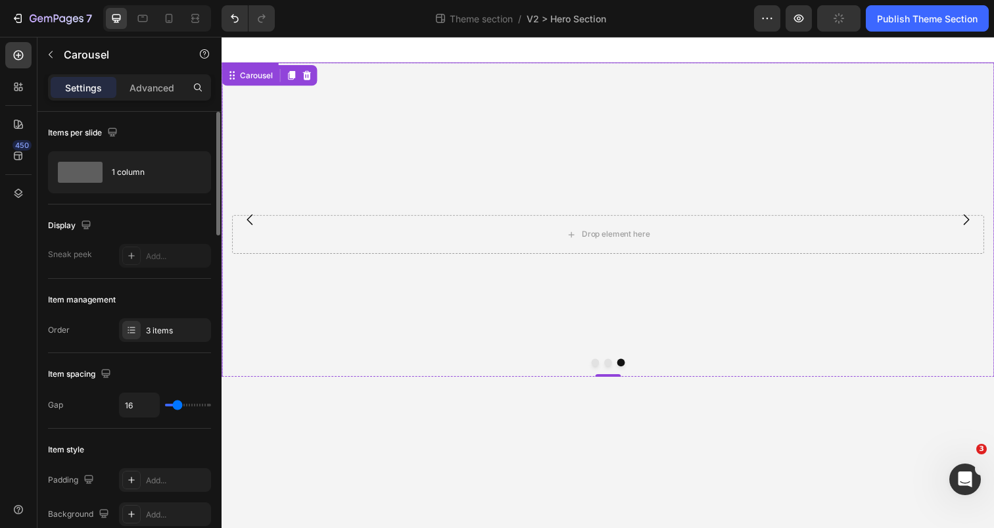
click at [430, 281] on video "Background Image" at bounding box center [615, 260] width 789 height 394
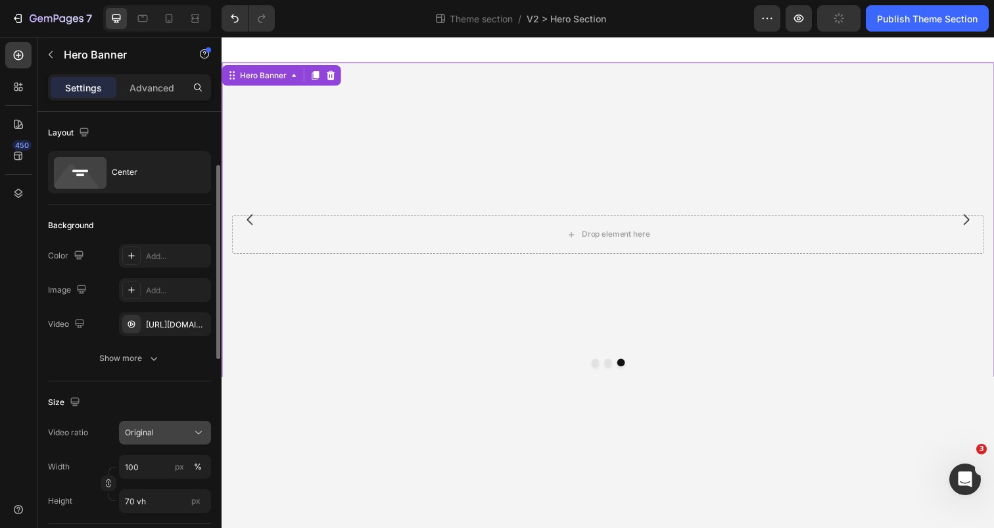
scroll to position [58, 0]
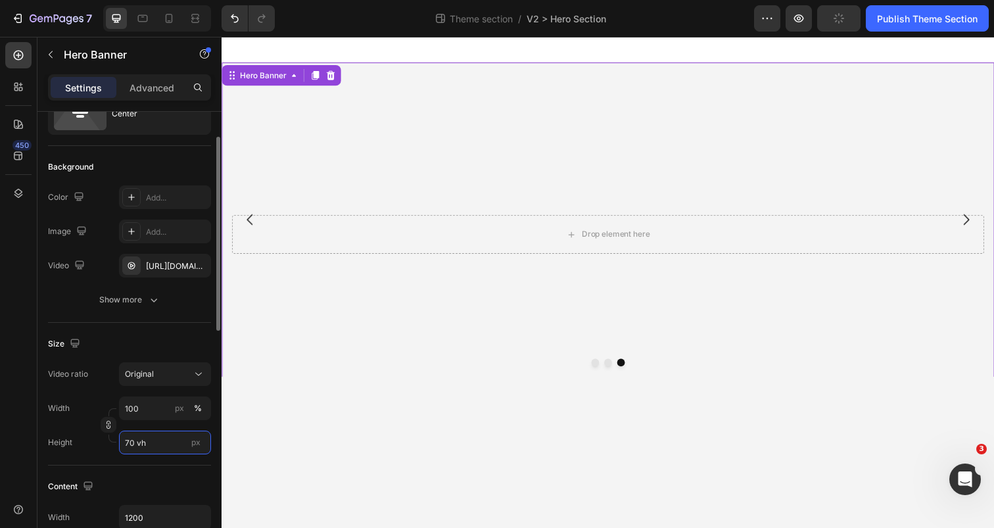
click at [129, 438] on input "70 vh" at bounding box center [165, 442] width 92 height 24
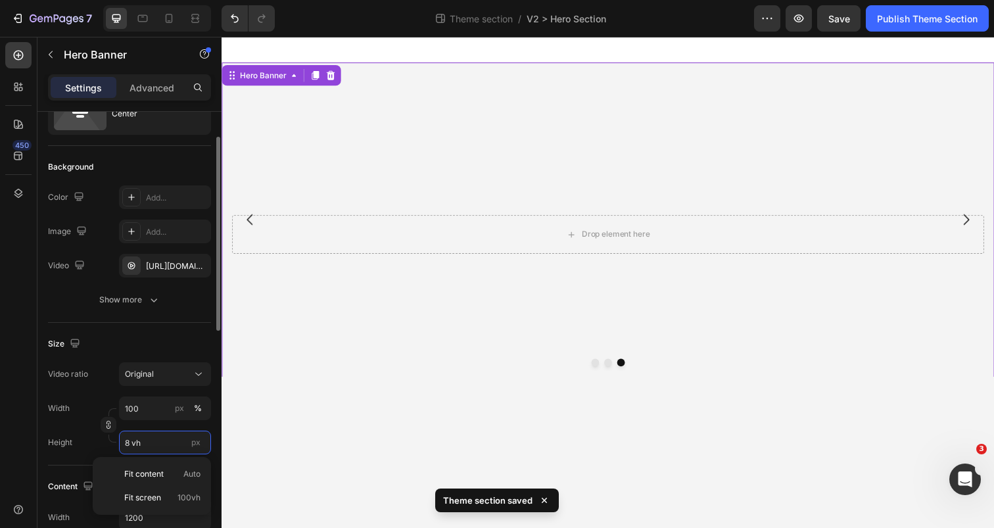
type input "80 vh"
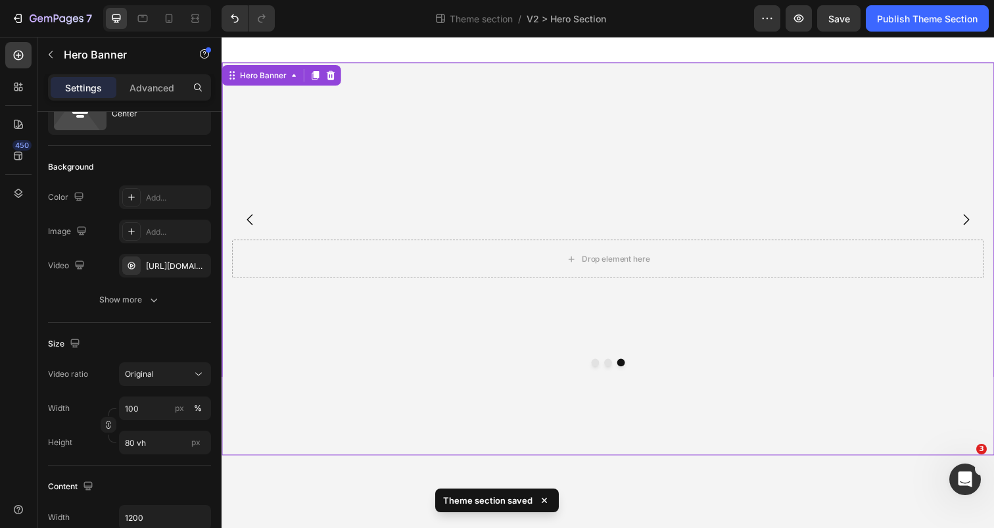
click at [392, 443] on div "Drop element here Hero Banner Drop element here Hero Banner Drop element here H…" at bounding box center [615, 263] width 789 height 401
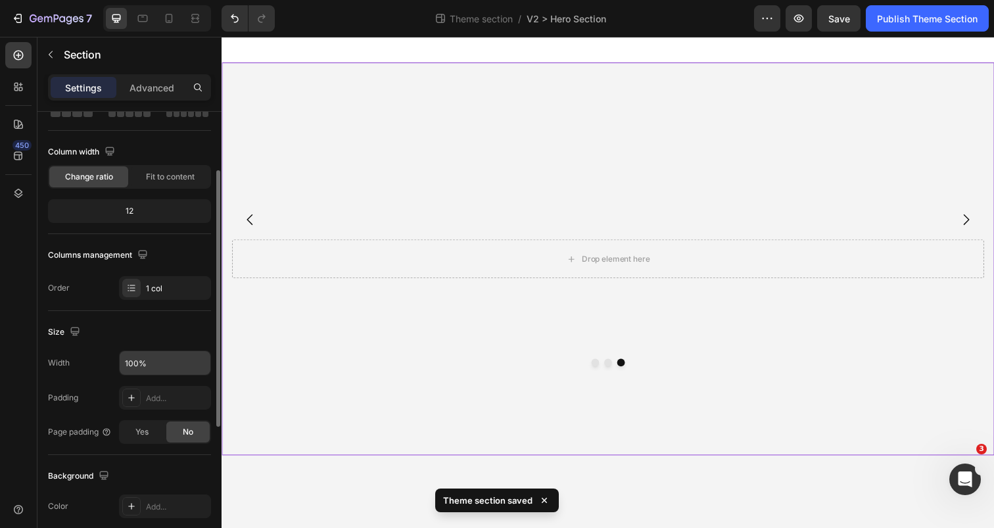
scroll to position [91, 0]
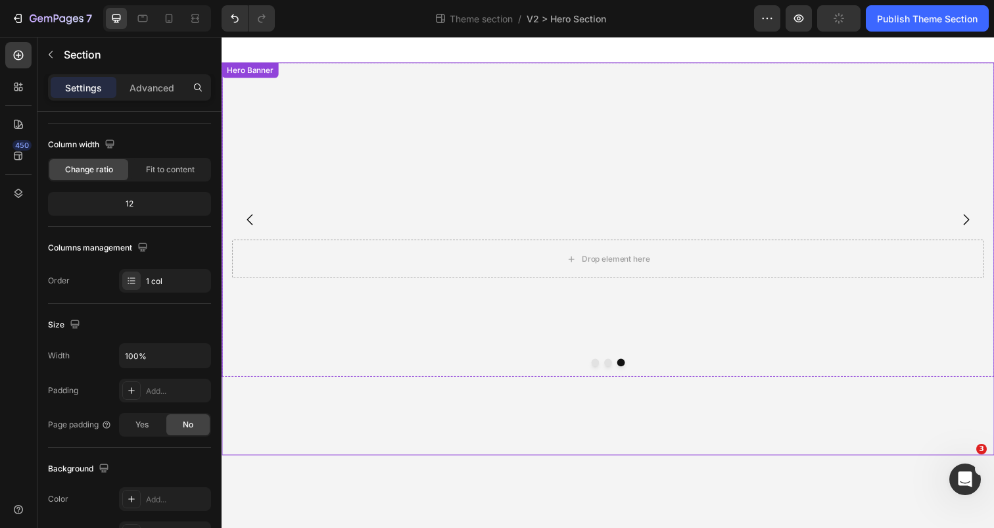
click at [338, 126] on video "Background Image" at bounding box center [615, 260] width 789 height 394
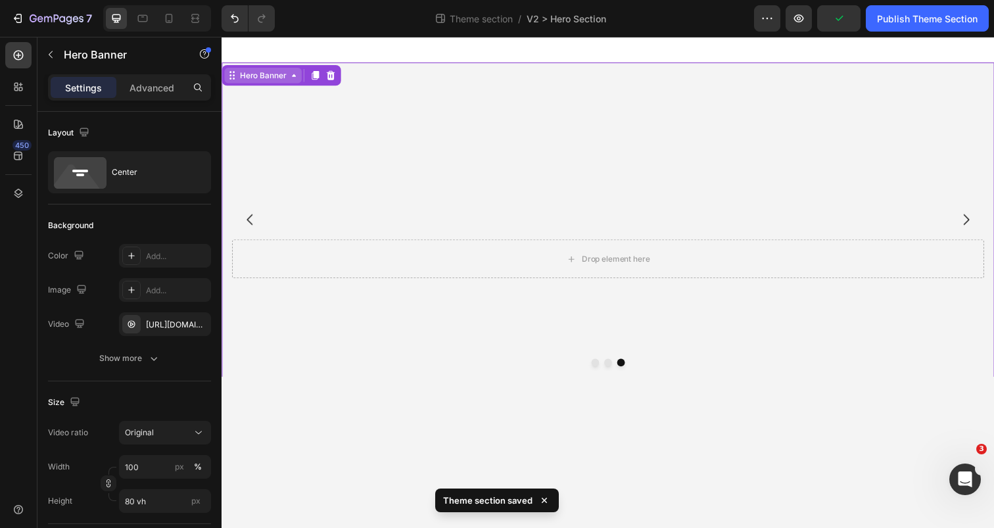
scroll to position [0, 0]
click at [295, 74] on icon at bounding box center [295, 76] width 11 height 11
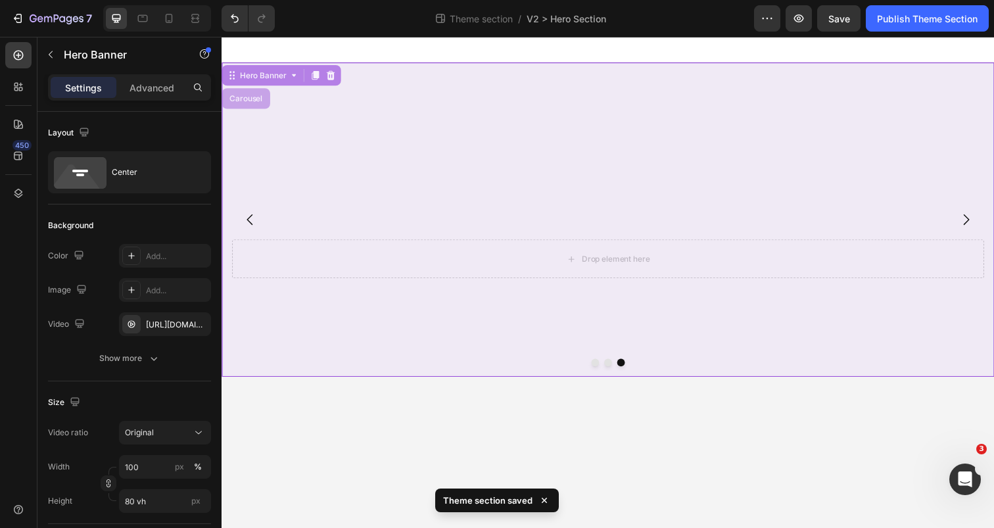
click at [254, 96] on div "Carousel" at bounding box center [246, 100] width 39 height 8
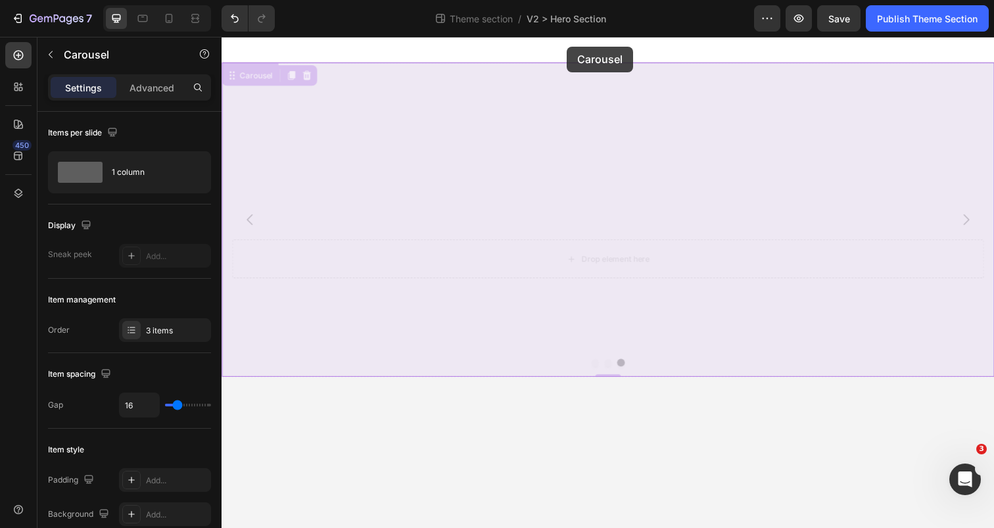
drag, startPoint x: 239, startPoint y: 79, endPoint x: 574, endPoint y: 47, distance: 336.0
click at [574, 47] on div "Hero Banner Hero Banner Hero Banner Carousel 0 Drop element here Hero Banner Dr…" at bounding box center [615, 210] width 789 height 347
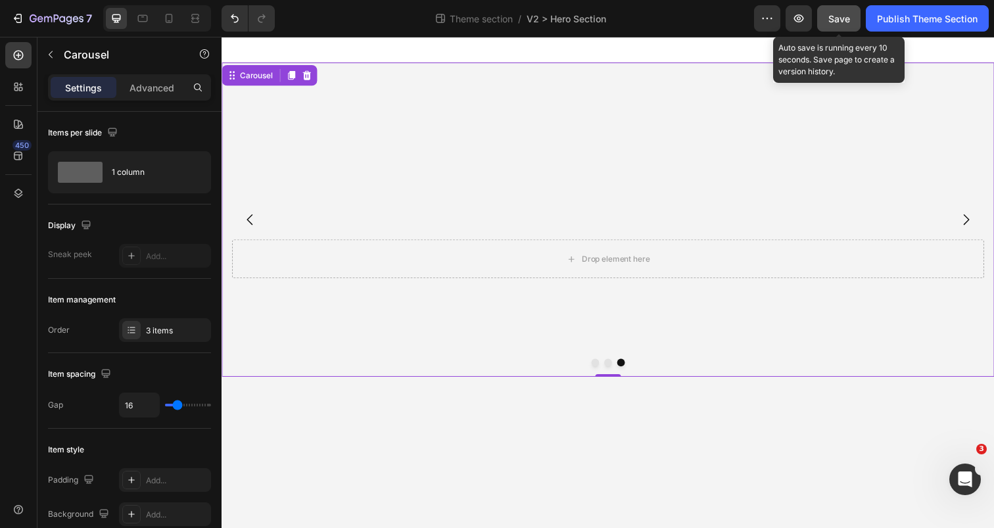
click at [849, 23] on button "Save" at bounding box center [838, 18] width 43 height 26
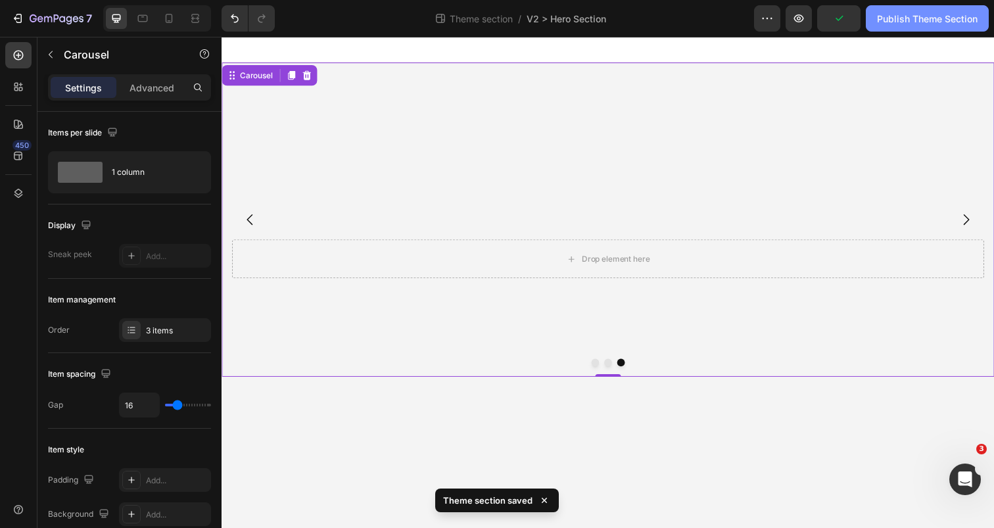
click at [909, 26] on button "Publish Theme Section" at bounding box center [926, 18] width 123 height 26
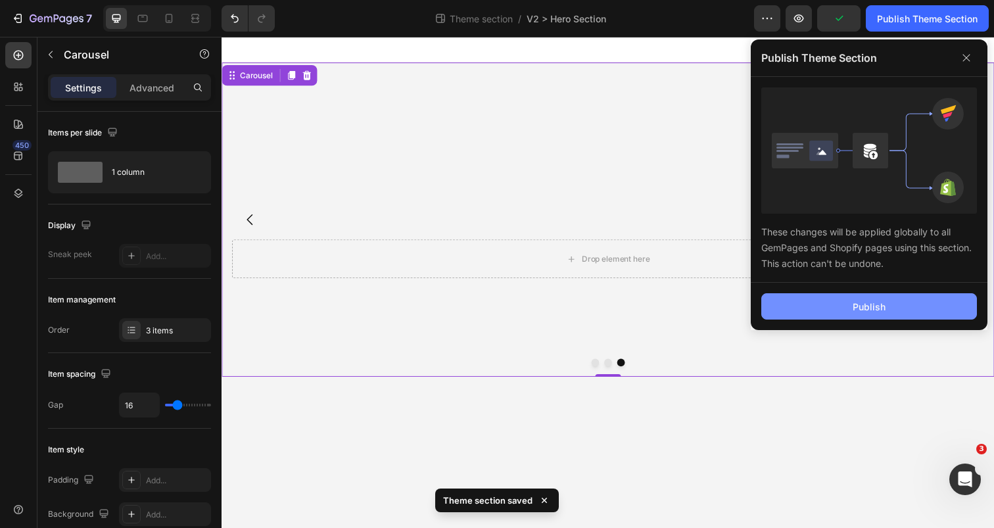
click at [857, 311] on div "Publish" at bounding box center [868, 307] width 33 height 14
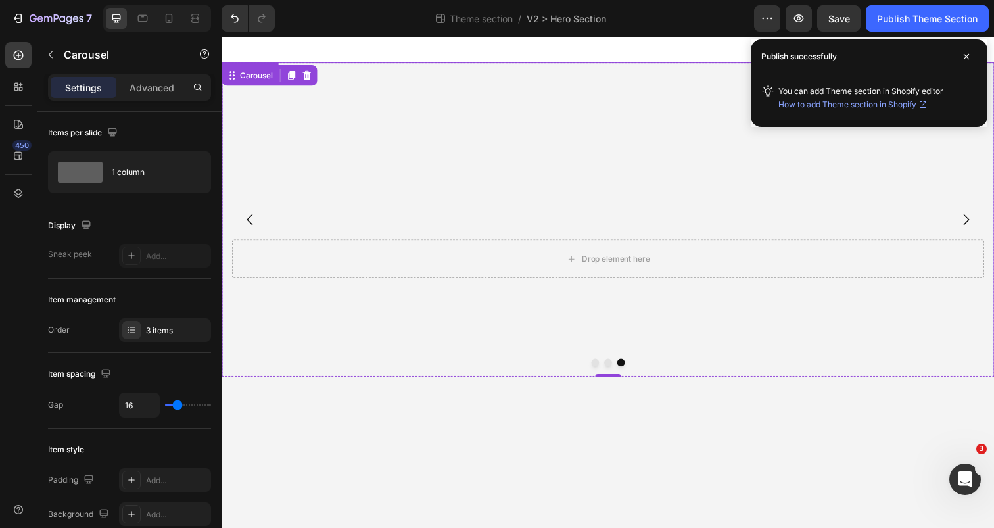
click at [294, 342] on video "Background Image" at bounding box center [615, 260] width 789 height 394
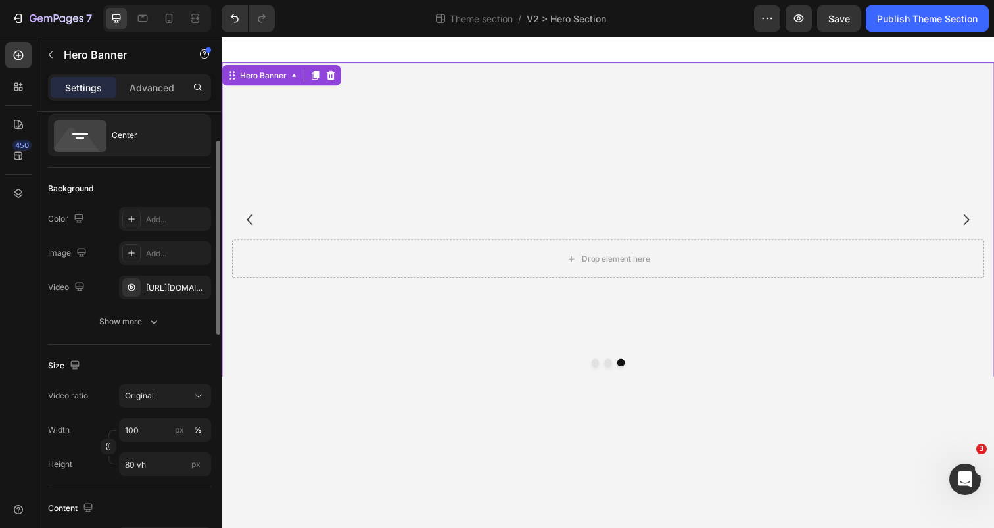
scroll to position [46, 0]
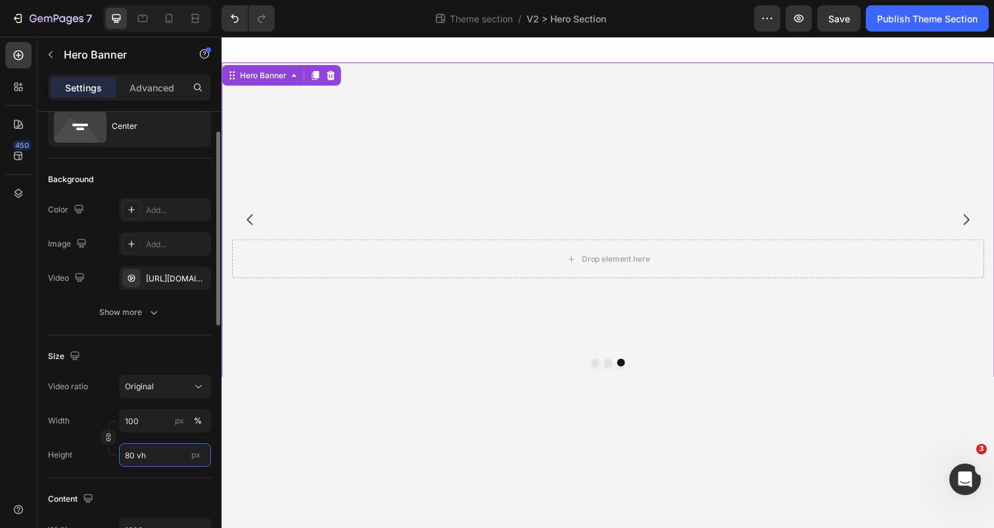
click at [127, 457] on input "80 vh" at bounding box center [165, 455] width 92 height 24
type input "8 vh"
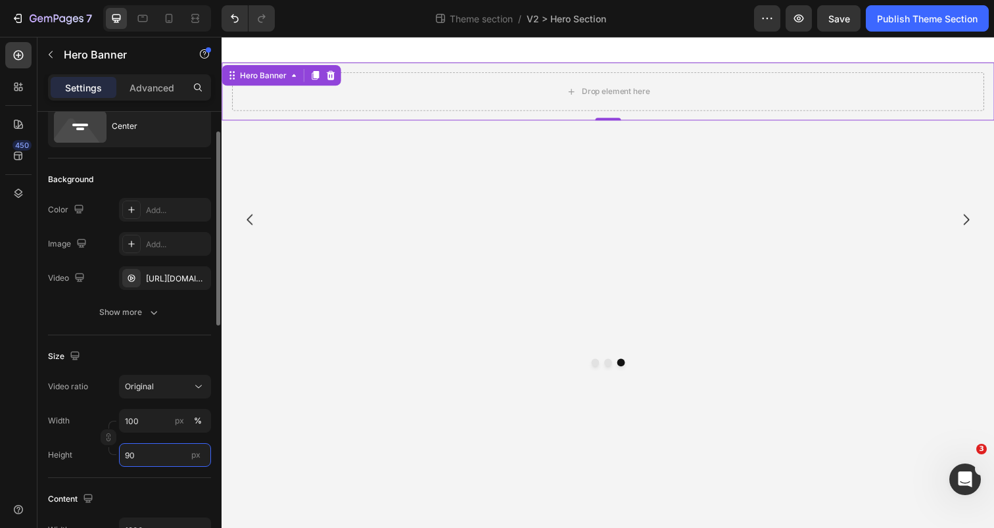
click at [147, 466] on input "90" at bounding box center [165, 455] width 92 height 24
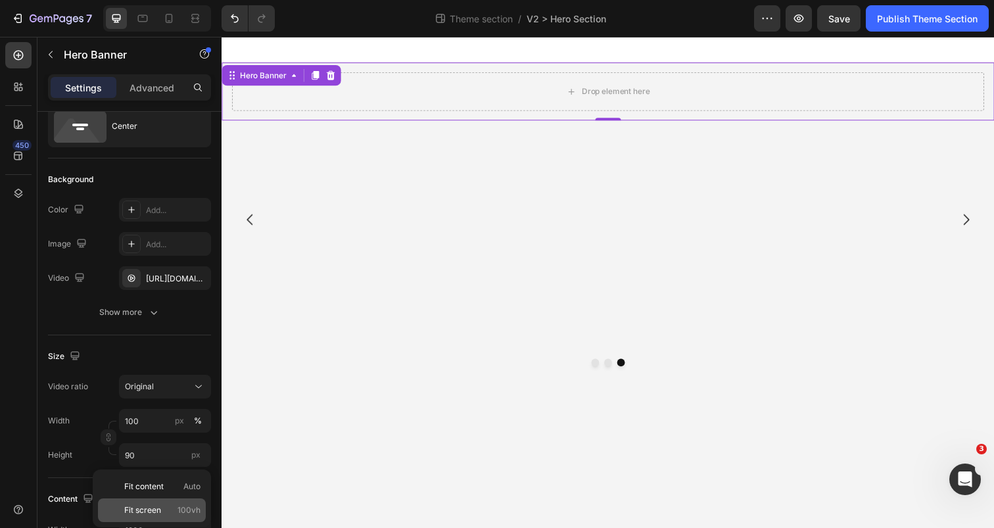
click at [175, 503] on div "Fit screen 100vh" at bounding box center [152, 510] width 108 height 24
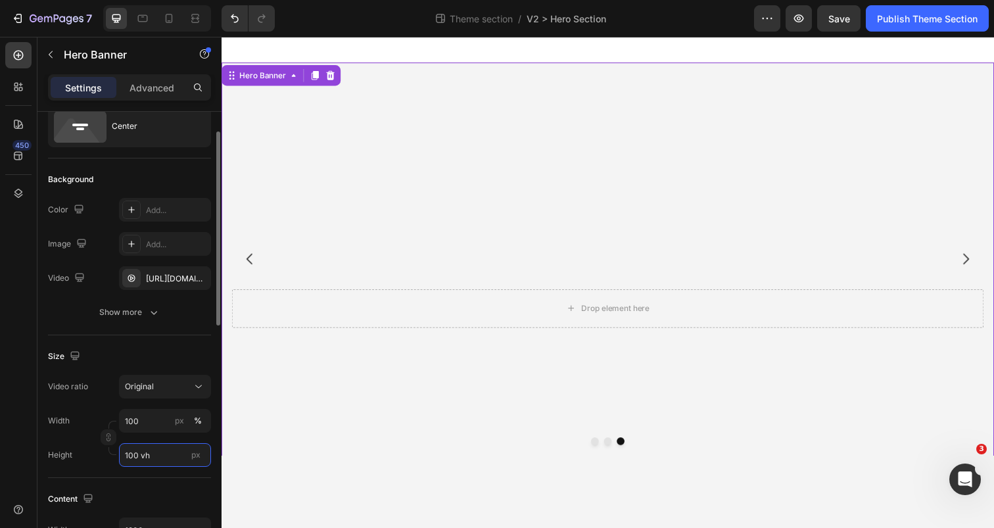
click at [133, 458] on input "100 vh" at bounding box center [165, 455] width 92 height 24
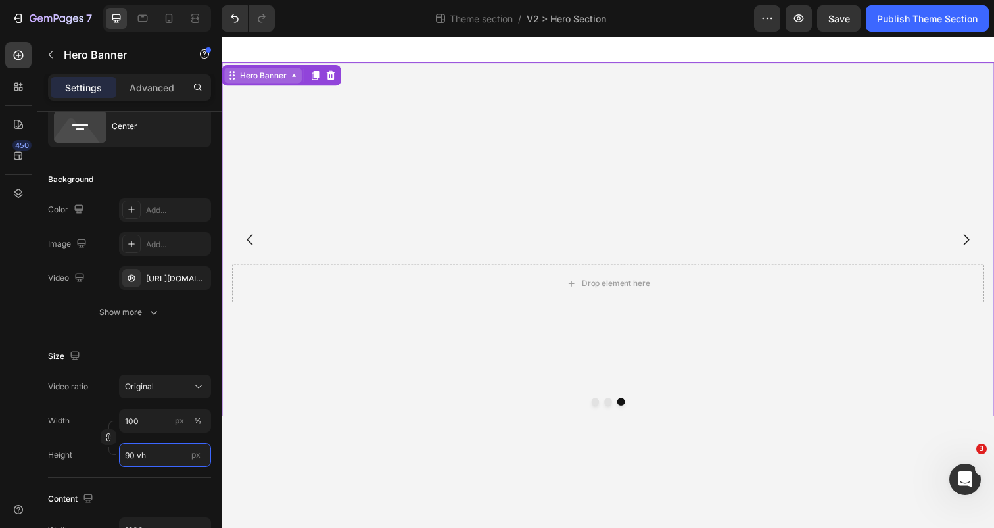
type input "90 vh"
click at [265, 83] on div "Hero Banner" at bounding box center [263, 76] width 79 height 16
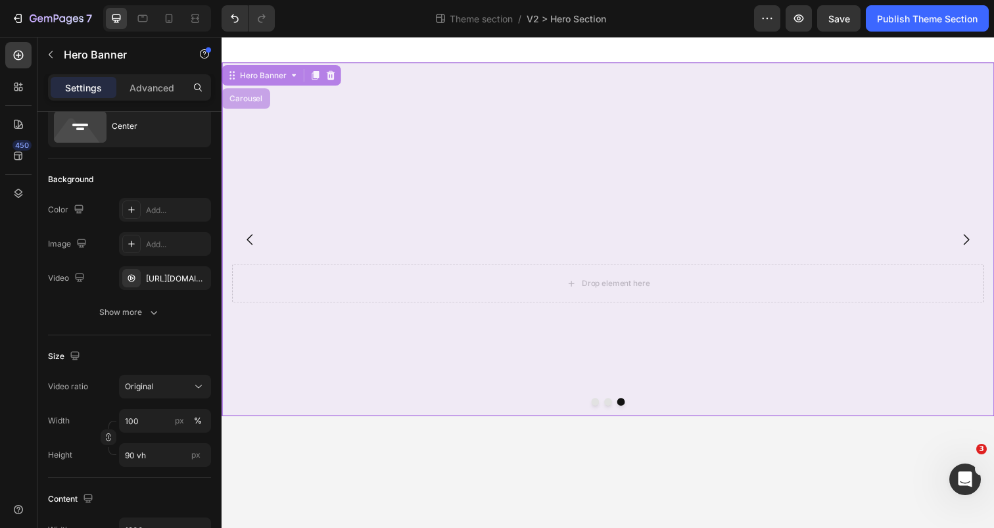
click at [258, 97] on div "Carousel" at bounding box center [246, 100] width 39 height 8
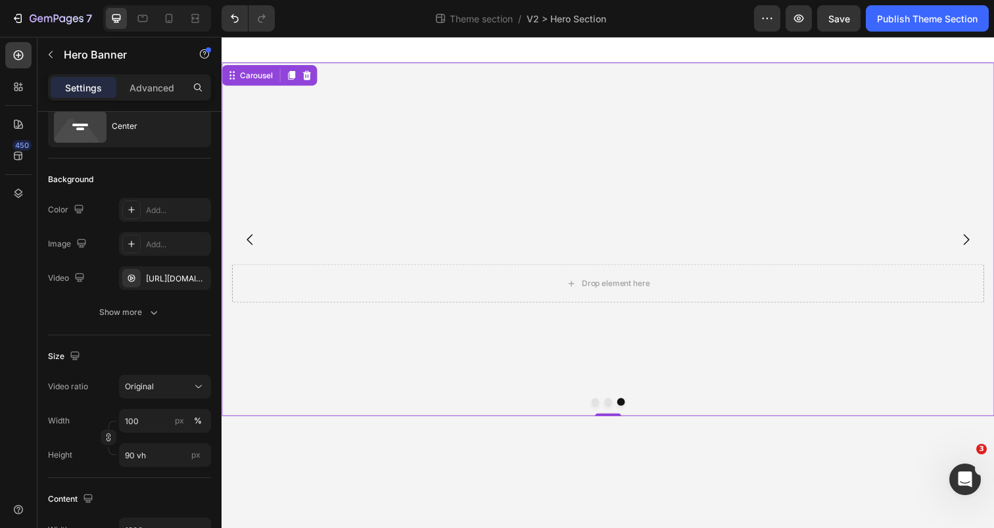
scroll to position [0, 0]
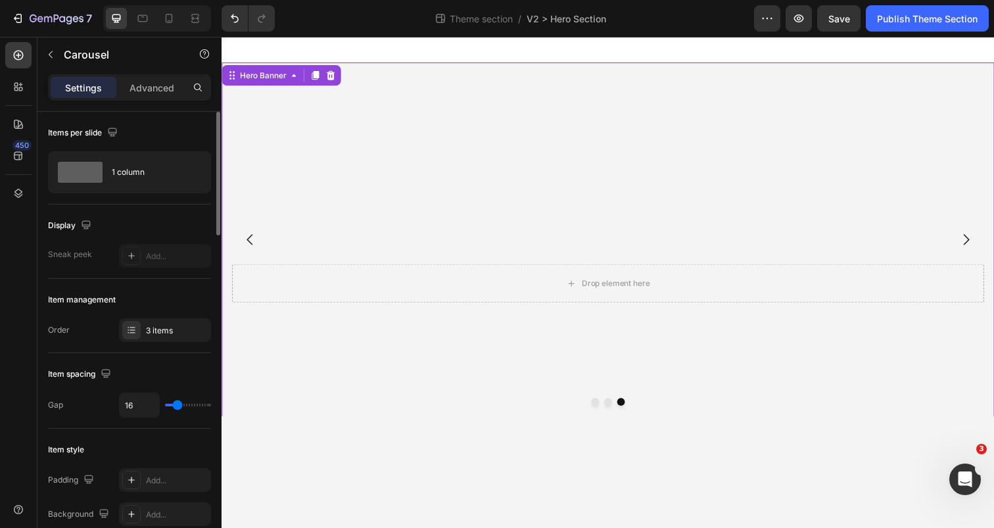
click at [313, 212] on video "Background Image" at bounding box center [615, 260] width 789 height 394
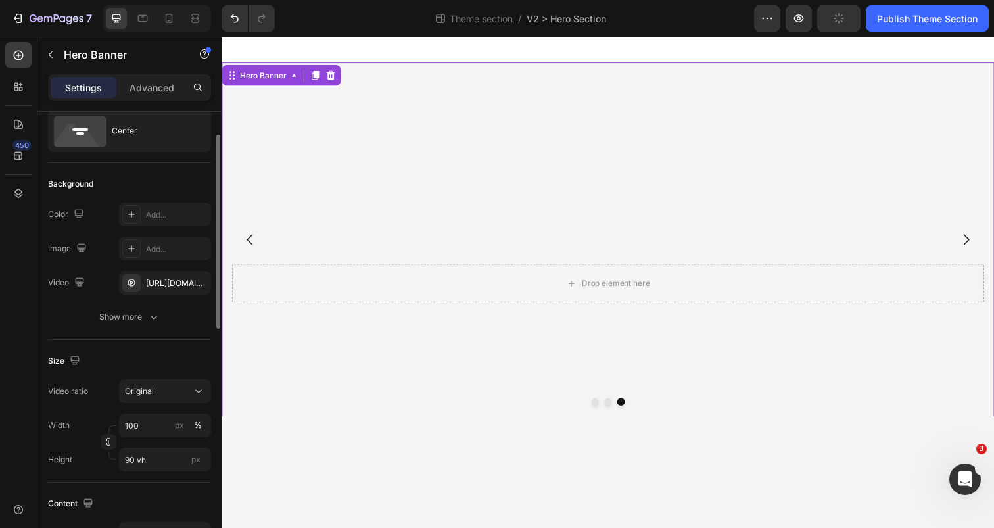
scroll to position [50, 0]
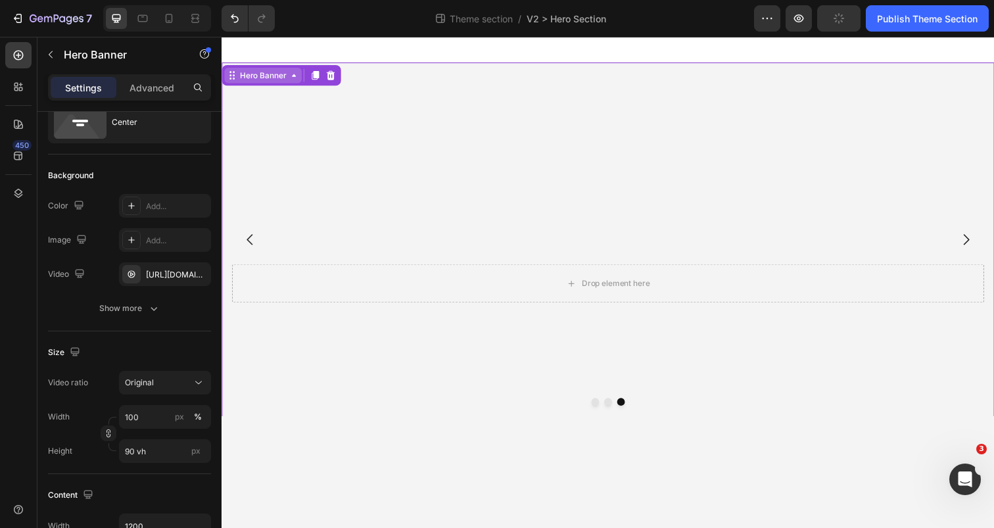
click at [288, 83] on div "Hero Banner" at bounding box center [263, 76] width 79 height 16
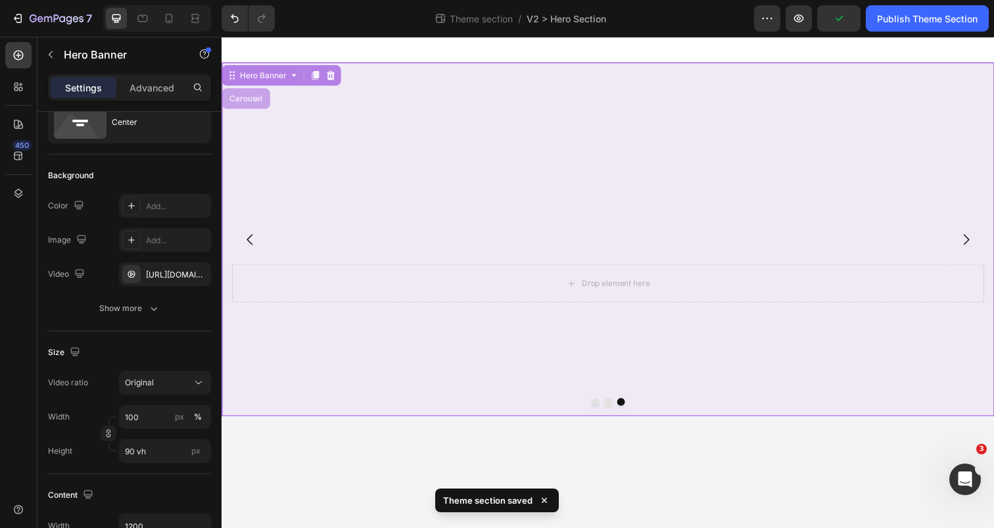
click at [249, 102] on div "Carousel" at bounding box center [246, 100] width 39 height 8
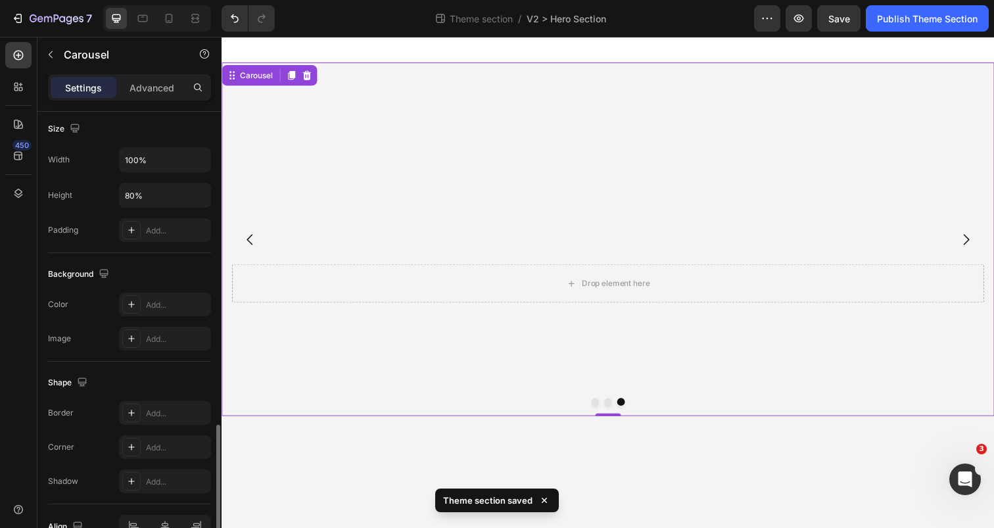
scroll to position [1138, 0]
click at [130, 192] on input "80%" at bounding box center [165, 193] width 91 height 24
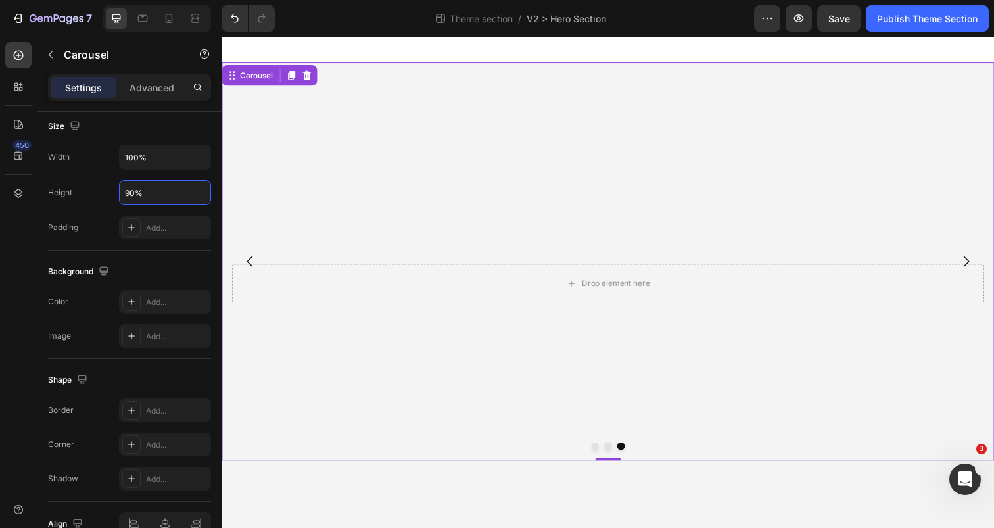
type input "90%"
click at [614, 453] on button "Dot" at bounding box center [616, 455] width 8 height 8
click at [602, 452] on button "Dot" at bounding box center [603, 455] width 8 height 8
click at [526, 293] on video "Background Image" at bounding box center [615, 260] width 789 height 394
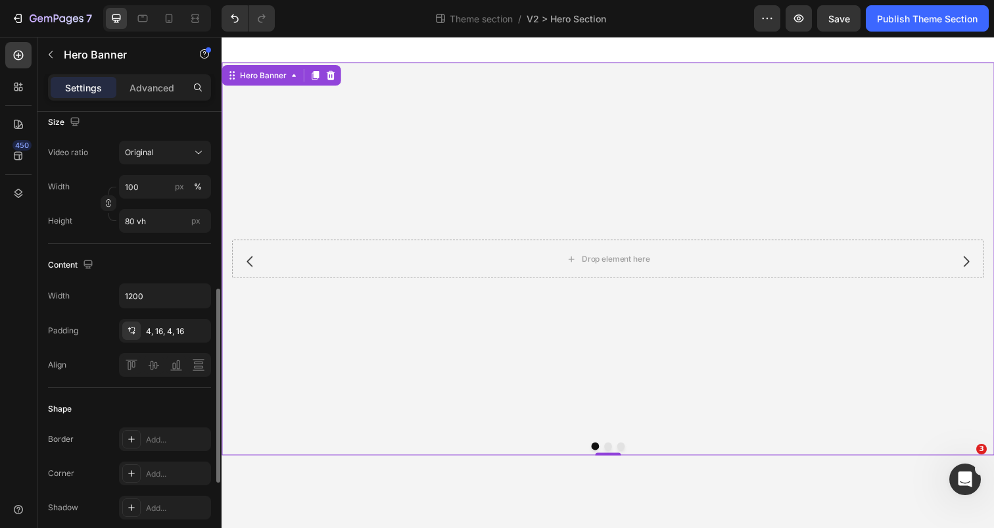
scroll to position [277, 0]
click at [126, 230] on input "80 vh" at bounding box center [165, 224] width 92 height 24
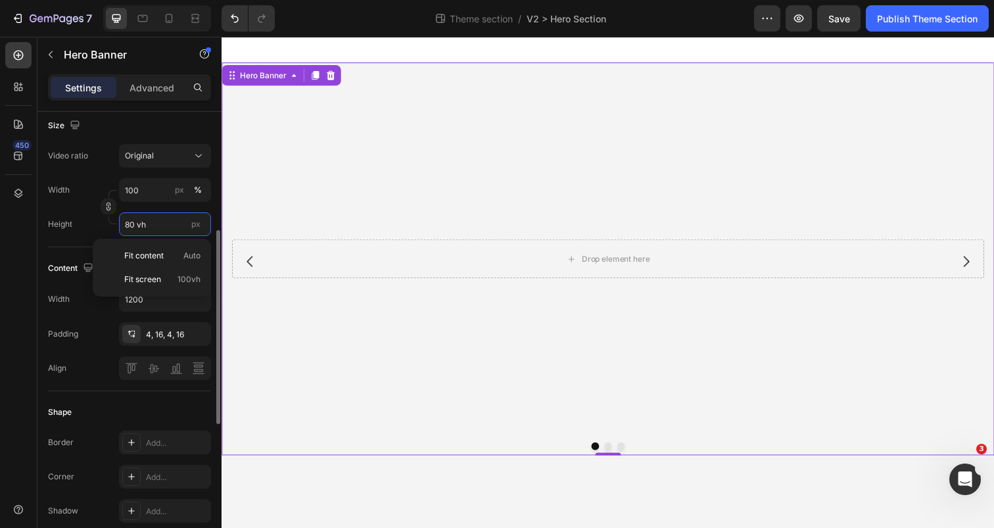
click at [127, 229] on input "80 vh" at bounding box center [165, 224] width 92 height 24
click at [128, 225] on input "80 vh" at bounding box center [165, 224] width 92 height 24
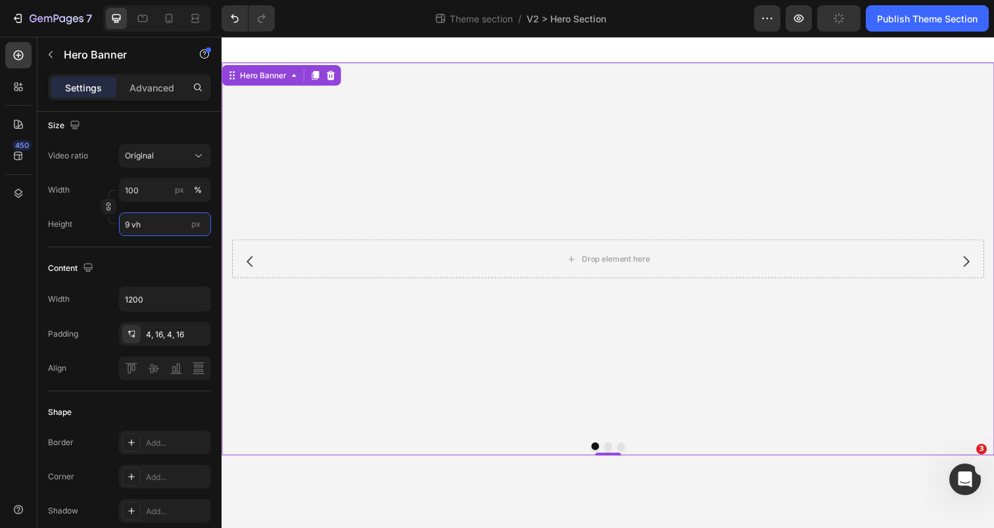
type input "90 vh"
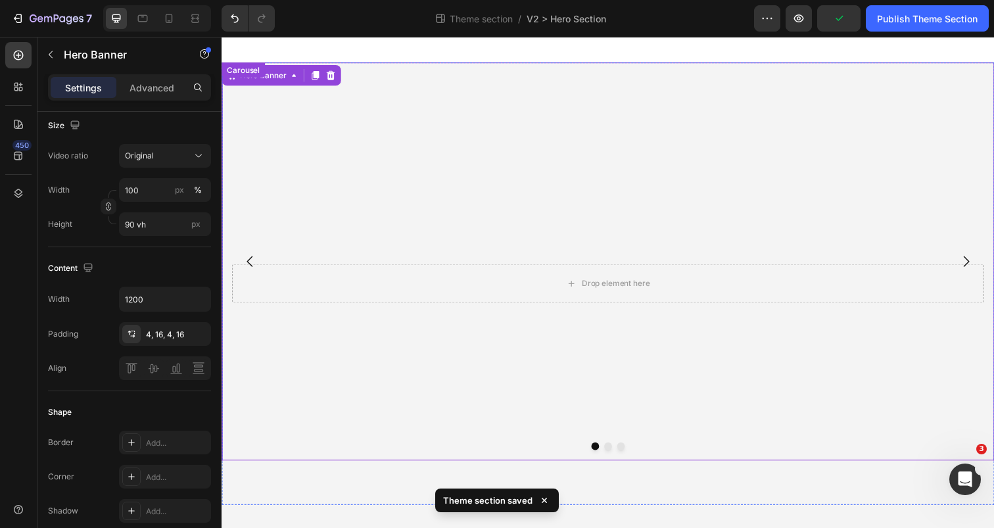
click at [609, 455] on div at bounding box center [615, 455] width 789 height 8
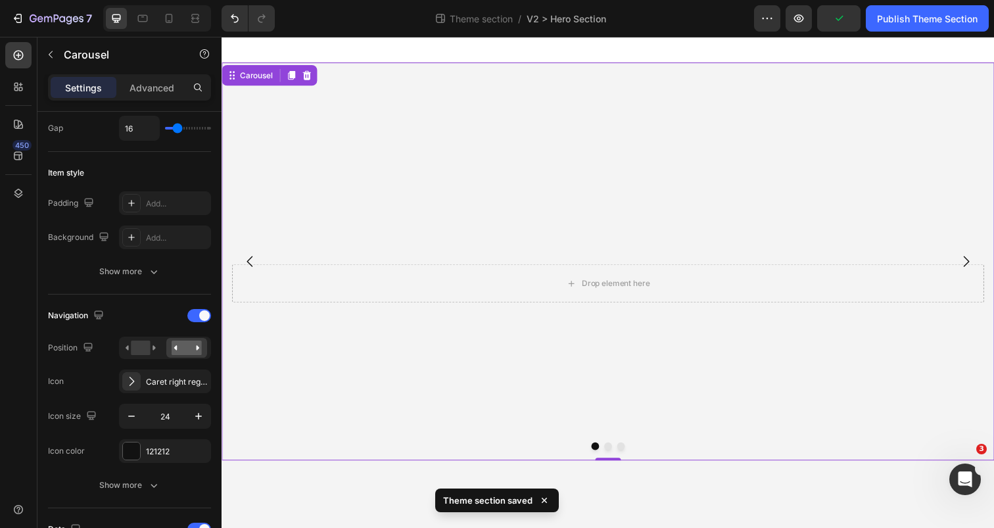
scroll to position [0, 0]
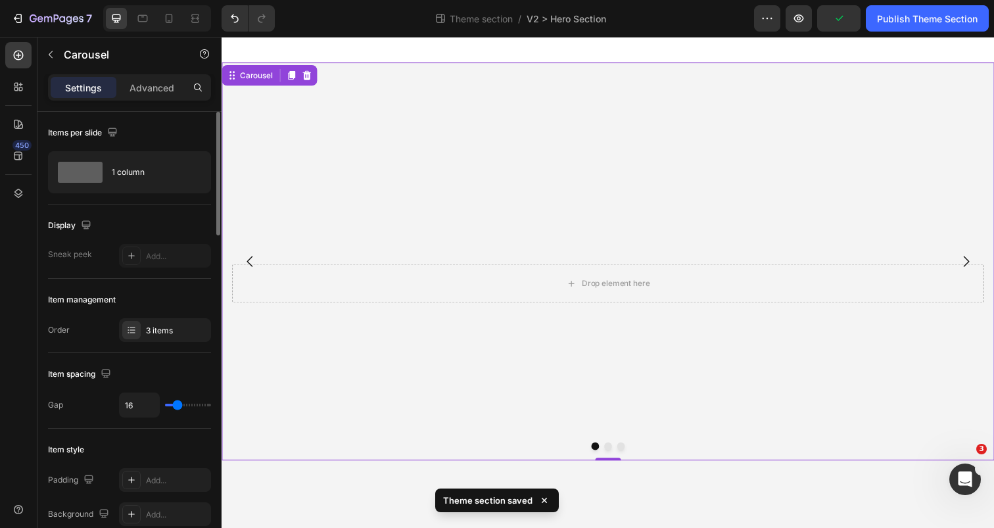
click at [618, 455] on button "Dot" at bounding box center [616, 455] width 8 height 8
click at [359, 180] on video "Background Image" at bounding box center [615, 260] width 789 height 394
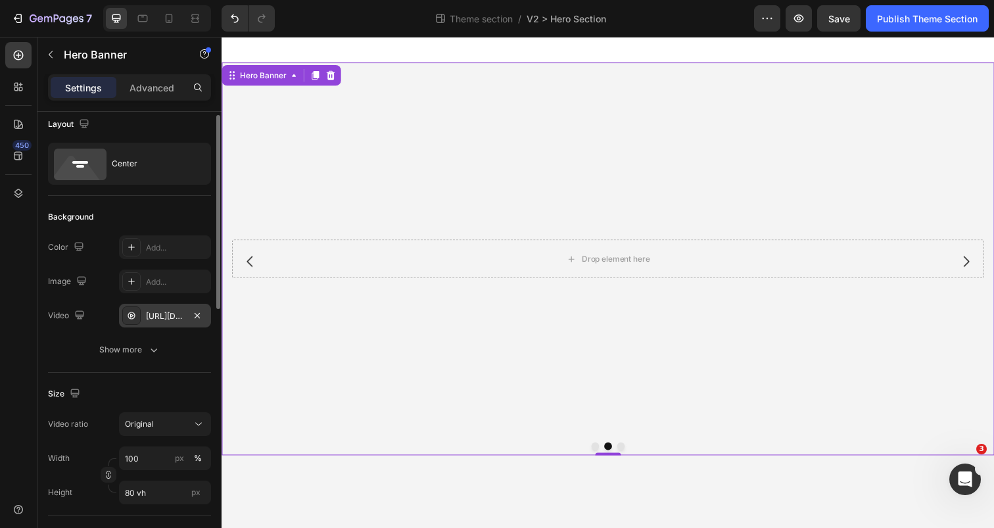
scroll to position [12, 0]
click at [129, 485] on input "80 vh" at bounding box center [165, 488] width 92 height 24
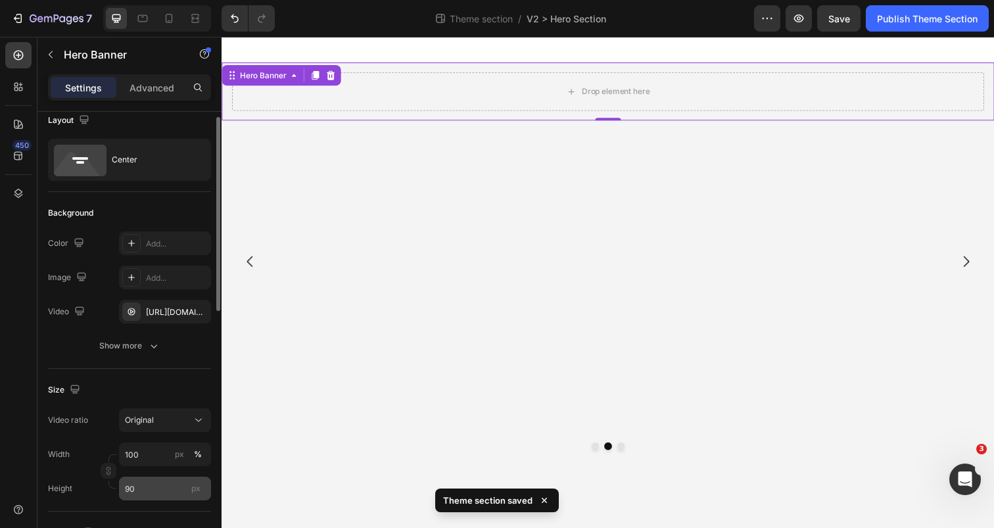
click at [188, 488] on div "px" at bounding box center [196, 488] width 20 height 17
click at [188, 488] on input "90" at bounding box center [165, 488] width 92 height 24
click at [193, 490] on span "px" at bounding box center [195, 488] width 9 height 10
click at [193, 490] on input "90" at bounding box center [165, 488] width 92 height 24
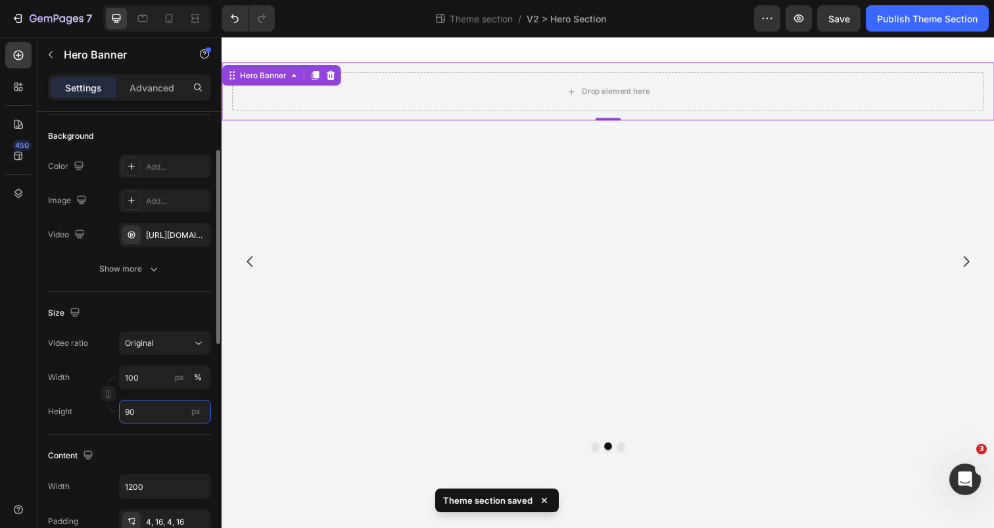
click at [158, 415] on input "90" at bounding box center [165, 412] width 92 height 24
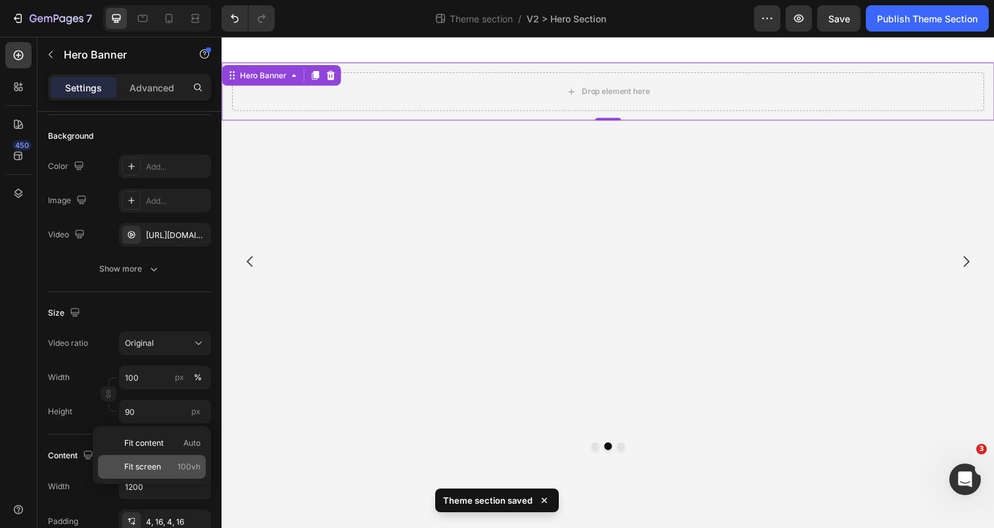
click at [174, 457] on div "Fit screen 100vh" at bounding box center [152, 467] width 108 height 24
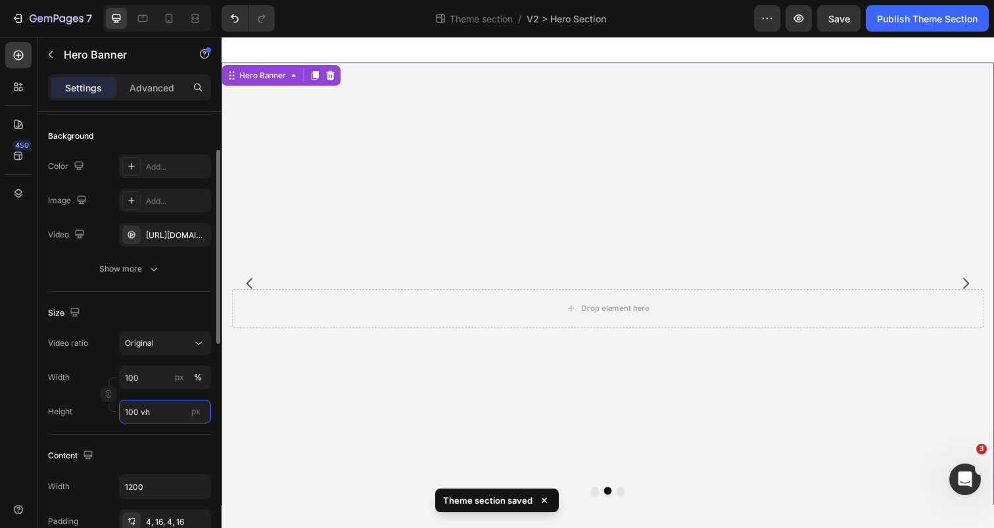
click at [134, 417] on input "100 vh" at bounding box center [165, 412] width 92 height 24
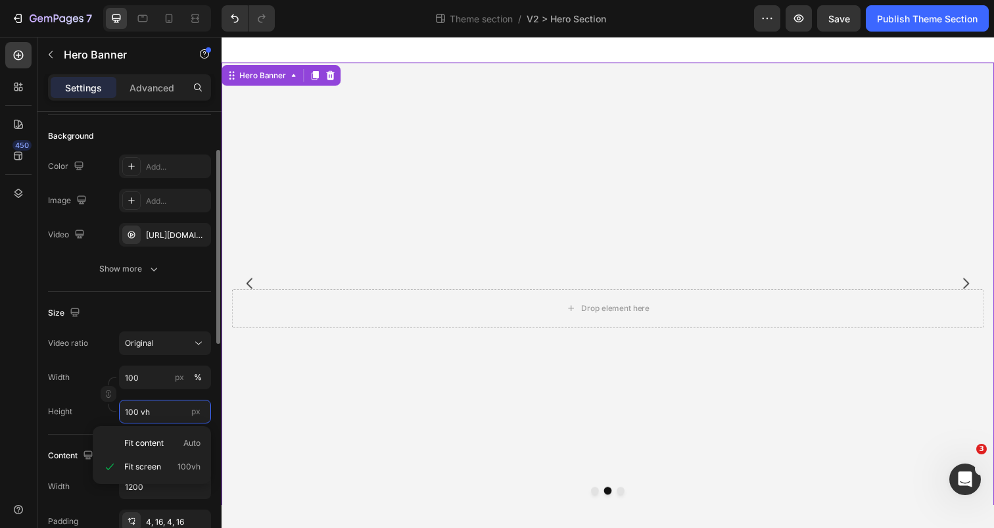
click at [134, 417] on input "100 vh" at bounding box center [165, 412] width 92 height 24
click at [127, 414] on input "100 vh" at bounding box center [165, 412] width 92 height 24
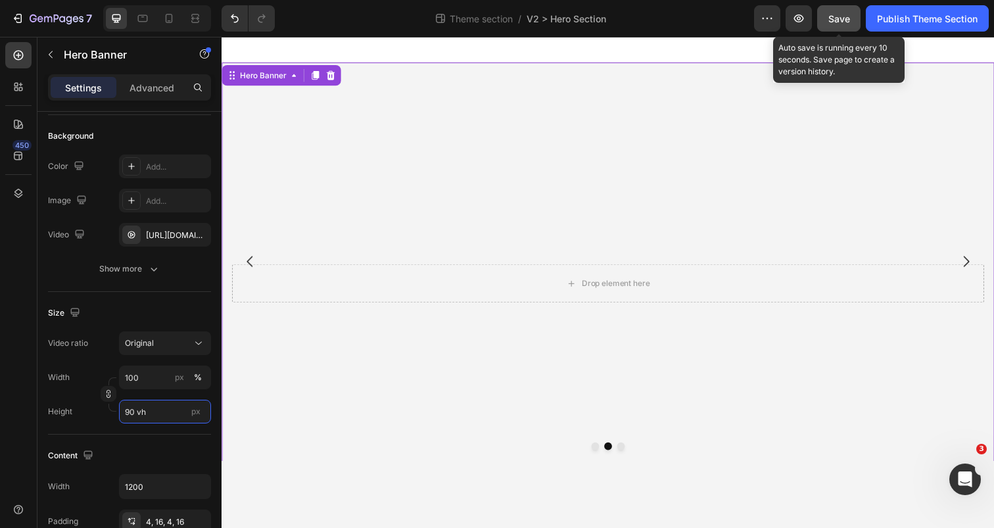
type input "90 vh"
click at [842, 26] on button "Save" at bounding box center [838, 18] width 43 height 26
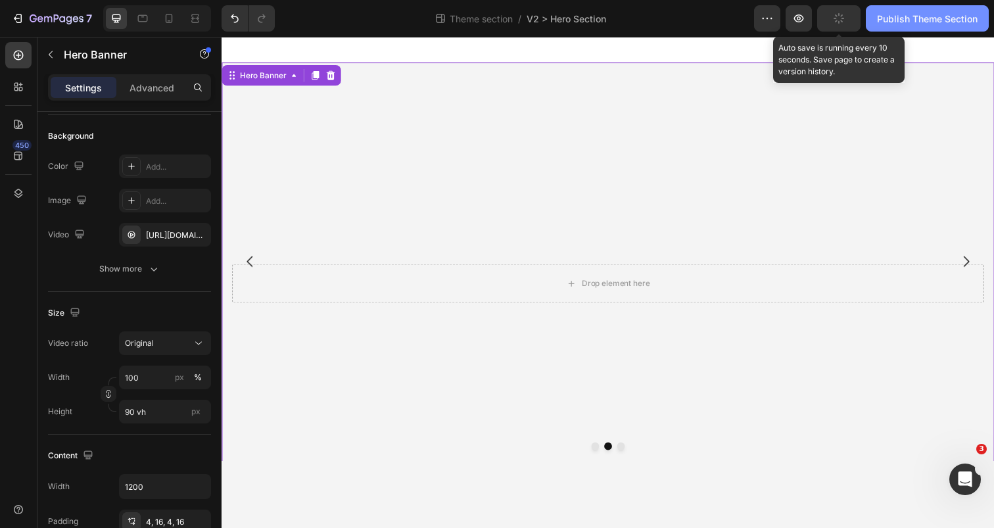
click at [910, 18] on div "Publish Theme Section" at bounding box center [927, 19] width 101 height 14
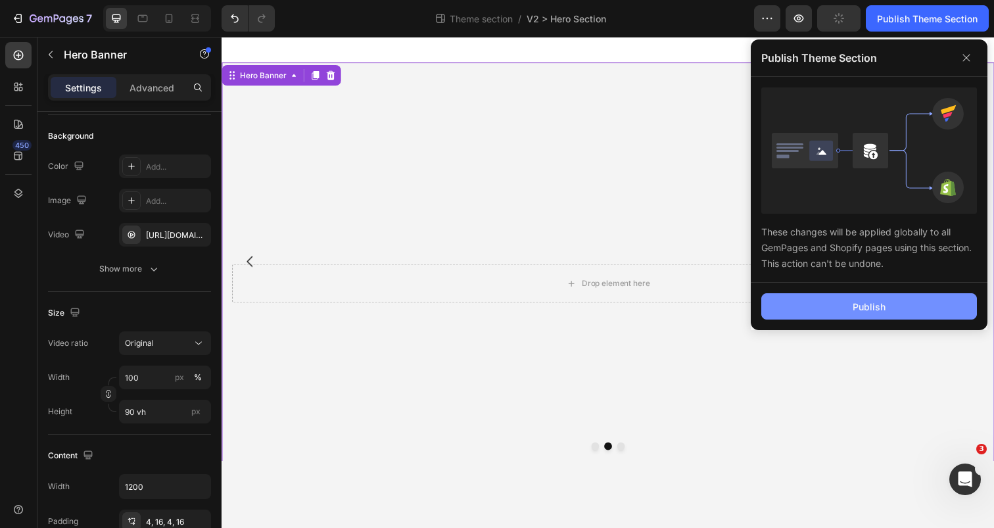
click at [864, 310] on div "Publish" at bounding box center [868, 307] width 33 height 14
